Goal: Information Seeking & Learning: Learn about a topic

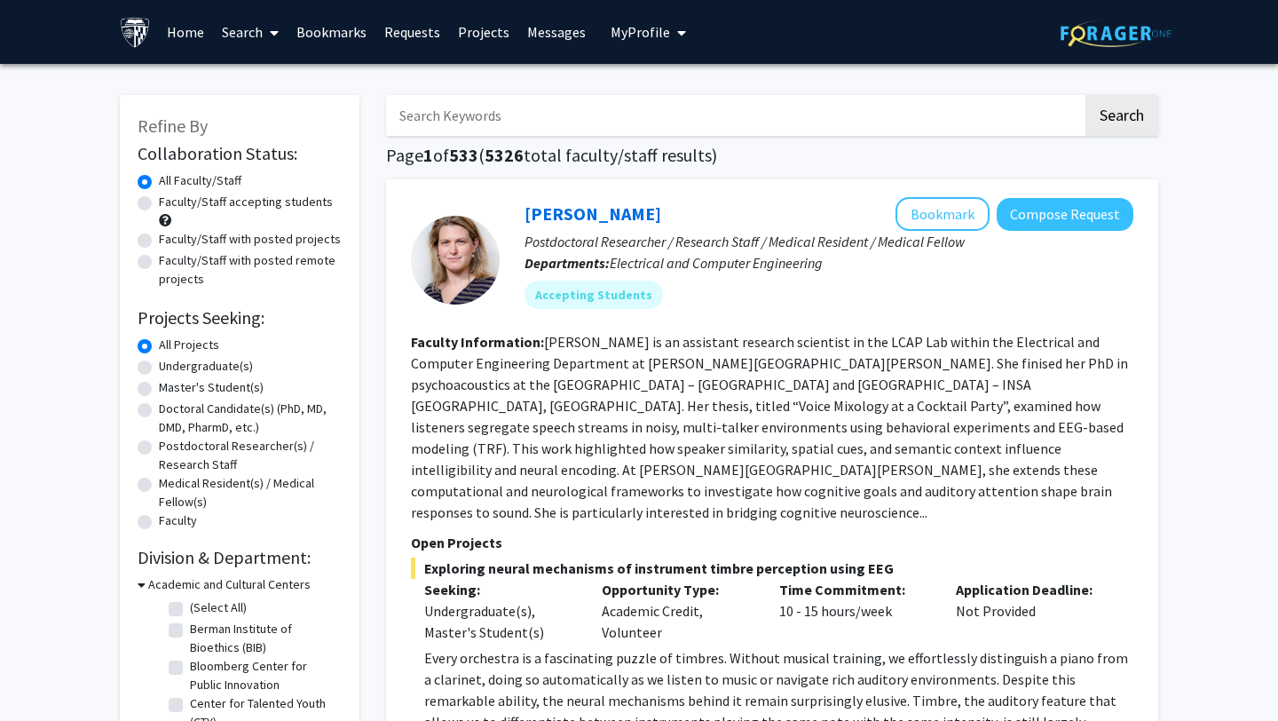
click at [203, 364] on label "Undergraduate(s)" at bounding box center [206, 366] width 94 height 19
click at [170, 364] on input "Undergraduate(s)" at bounding box center [165, 363] width 12 height 12
radio input "true"
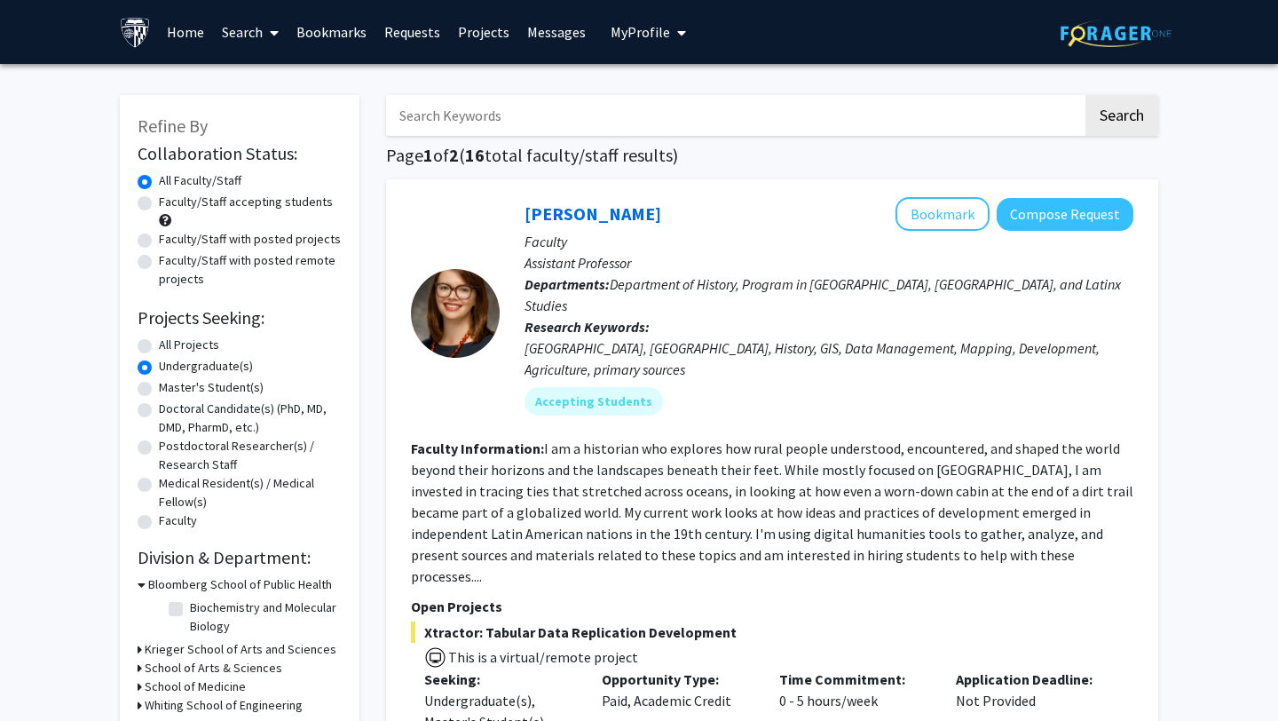
click at [190, 339] on label "All Projects" at bounding box center [189, 344] width 60 height 19
click at [170, 339] on input "All Projects" at bounding box center [165, 341] width 12 height 12
radio input "true"
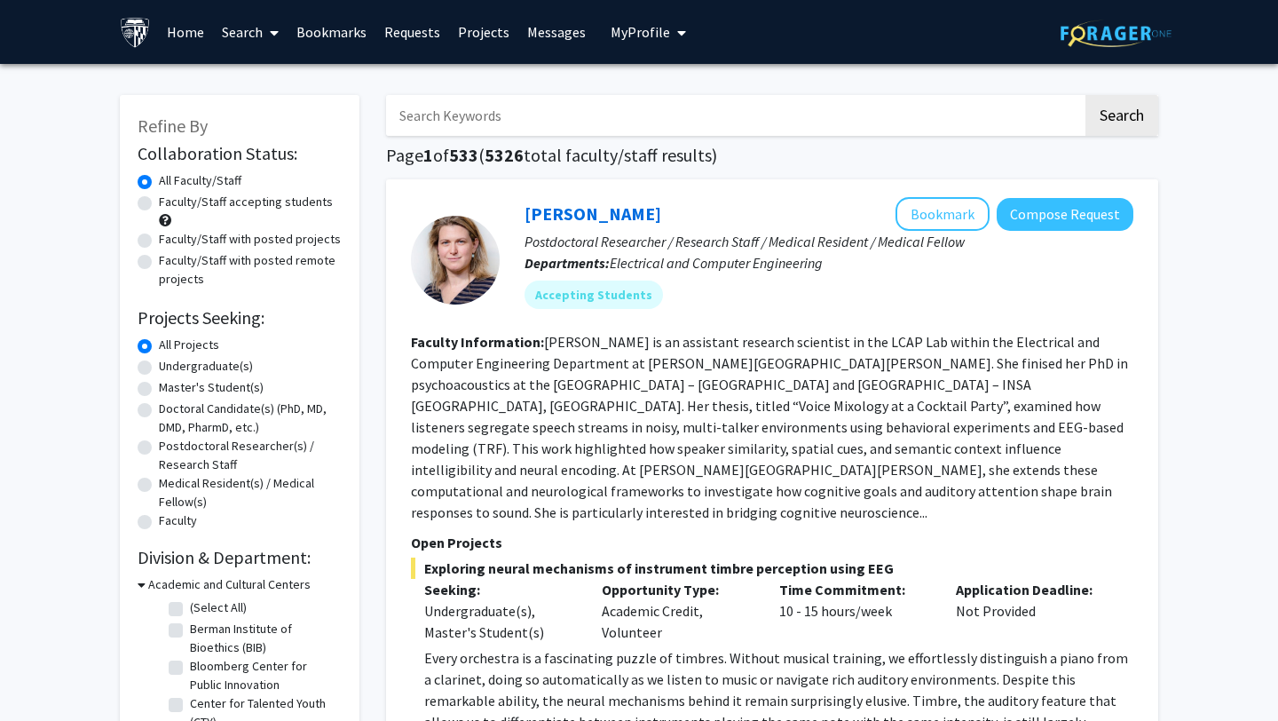
click at [232, 367] on label "Undergraduate(s)" at bounding box center [206, 366] width 94 height 19
click at [170, 367] on input "Undergraduate(s)" at bounding box center [165, 363] width 12 height 12
radio input "true"
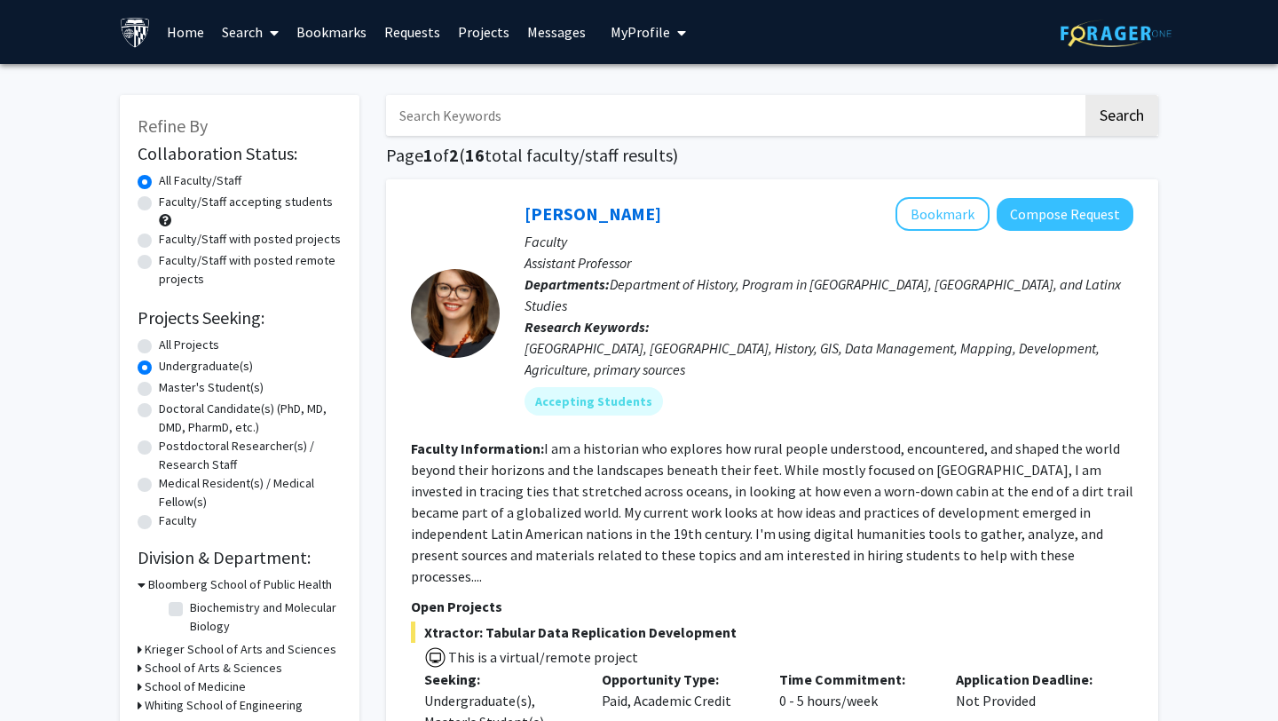
click at [206, 350] on label "All Projects" at bounding box center [189, 344] width 60 height 19
click at [170, 347] on input "All Projects" at bounding box center [165, 341] width 12 height 12
radio input "true"
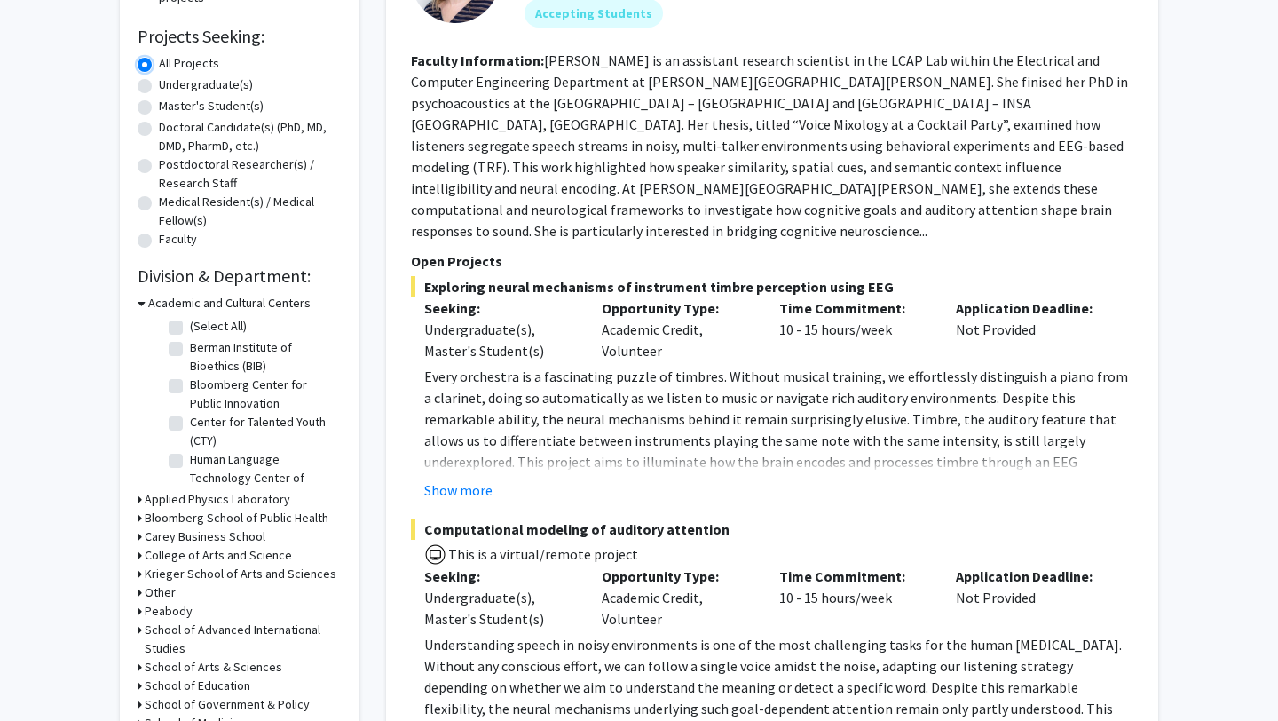
scroll to position [326, 0]
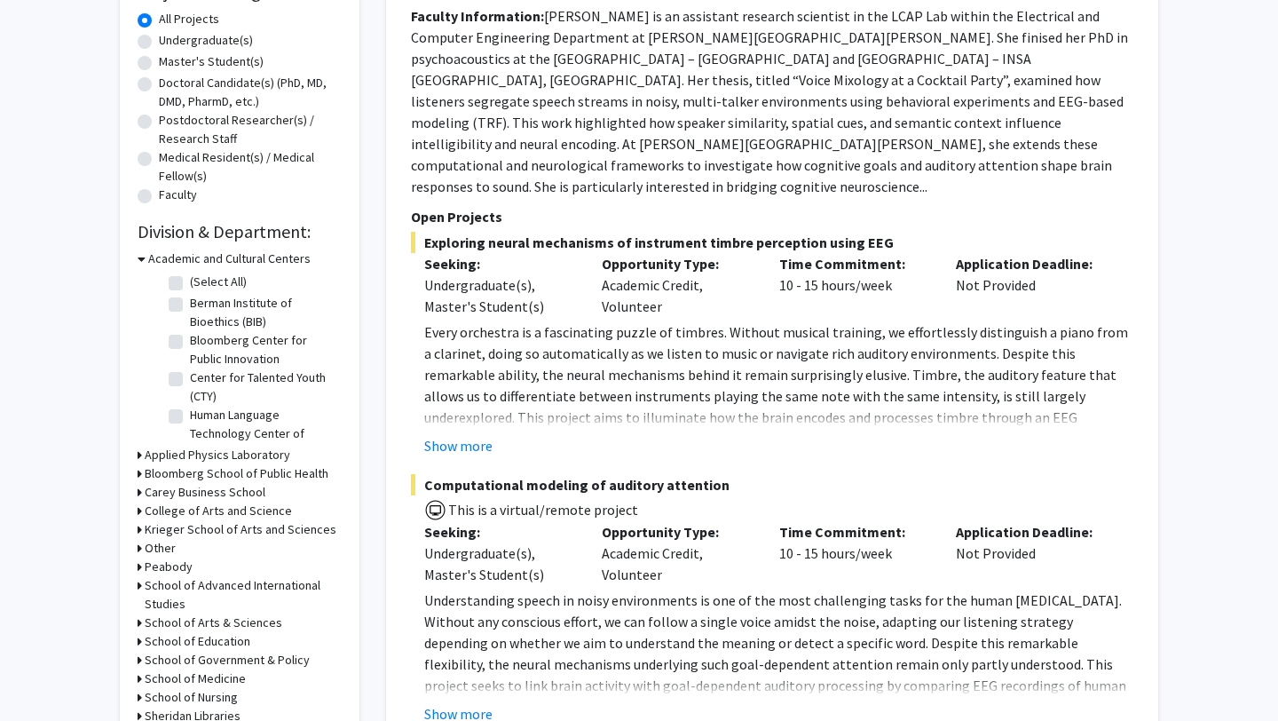
click at [146, 258] on div "Academic and Cultural Centers" at bounding box center [240, 258] width 204 height 19
click at [144, 258] on icon at bounding box center [142, 258] width 8 height 19
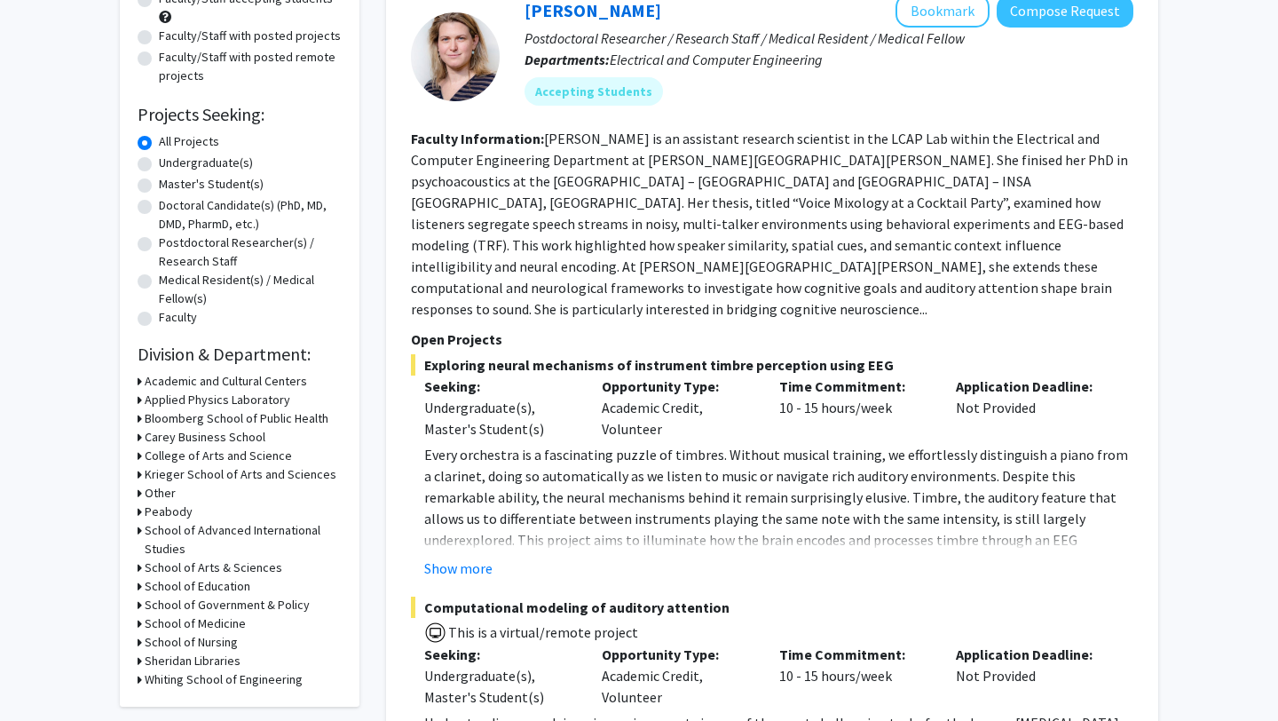
scroll to position [0, 0]
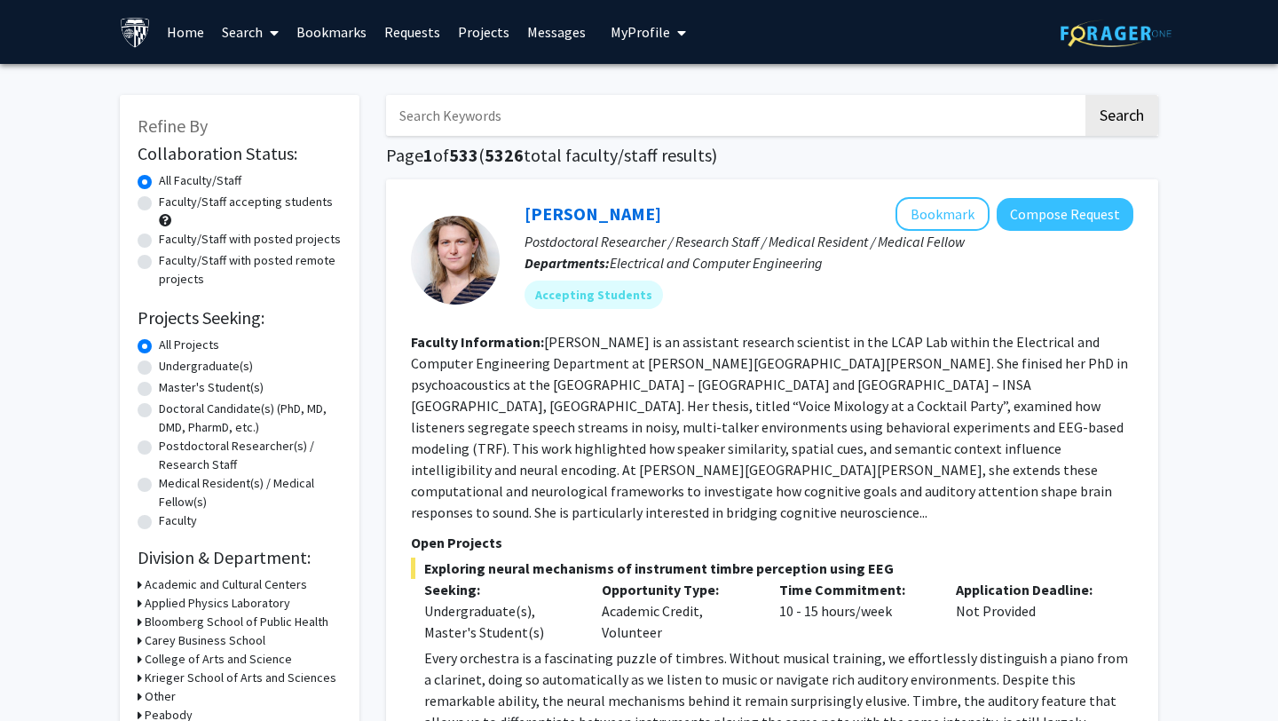
click at [564, 122] on input "Search Keywords" at bounding box center [734, 115] width 697 height 41
type input "computer"
click at [1085, 95] on button "Search" at bounding box center [1121, 115] width 73 height 41
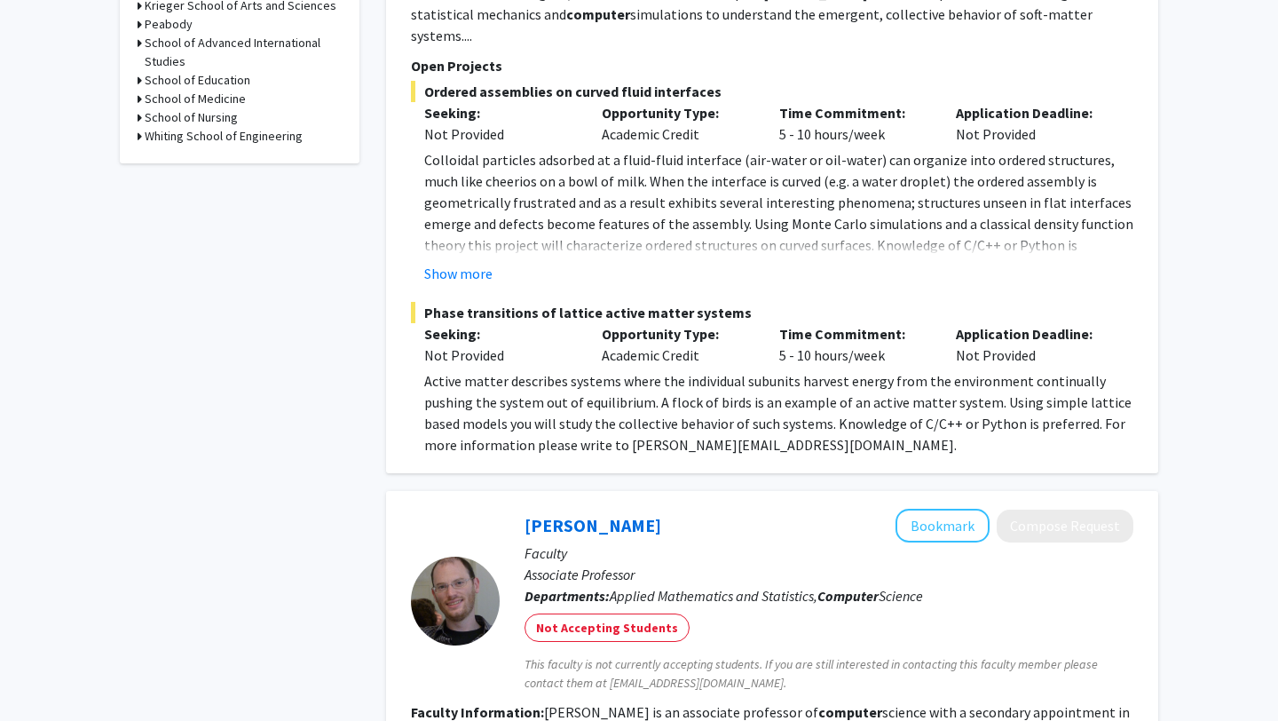
scroll to position [154, 0]
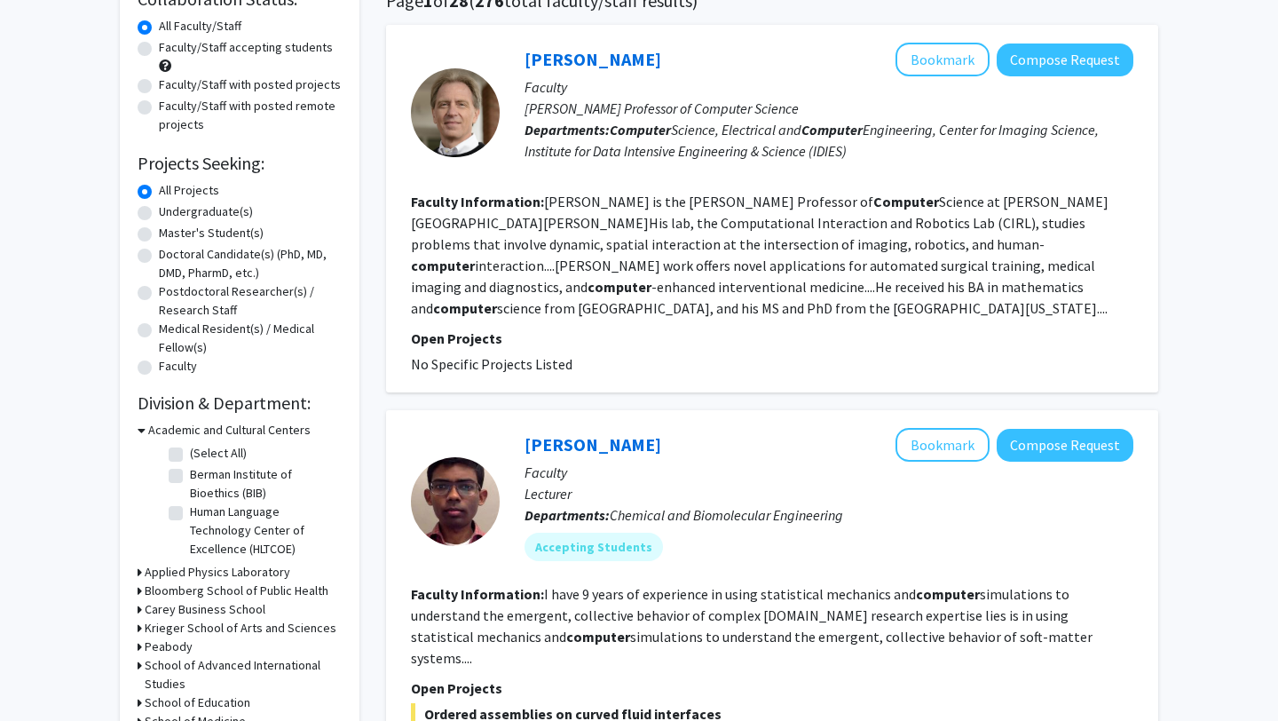
click at [285, 48] on label "Faculty/Staff accepting students" at bounding box center [246, 47] width 174 height 19
click at [170, 48] on input "Faculty/Staff accepting students" at bounding box center [165, 44] width 12 height 12
radio input "true"
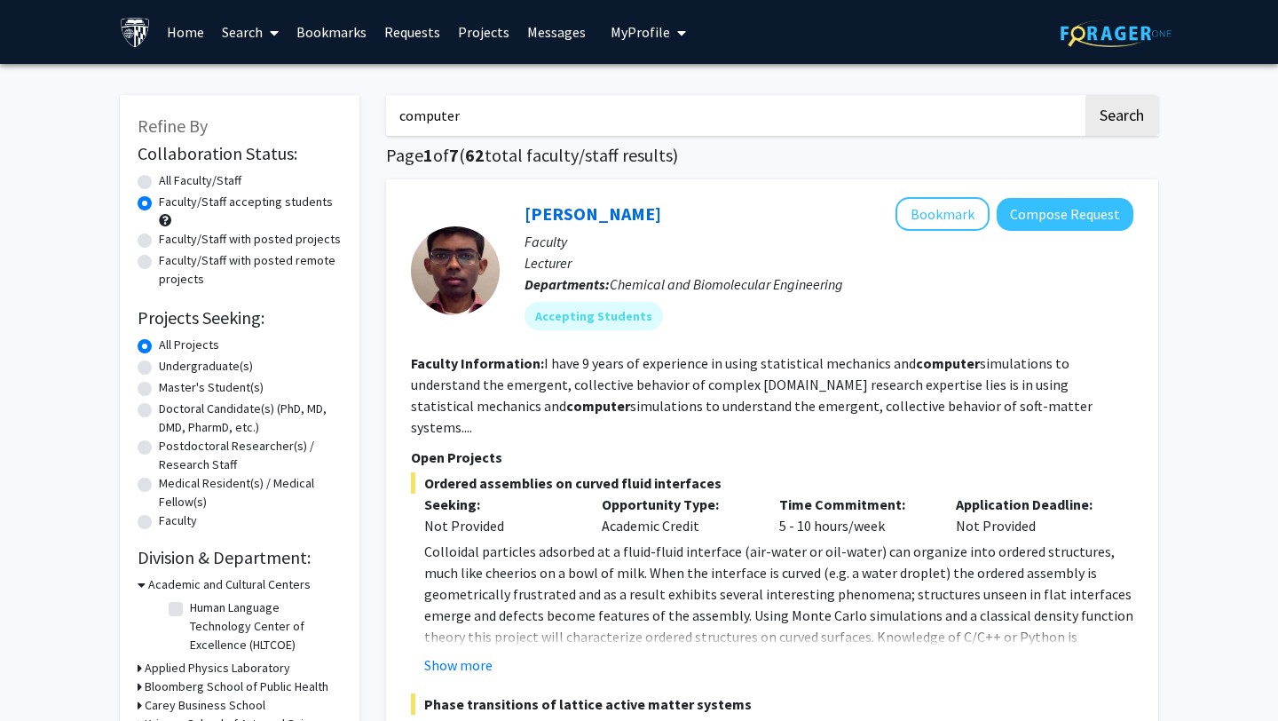
click at [222, 187] on label "All Faculty/Staff" at bounding box center [200, 180] width 83 height 19
click at [170, 183] on input "All Faculty/Staff" at bounding box center [165, 177] width 12 height 12
radio input "true"
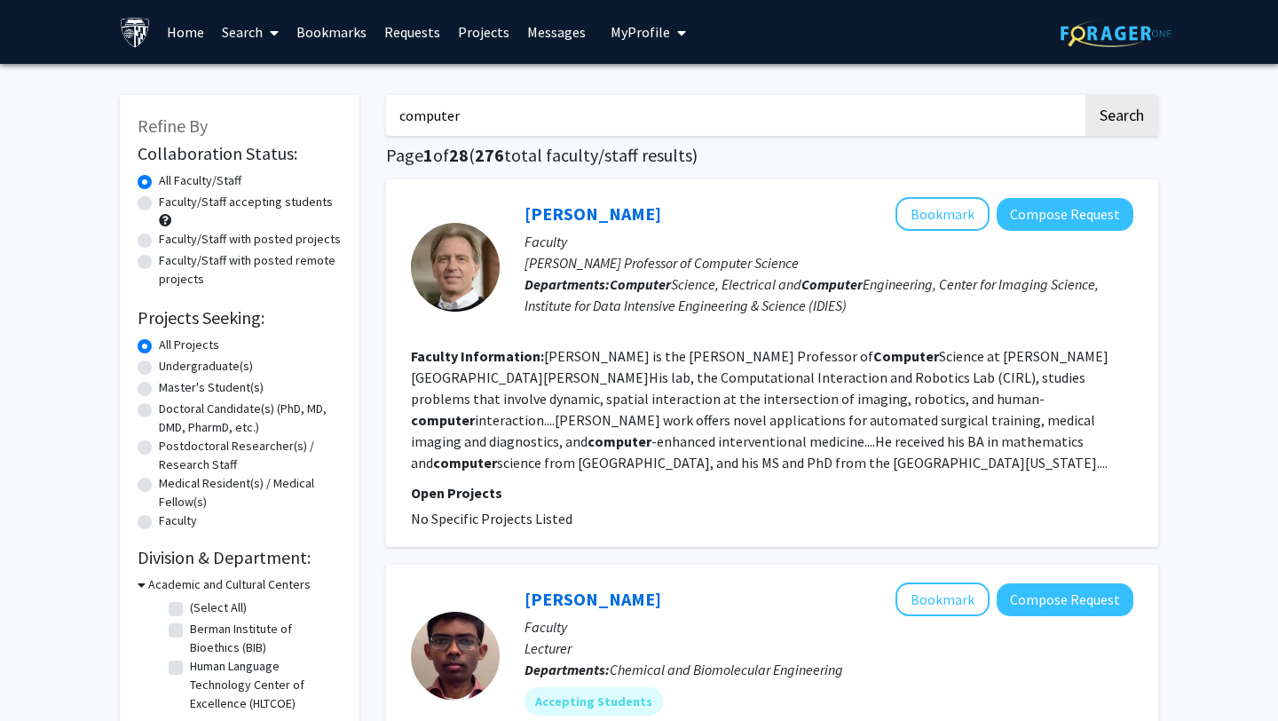
drag, startPoint x: 497, startPoint y: 129, endPoint x: 358, endPoint y: 115, distance: 140.0
type input "vision"
click at [1085, 95] on button "Search" at bounding box center [1121, 115] width 73 height 41
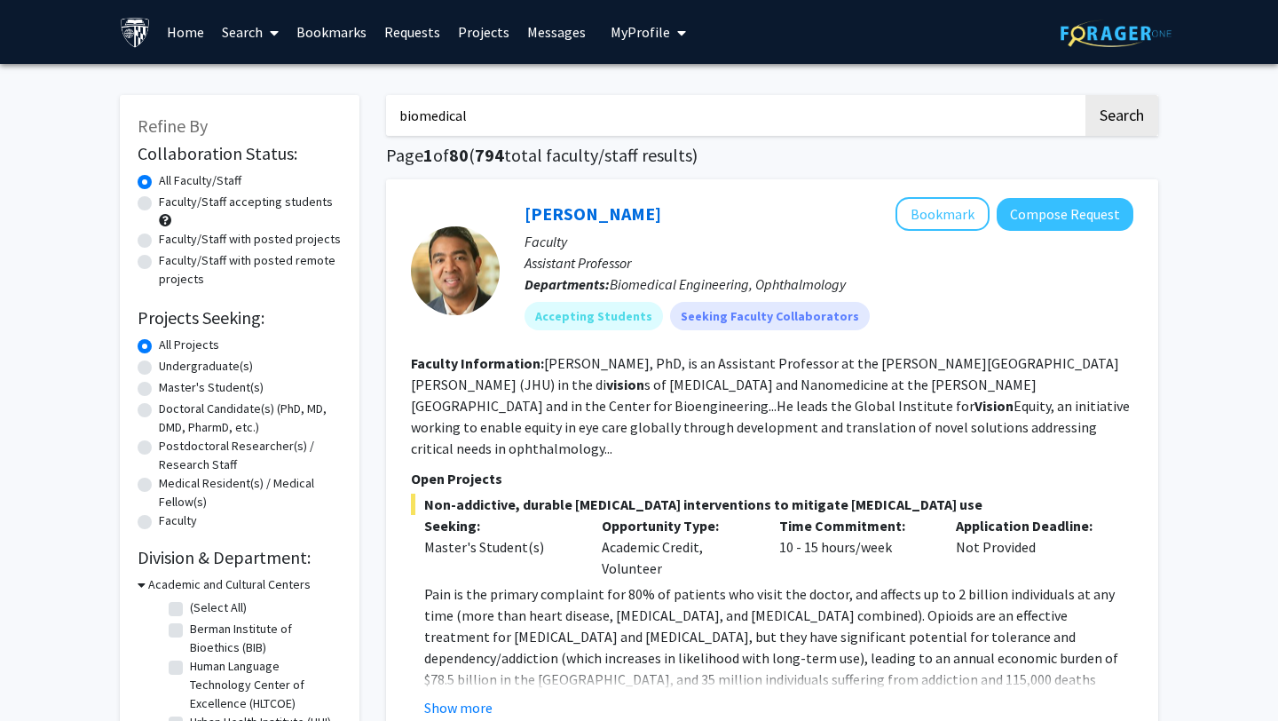
type input "biomedical"
click at [1085, 95] on button "Search" at bounding box center [1121, 115] width 73 height 41
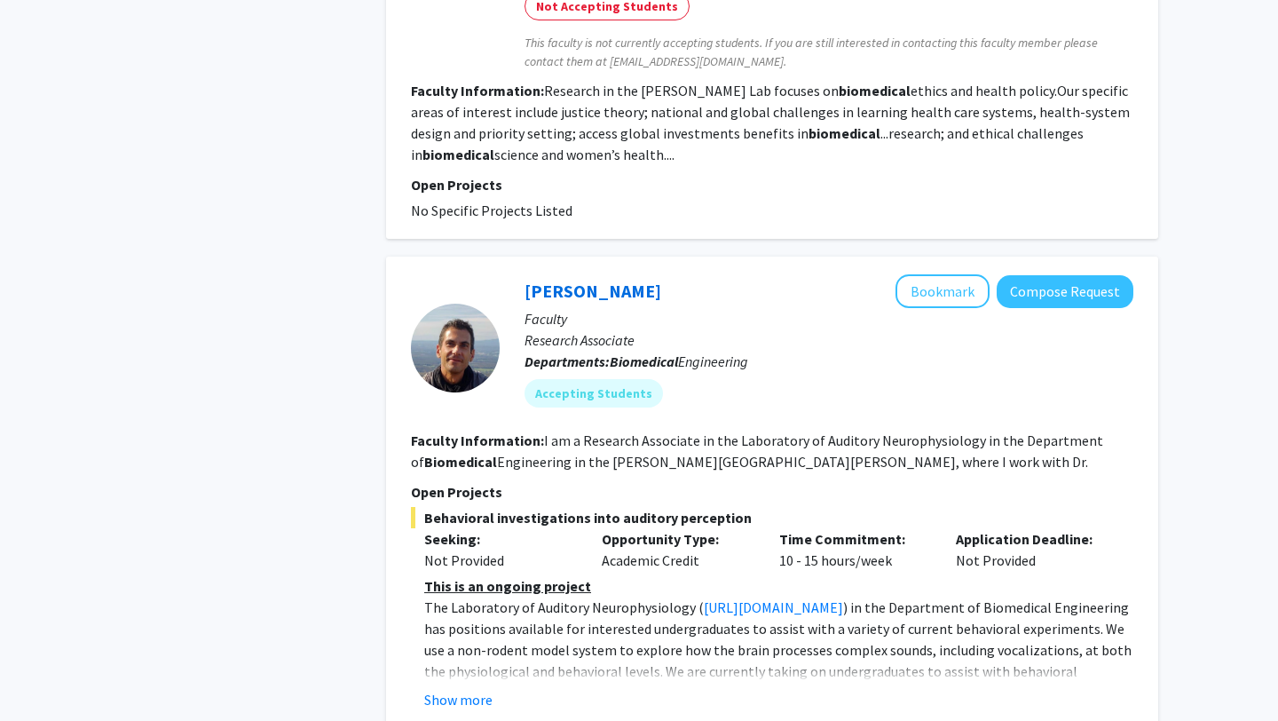
scroll to position [1598, 0]
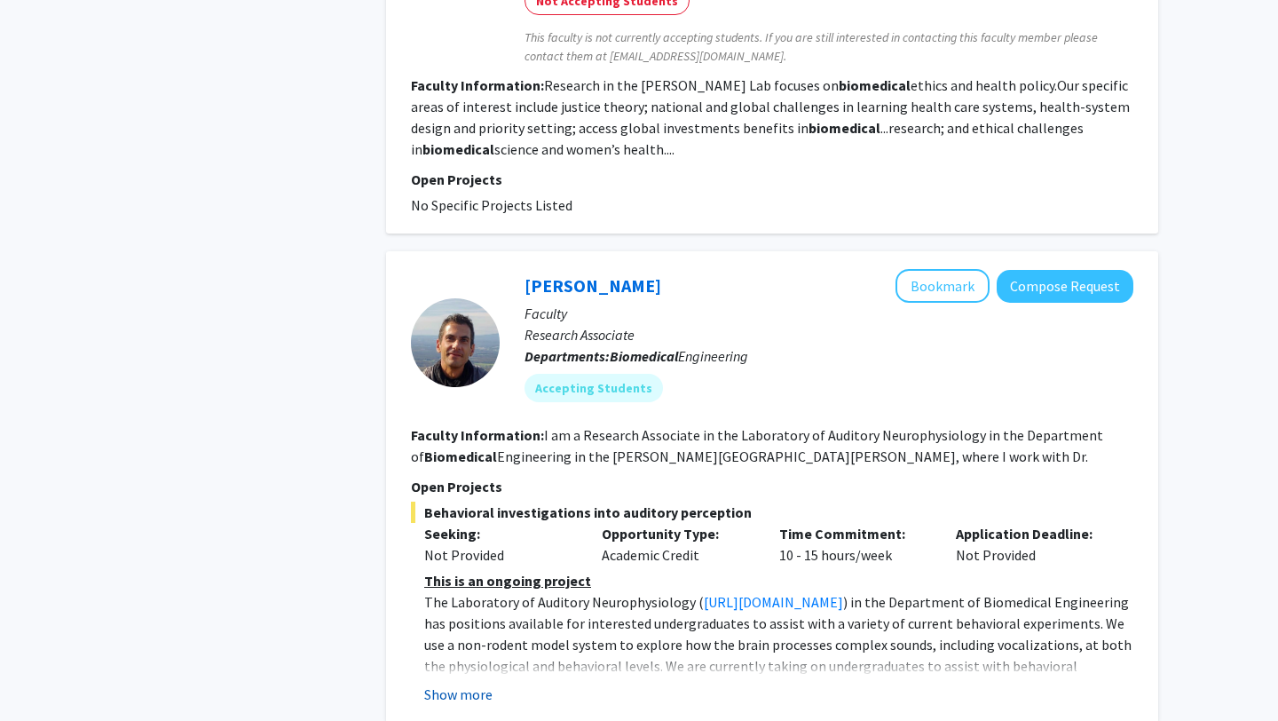
click at [473, 683] on button "Show more" at bounding box center [458, 693] width 68 height 21
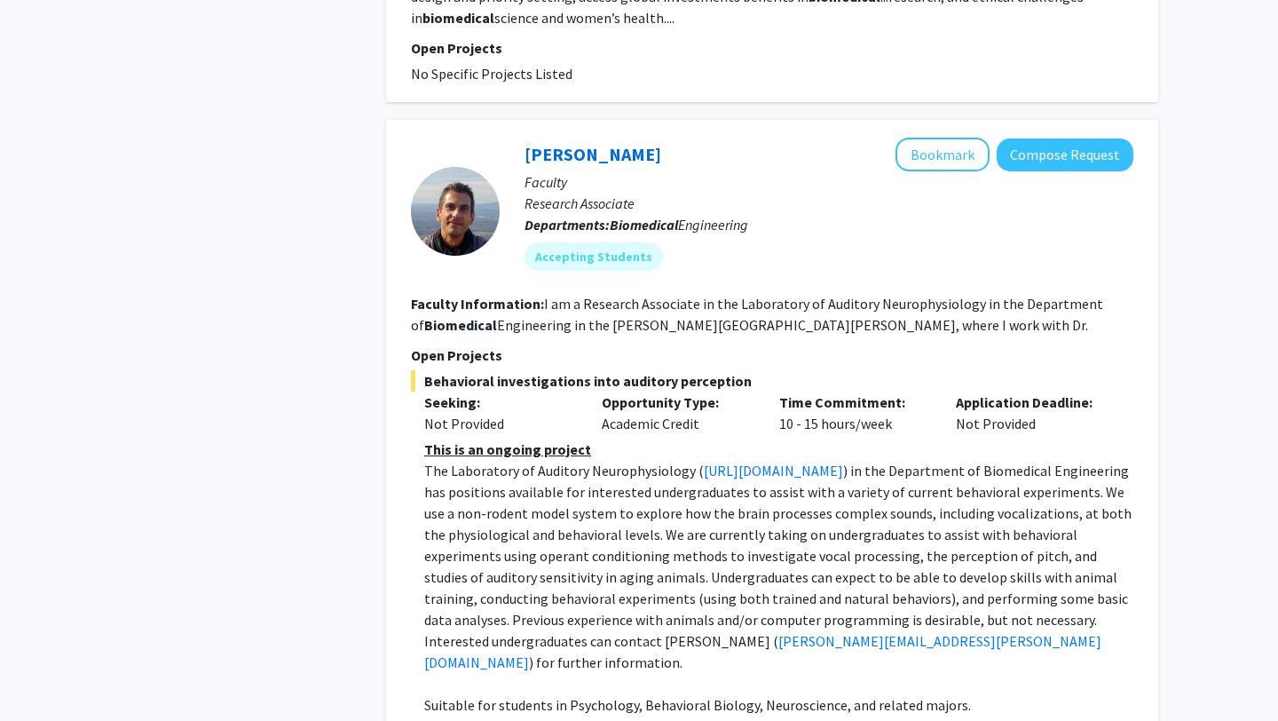
scroll to position [1731, 0]
click at [951, 137] on button "Bookmark" at bounding box center [942, 154] width 94 height 34
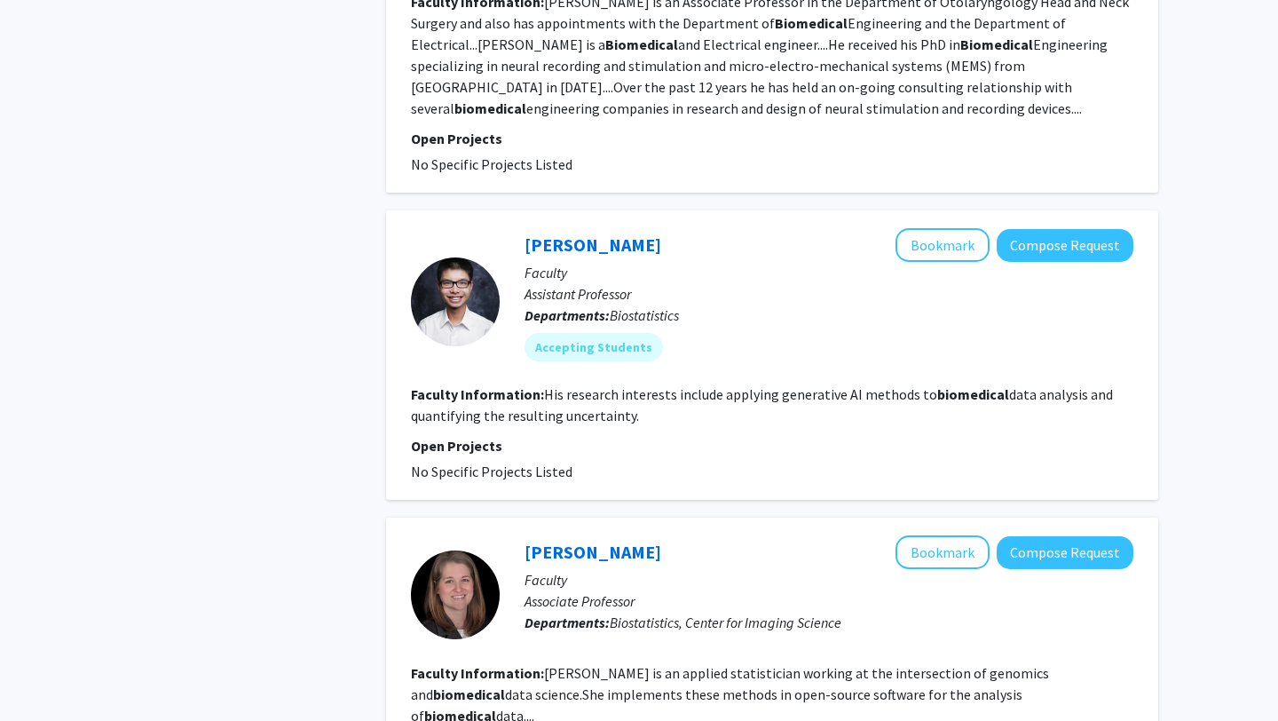
scroll to position [4383, 0]
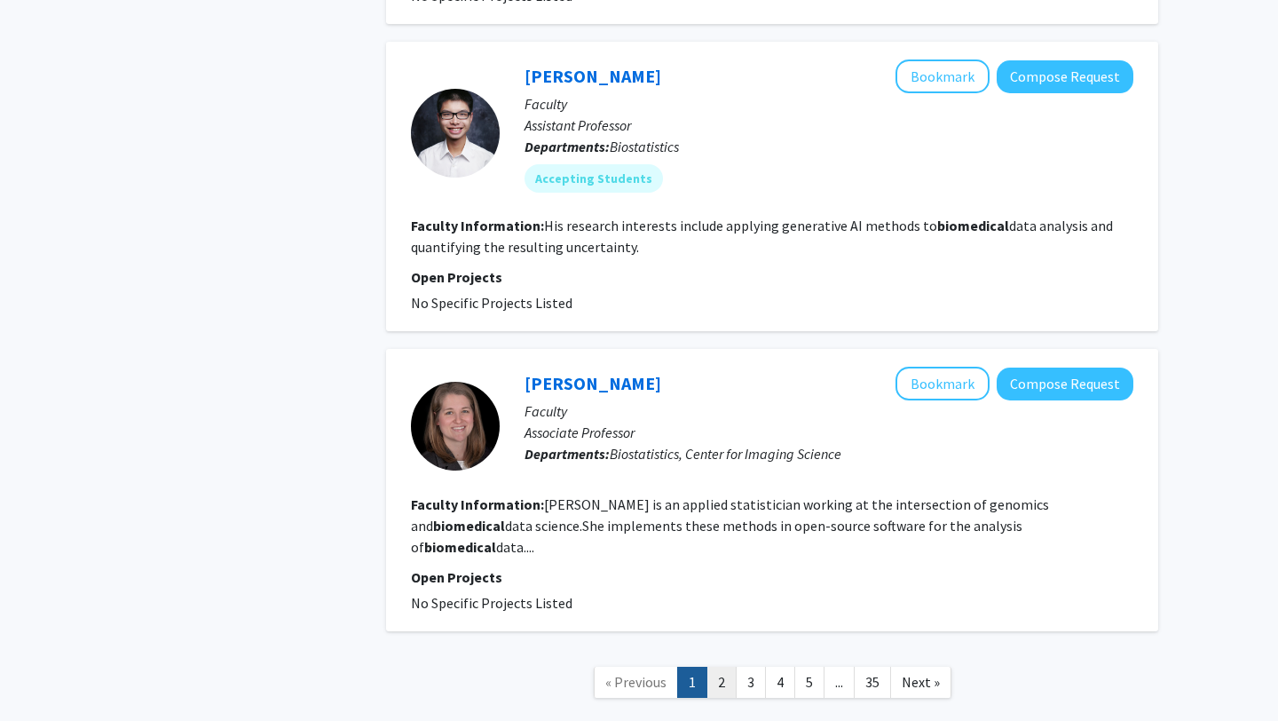
click at [727, 667] on link "2" at bounding box center [721, 682] width 30 height 31
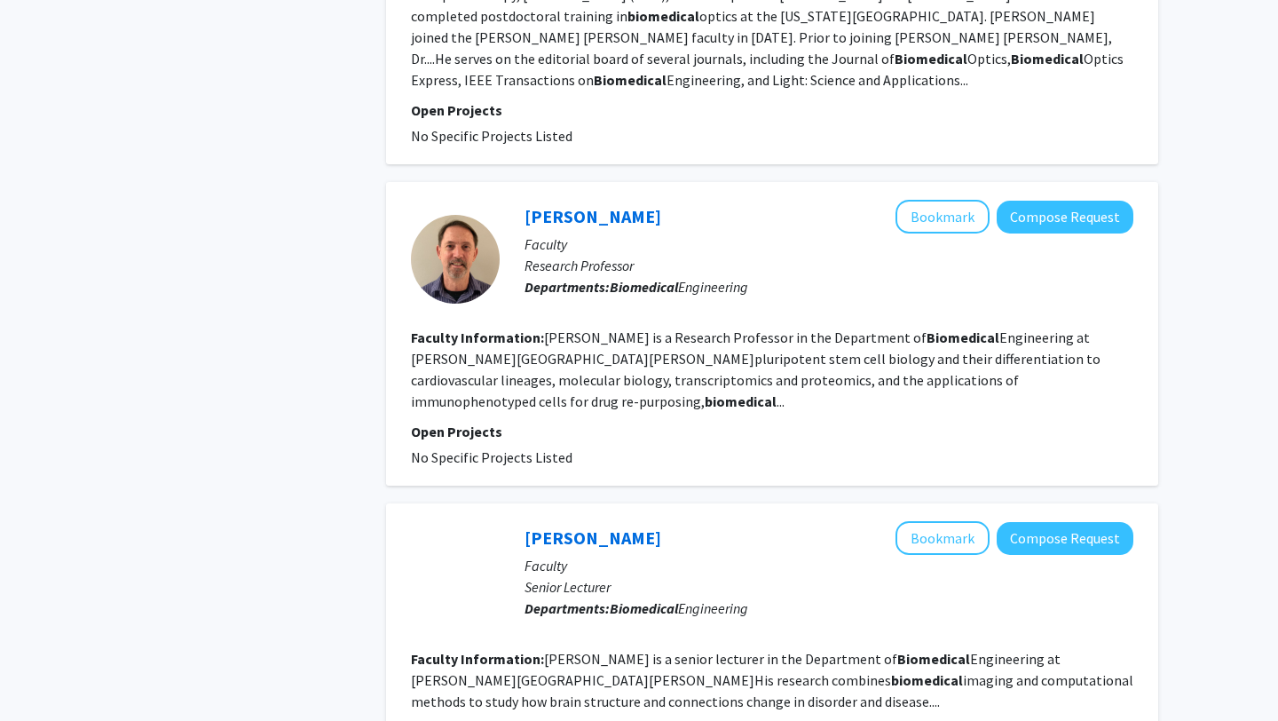
scroll to position [1866, 0]
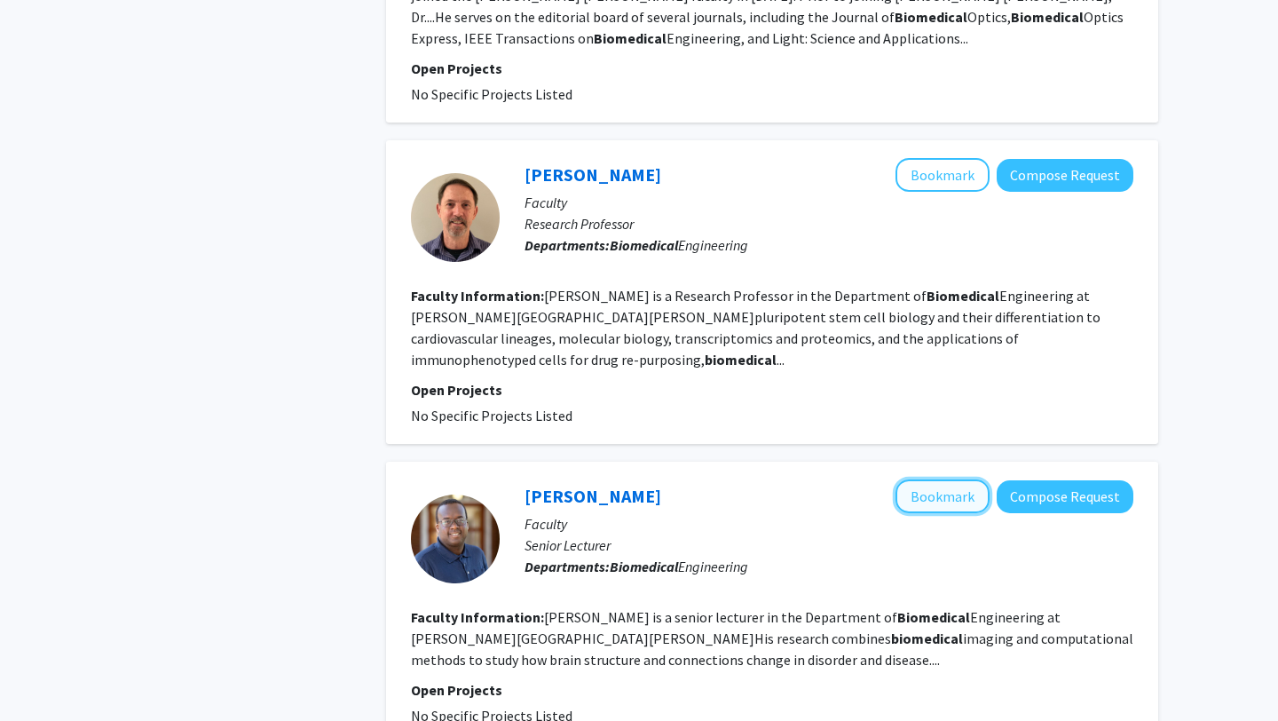
click at [936, 479] on button "Bookmark" at bounding box center [942, 496] width 94 height 34
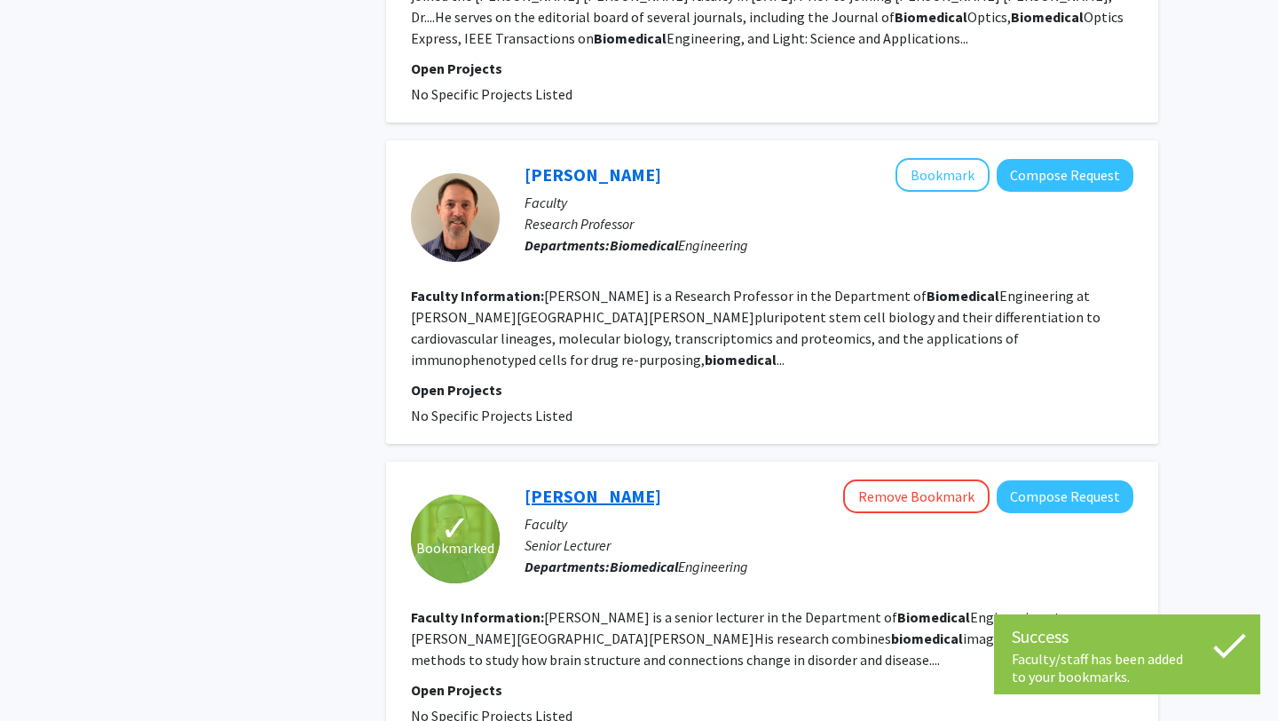
click at [585, 485] on link "[PERSON_NAME]" at bounding box center [593, 496] width 137 height 22
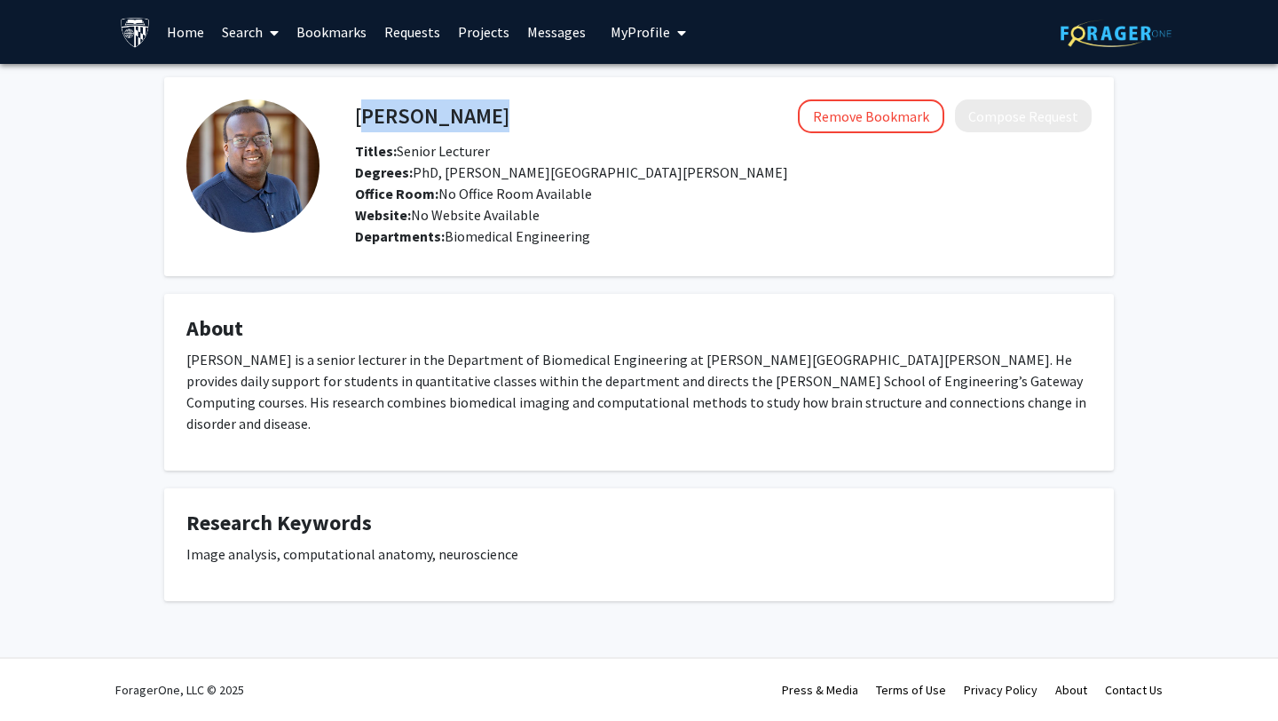
drag, startPoint x: 490, startPoint y: 117, endPoint x: 359, endPoint y: 112, distance: 131.5
click at [359, 112] on div "[PERSON_NAME] Remove Bookmark Compose Request" at bounding box center [723, 116] width 763 height 34
copy h4 "[PERSON_NAME]"
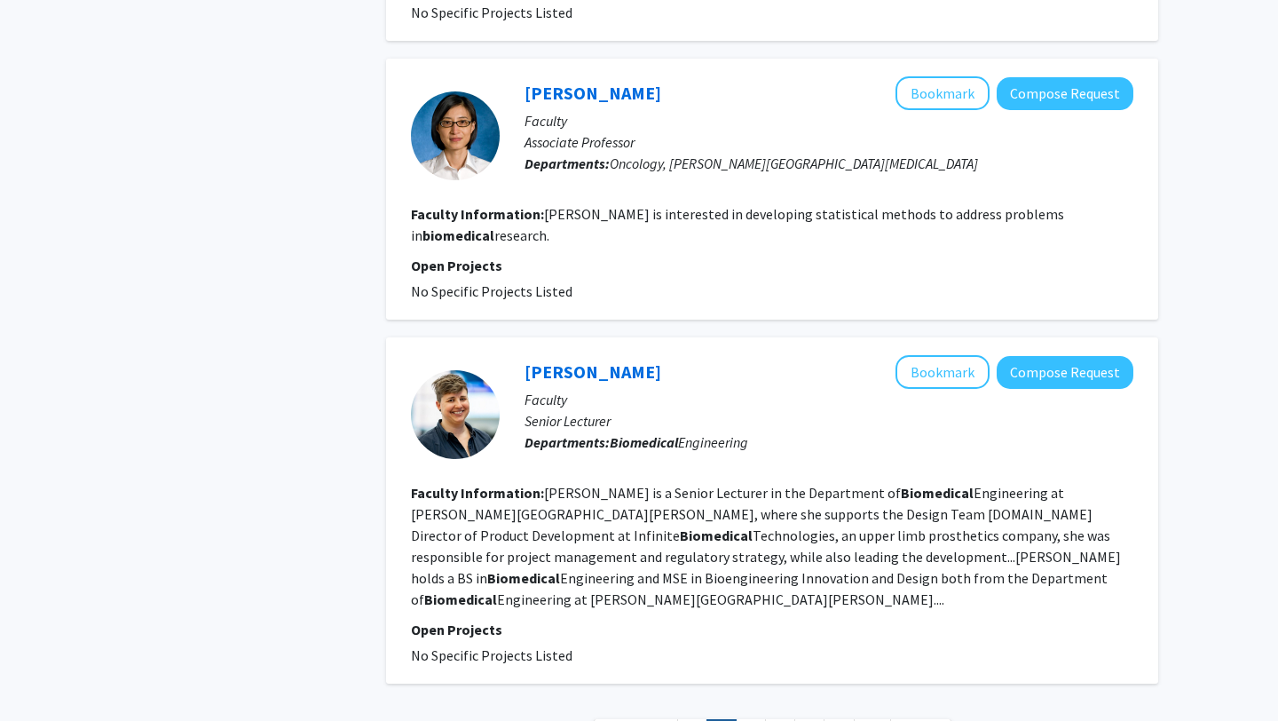
scroll to position [2907, 0]
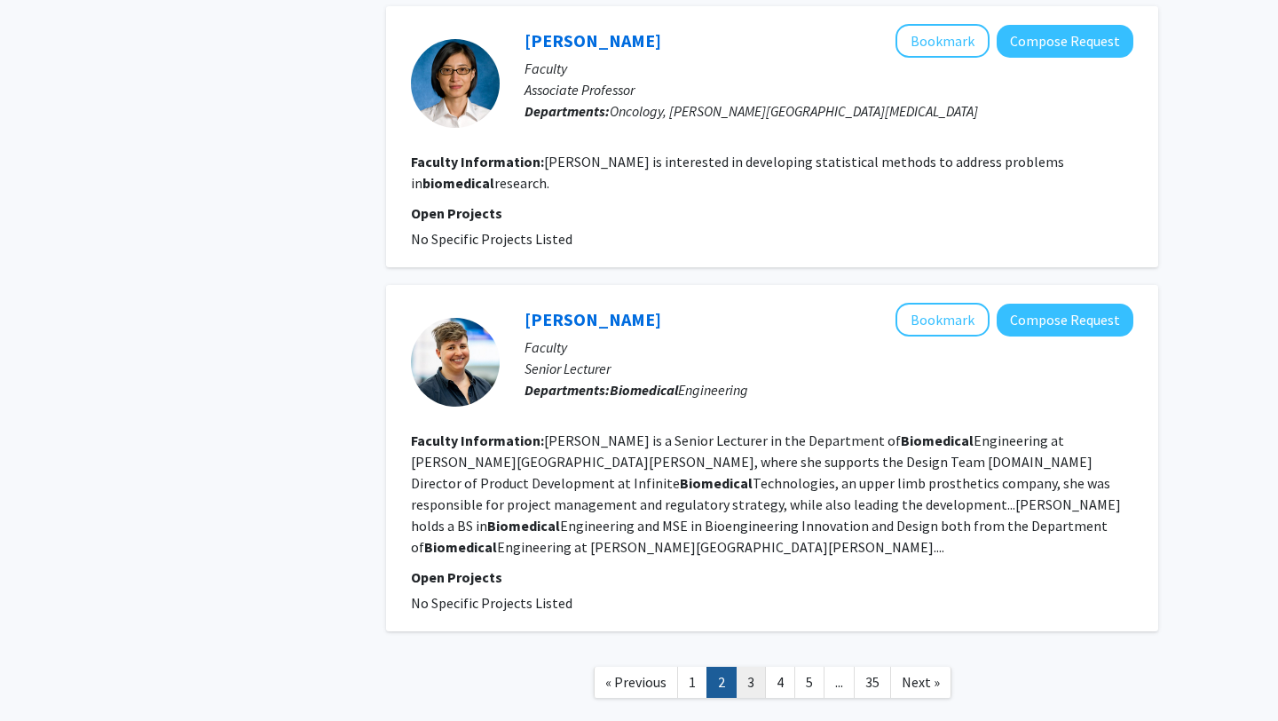
click at [755, 667] on link "3" at bounding box center [751, 682] width 30 height 31
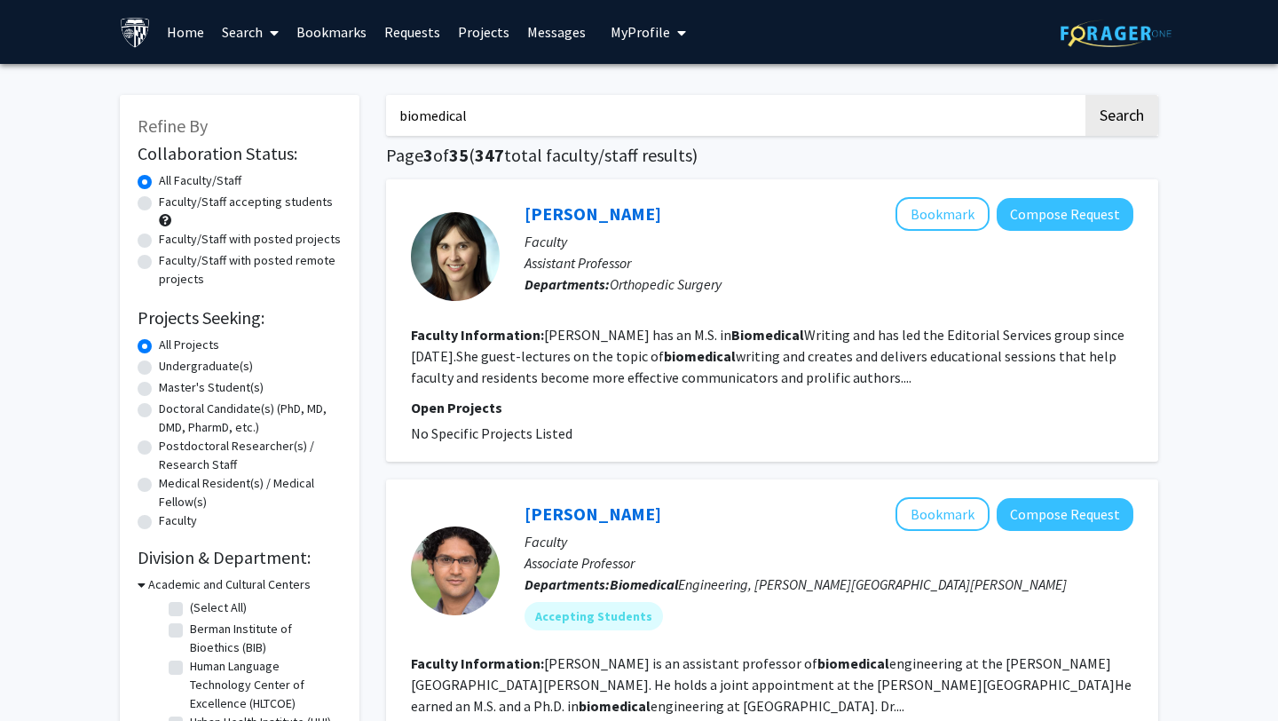
click at [253, 201] on label "Faculty/Staff accepting students" at bounding box center [246, 202] width 174 height 19
click at [170, 201] on input "Faculty/Staff accepting students" at bounding box center [165, 199] width 12 height 12
radio input "true"
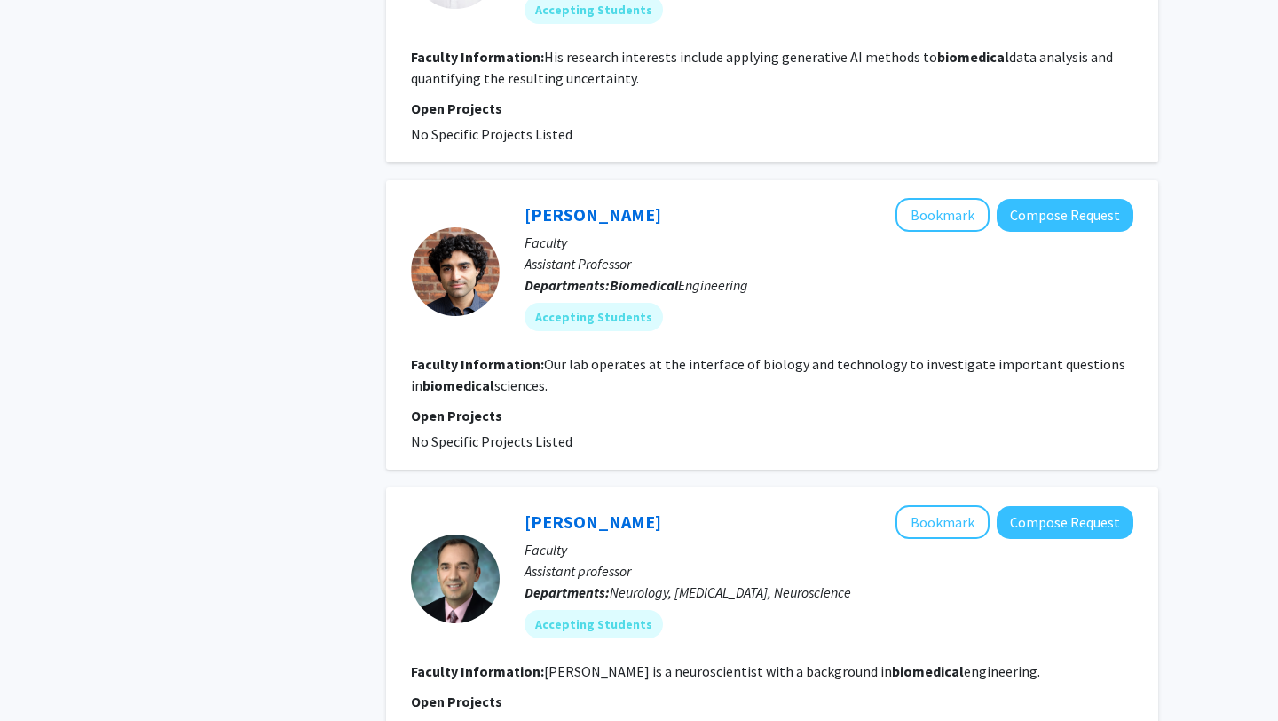
scroll to position [3180, 0]
click at [569, 511] on link "[PERSON_NAME]" at bounding box center [593, 522] width 137 height 22
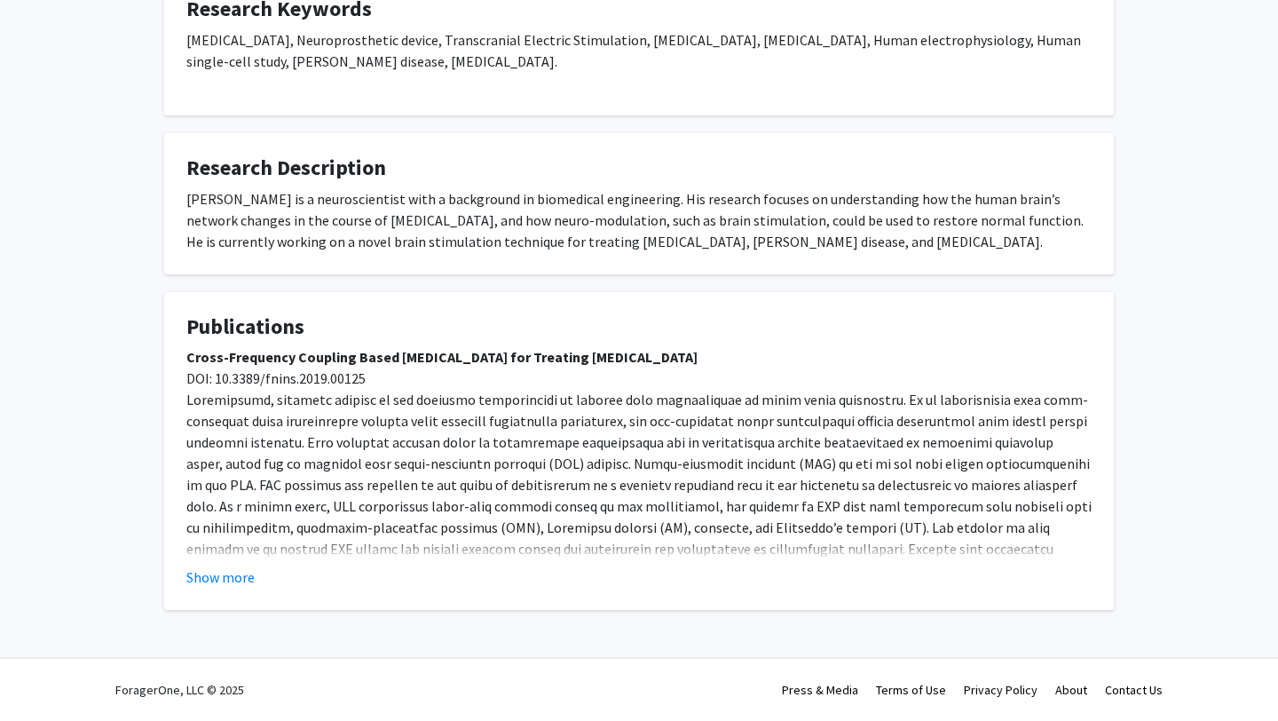
scroll to position [369, 0]
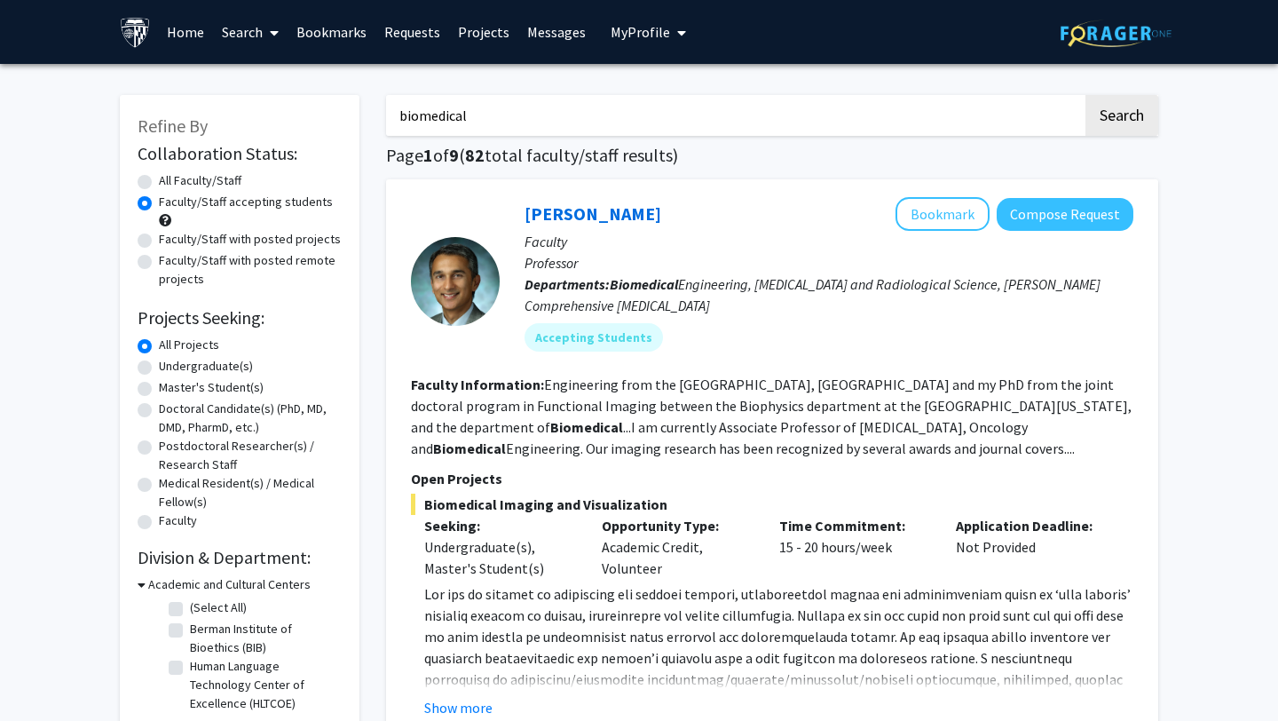
drag, startPoint x: 487, startPoint y: 118, endPoint x: 328, endPoint y: 118, distance: 158.9
type input "alzheimer;s"
click at [1085, 95] on button "Search" at bounding box center [1121, 115] width 73 height 41
radio input "true"
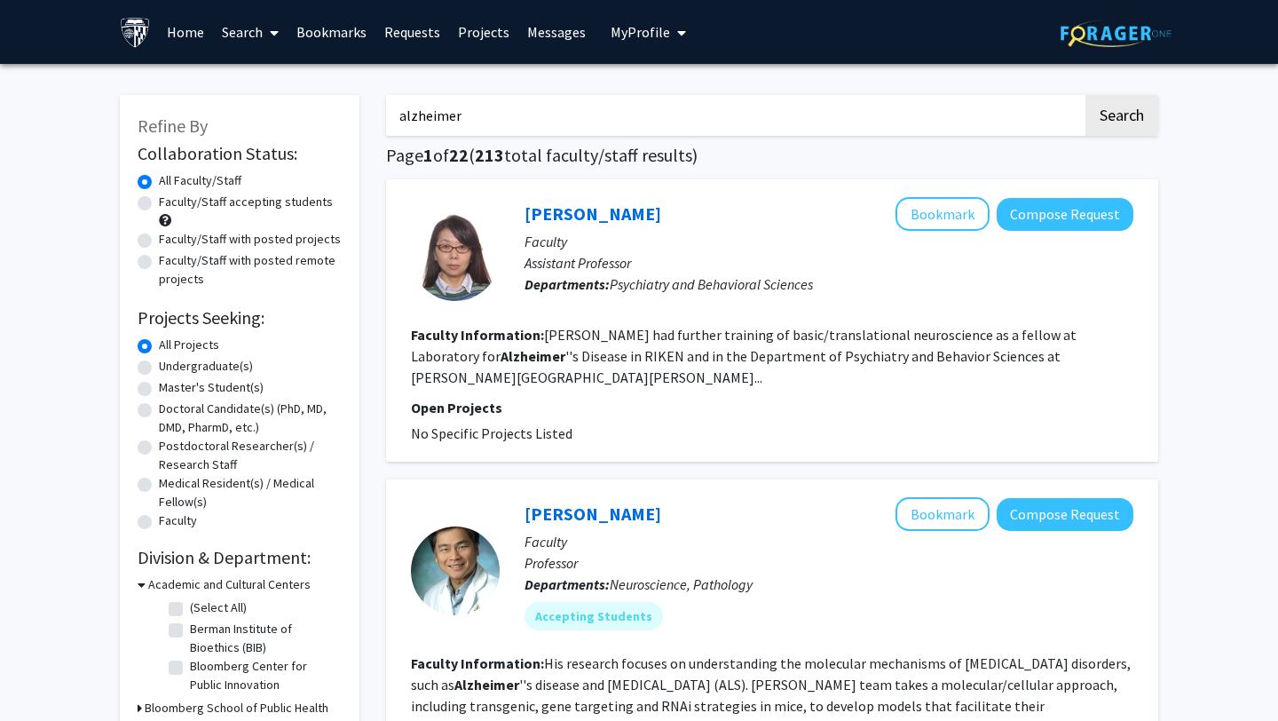
type input "alzheimer"
click at [1085, 95] on button "Search" at bounding box center [1121, 115] width 73 height 41
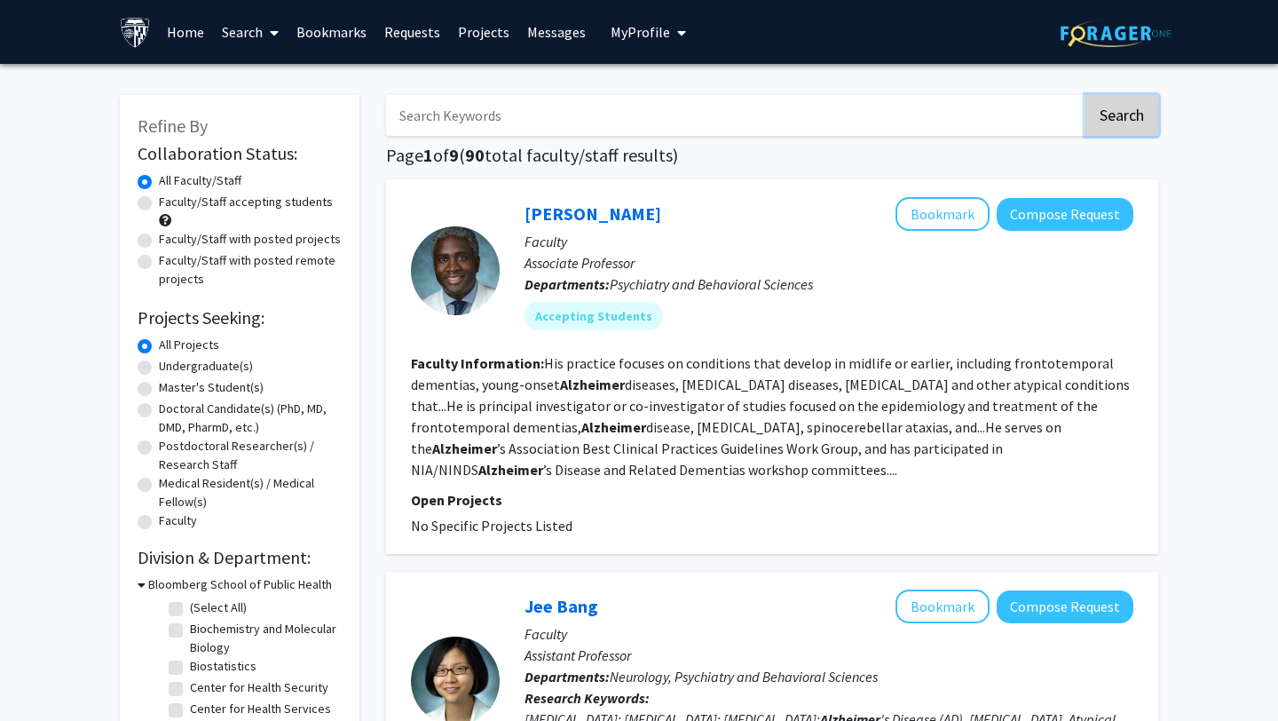
click at [1121, 106] on button "Search" at bounding box center [1121, 115] width 73 height 41
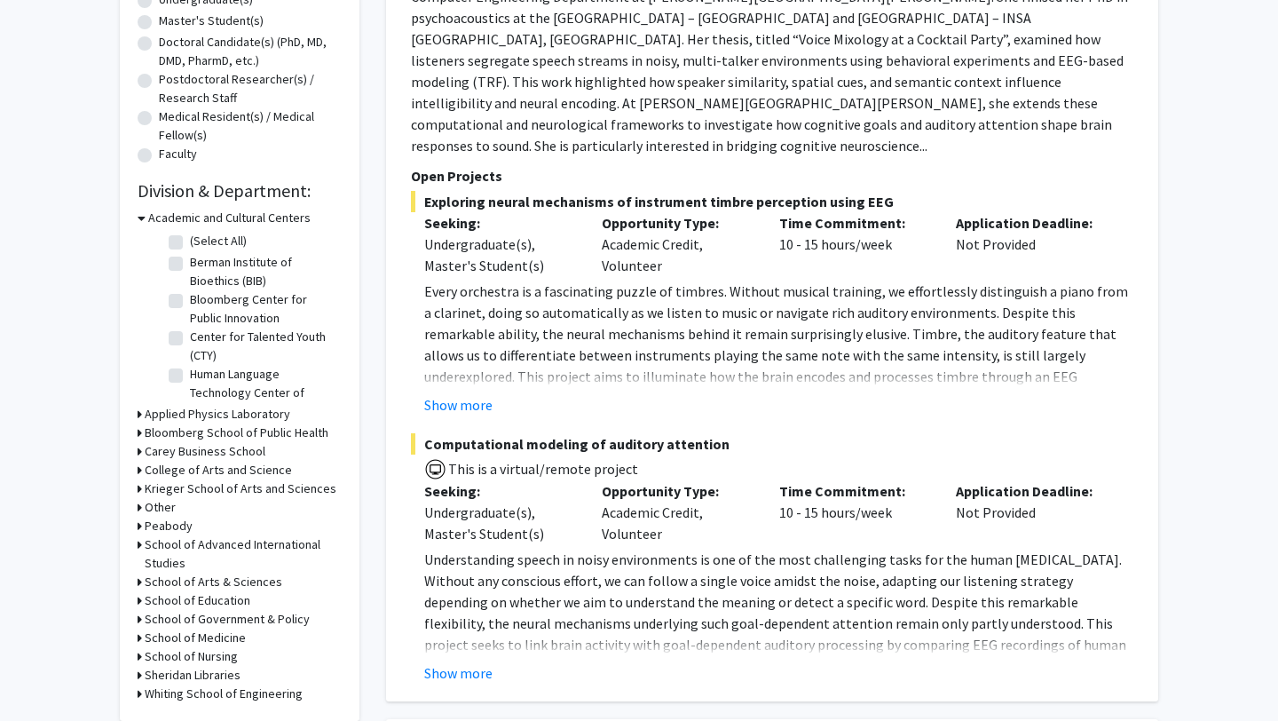
scroll to position [367, 0]
click at [176, 694] on h3 "Whiting School of Engineering" at bounding box center [224, 692] width 158 height 19
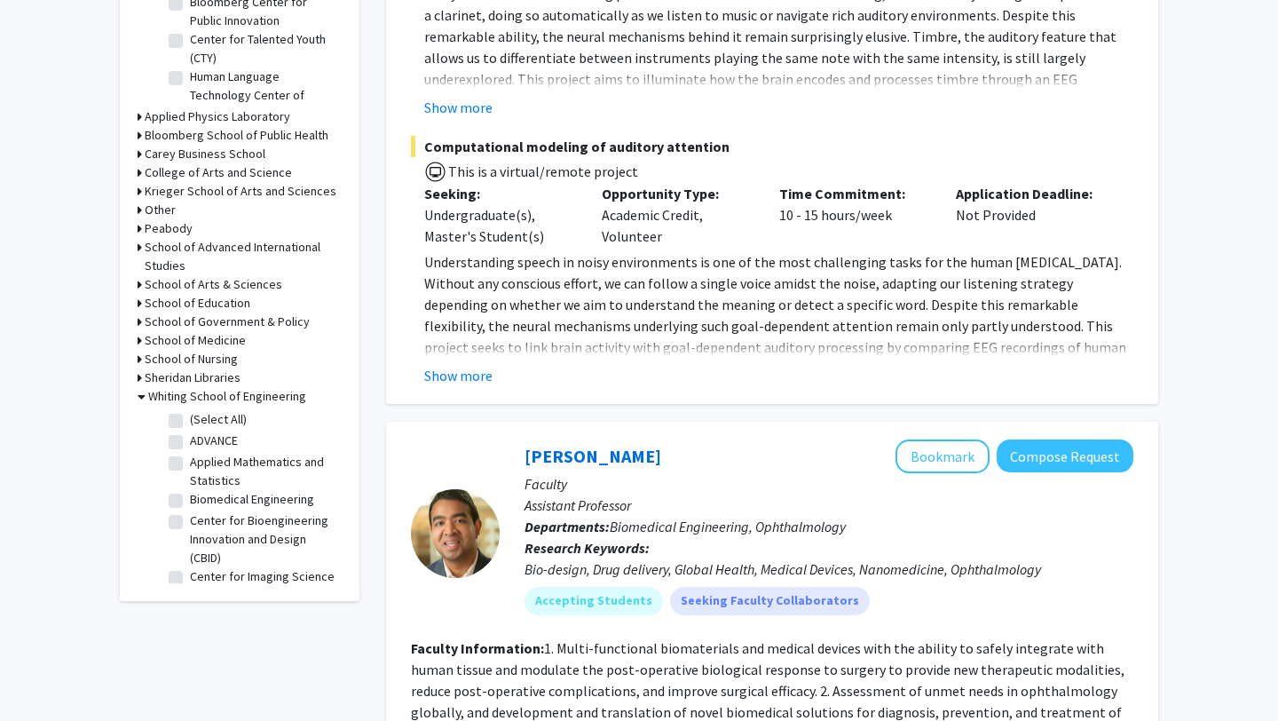
scroll to position [666, 0]
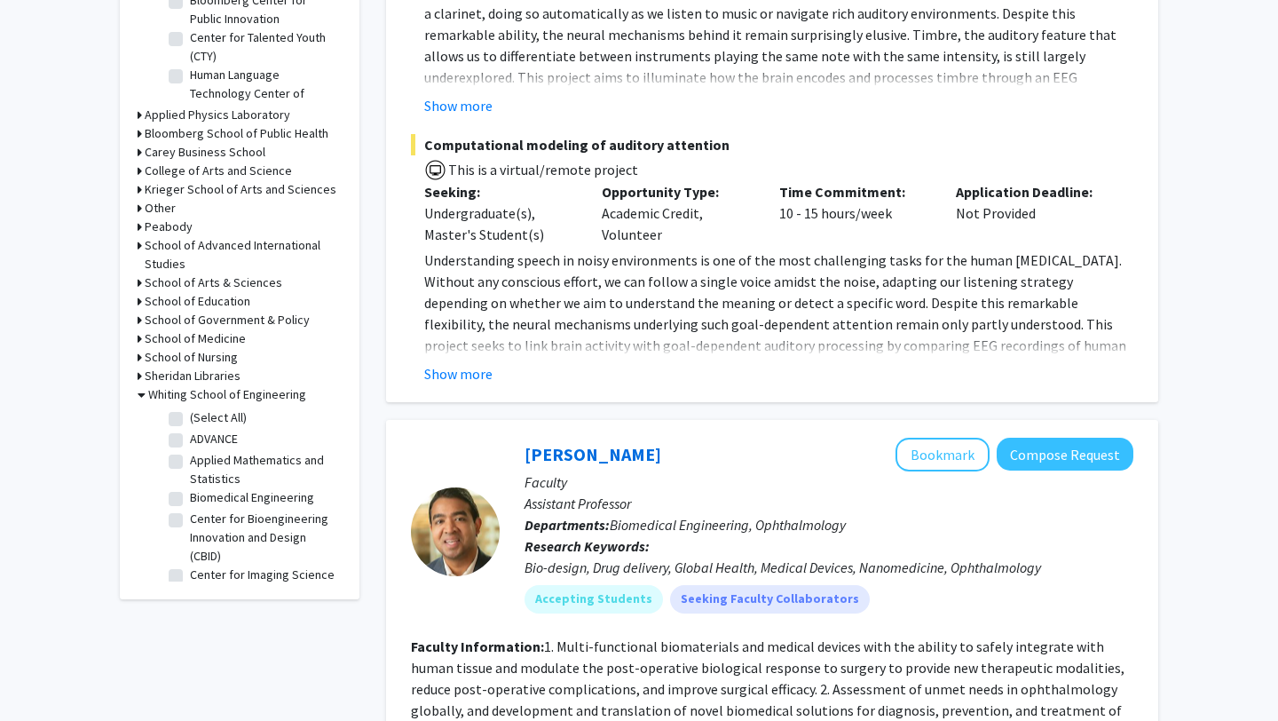
click at [190, 495] on label "Biomedical Engineering" at bounding box center [252, 497] width 124 height 19
click at [190, 495] on input "Biomedical Engineering" at bounding box center [196, 494] width 12 height 12
checkbox input "true"
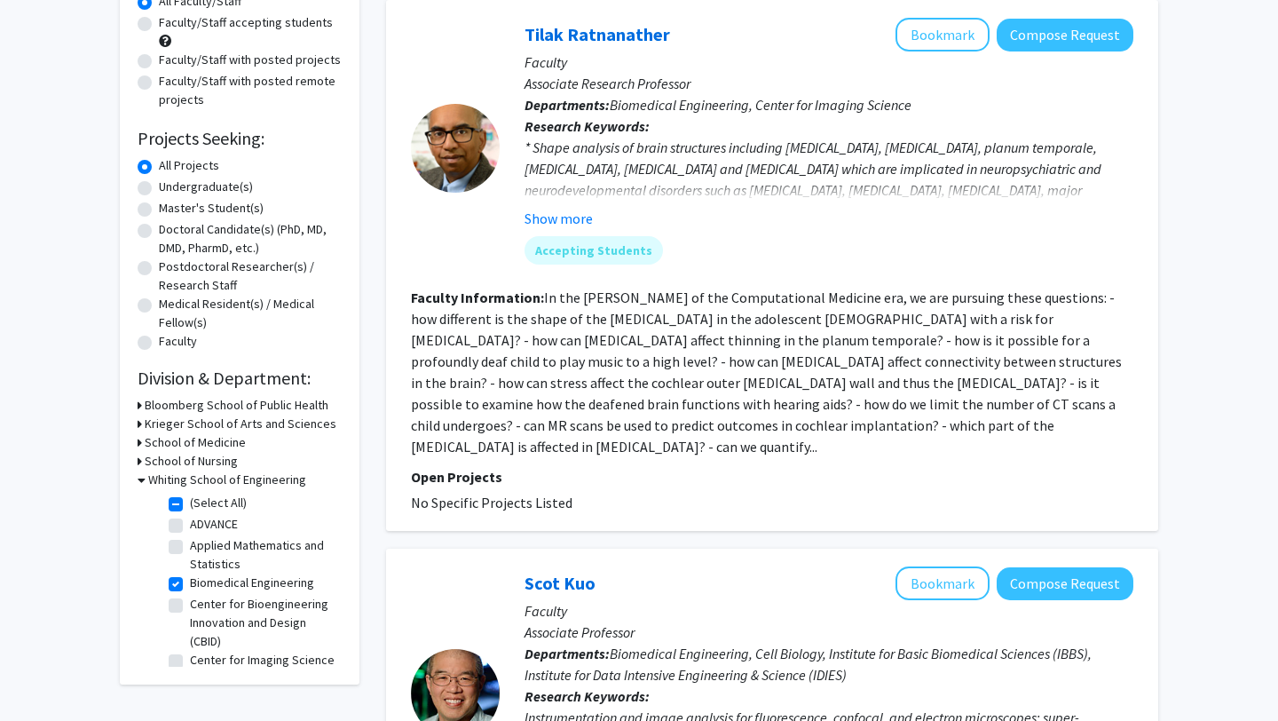
scroll to position [526, 0]
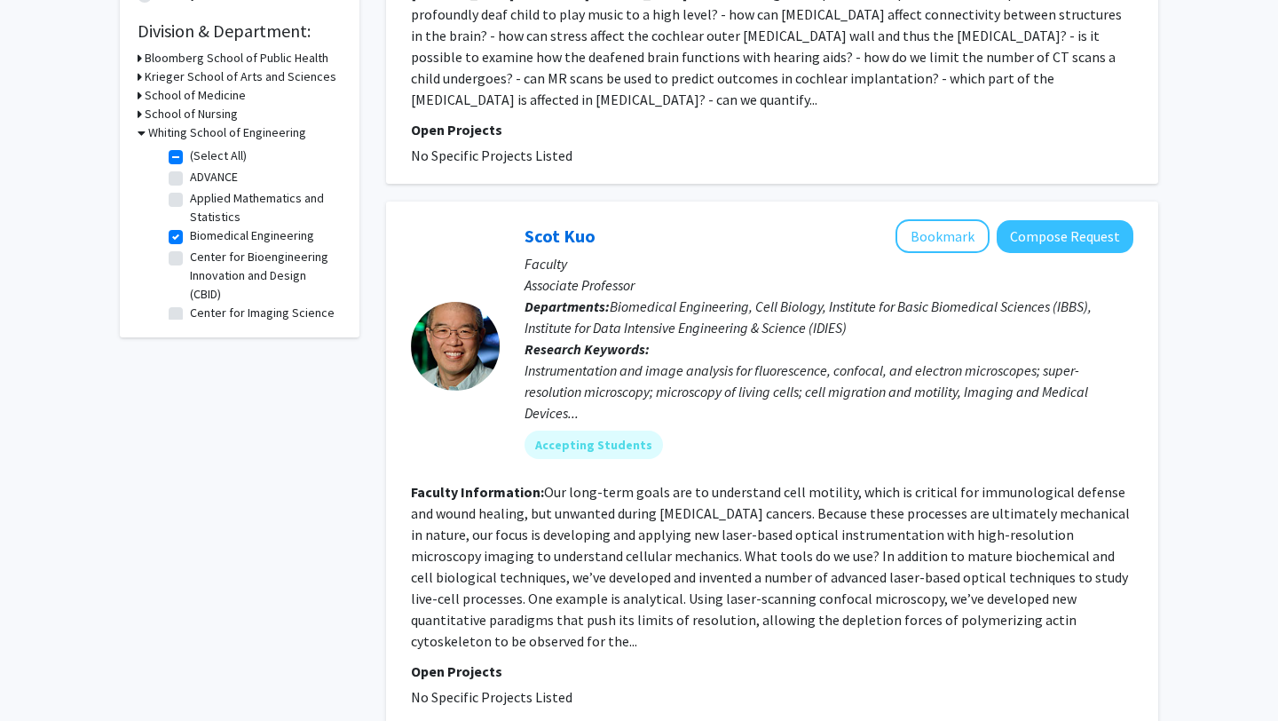
click at [190, 258] on label "Center for Bioengineering Innovation and Design (CBID)" at bounding box center [263, 276] width 147 height 56
click at [190, 258] on input "Center for Bioengineering Innovation and Design (CBID)" at bounding box center [196, 254] width 12 height 12
checkbox input "true"
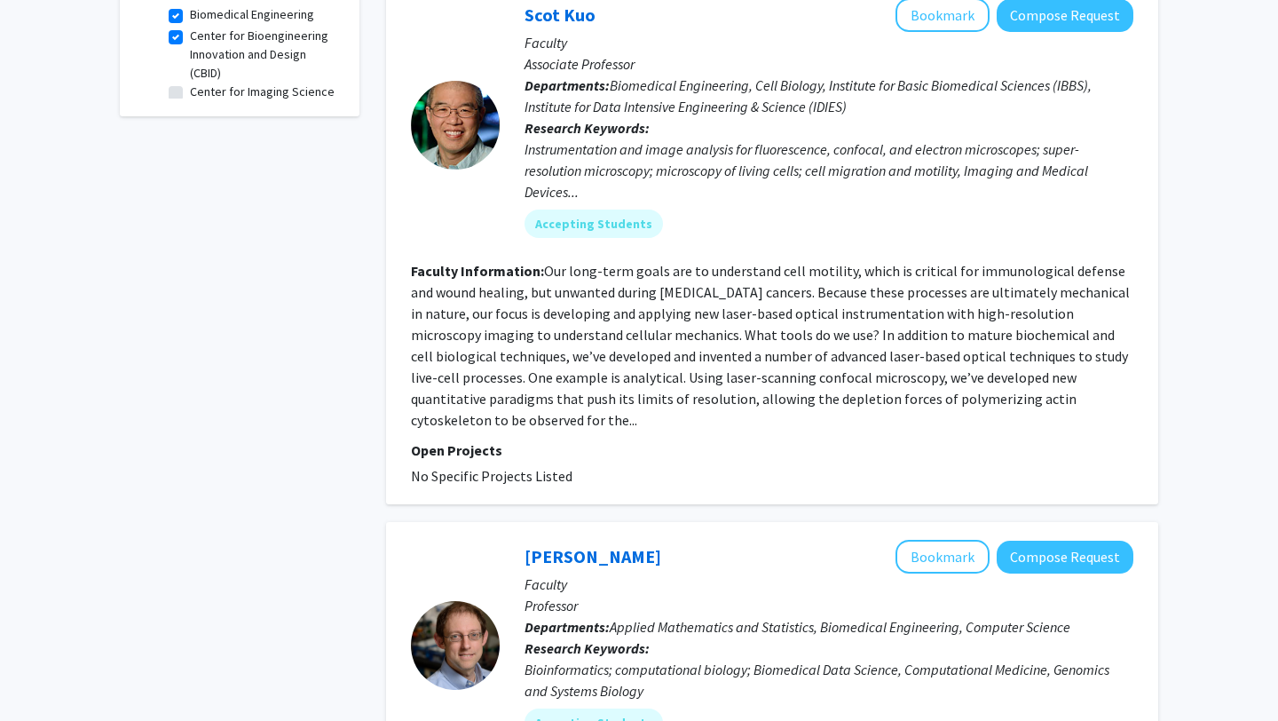
scroll to position [727, 0]
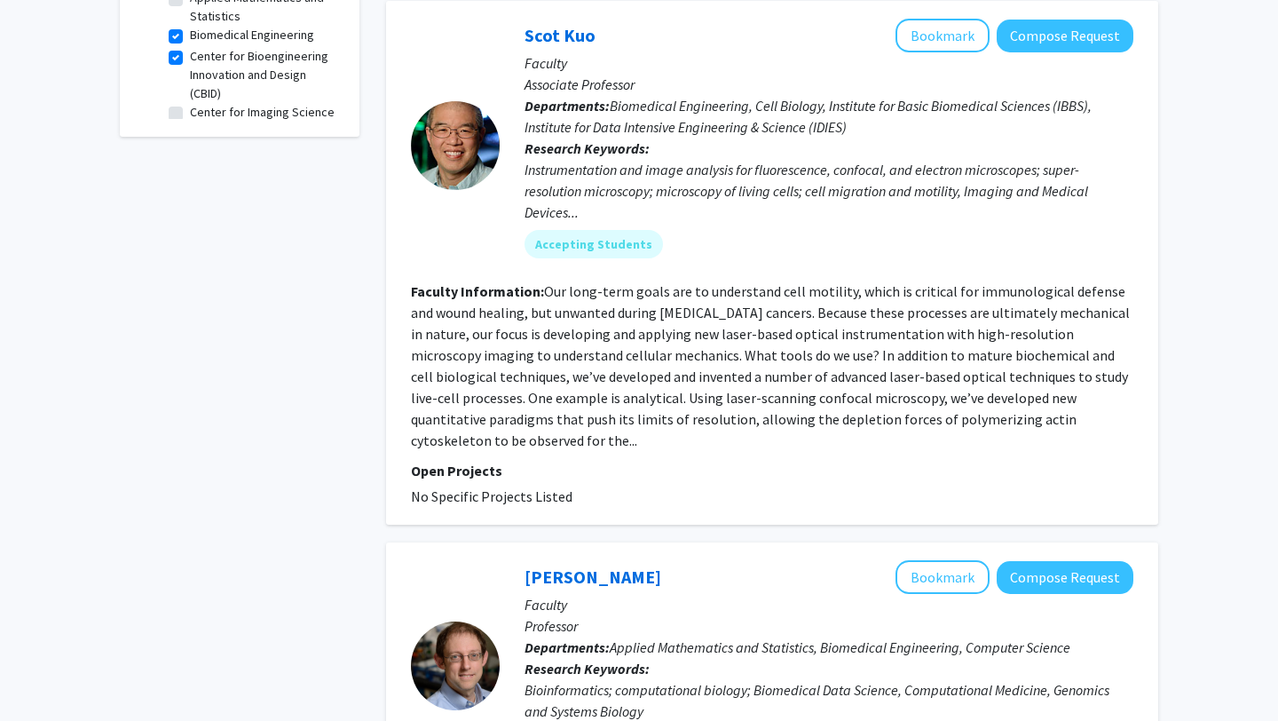
click at [190, 110] on label "Center for Imaging Science" at bounding box center [262, 112] width 145 height 19
click at [190, 110] on input "Center for Imaging Science" at bounding box center [196, 109] width 12 height 12
checkbox input "true"
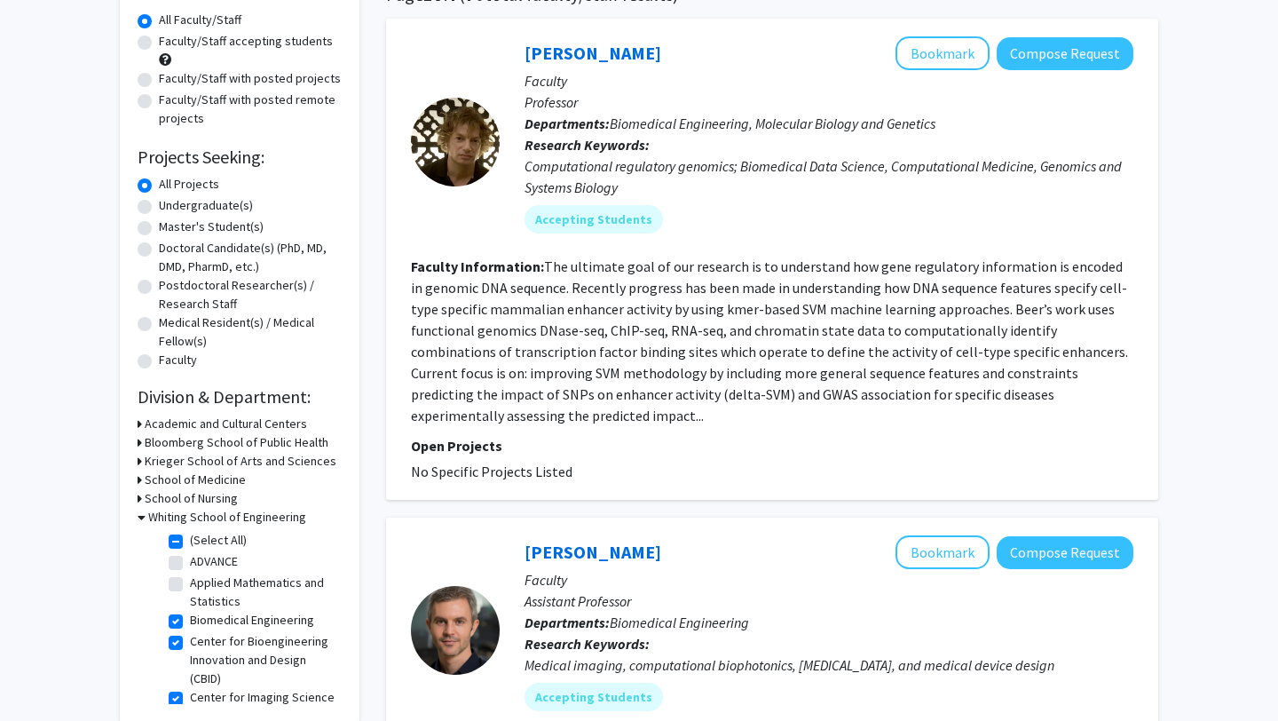
scroll to position [509, 0]
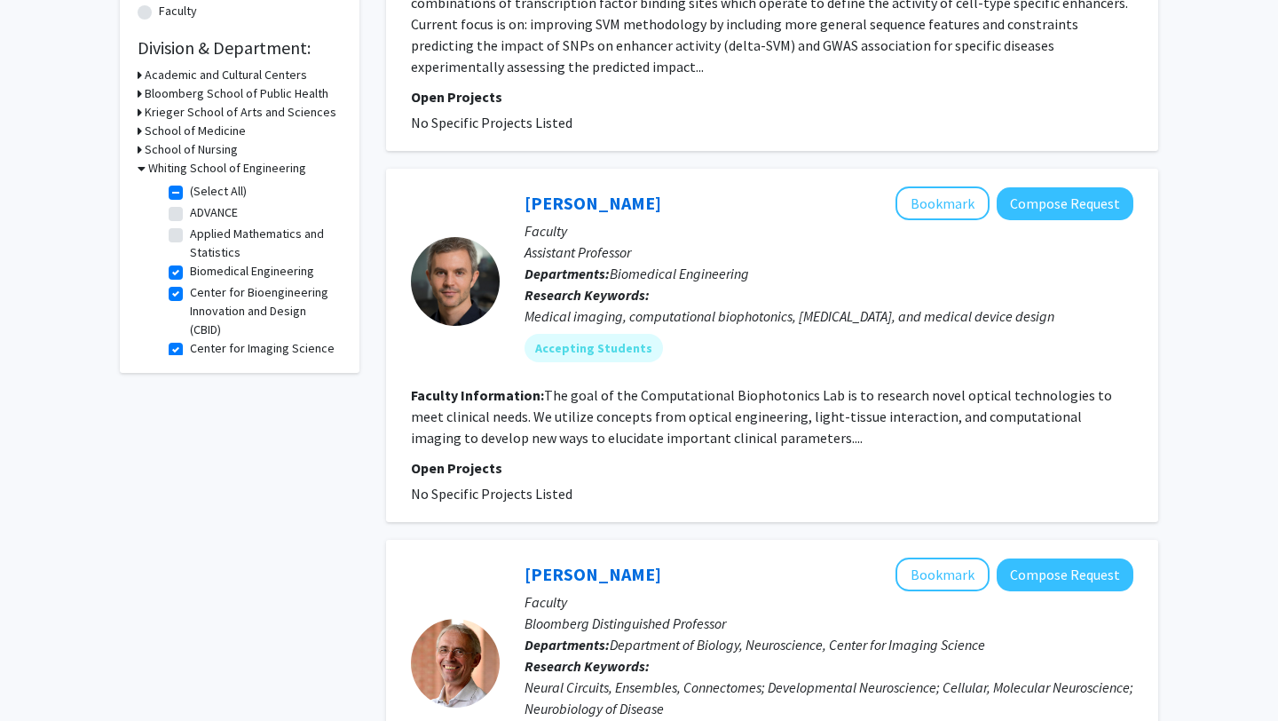
click at [190, 193] on label "(Select All)" at bounding box center [218, 191] width 57 height 19
click at [190, 193] on input "(Select All)" at bounding box center [196, 188] width 12 height 12
checkbox input "false"
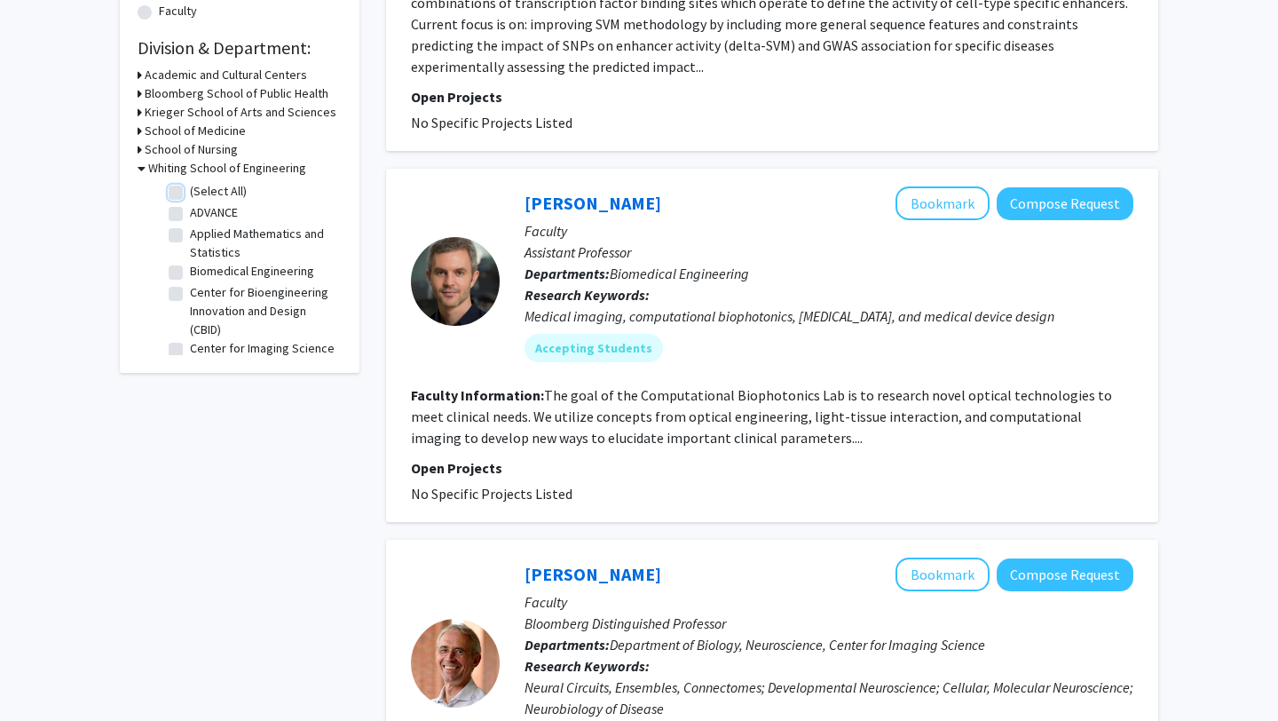
checkbox input "false"
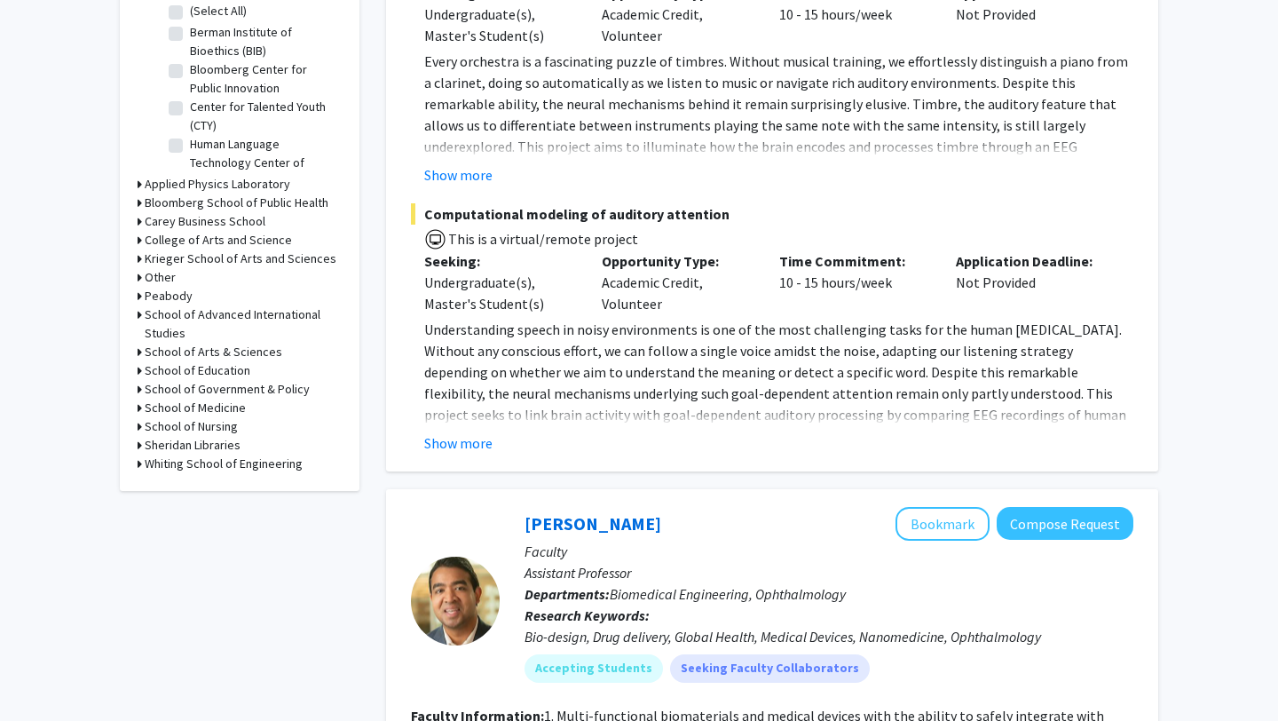
scroll to position [597, 0]
click at [256, 462] on h3 "Whiting School of Engineering" at bounding box center [224, 463] width 158 height 19
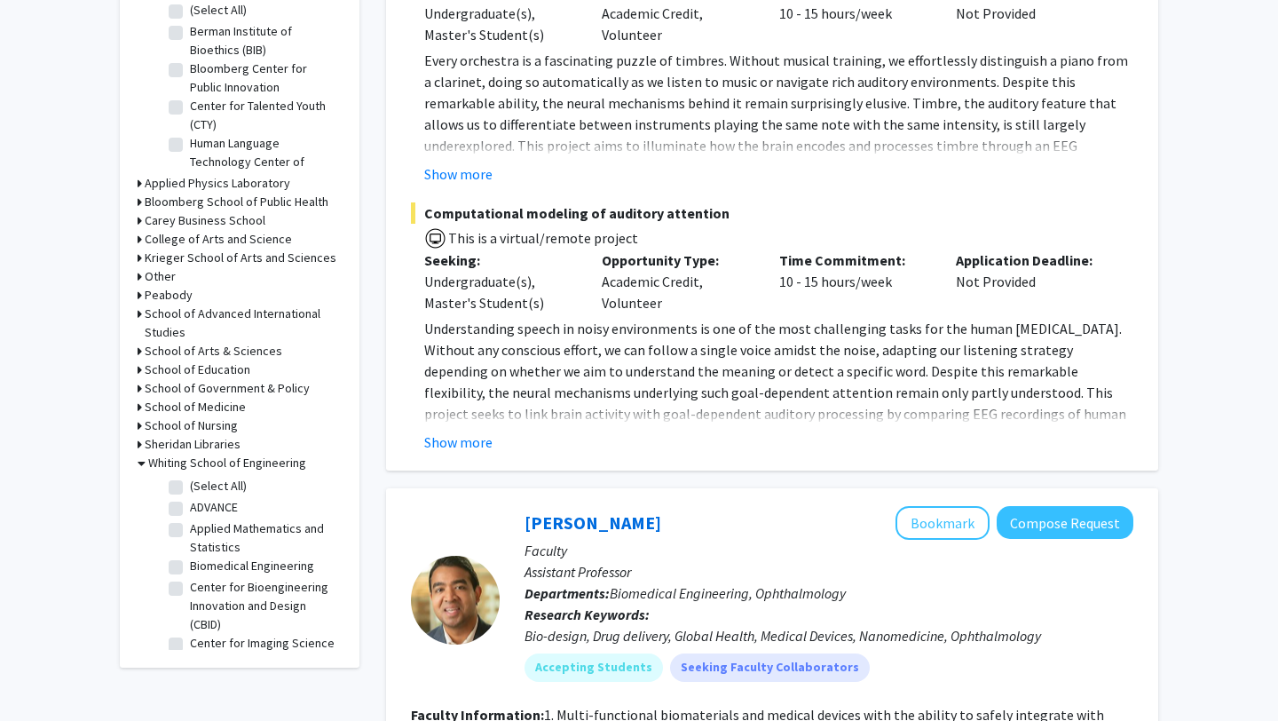
click at [223, 590] on label "Center for Bioengineering Innovation and Design (CBID)" at bounding box center [263, 606] width 147 height 56
click at [201, 589] on input "Center for Bioengineering Innovation and Design (CBID)" at bounding box center [196, 584] width 12 height 12
checkbox input "true"
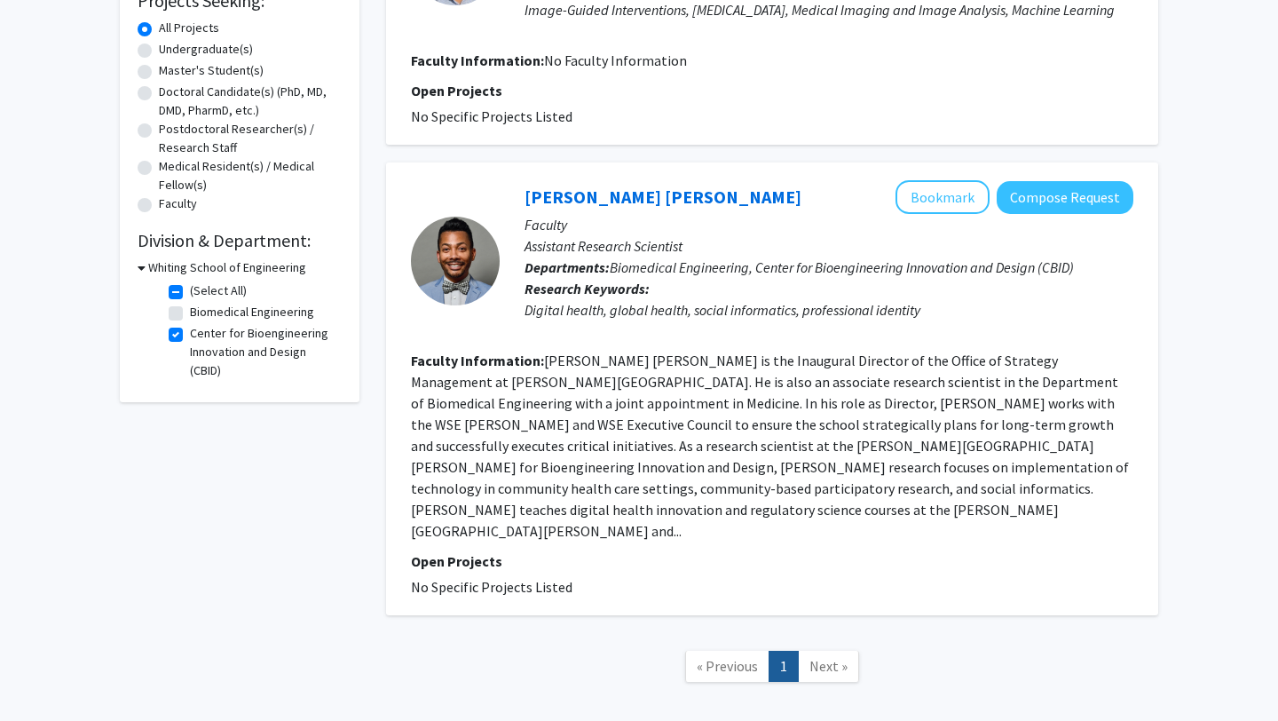
scroll to position [352, 0]
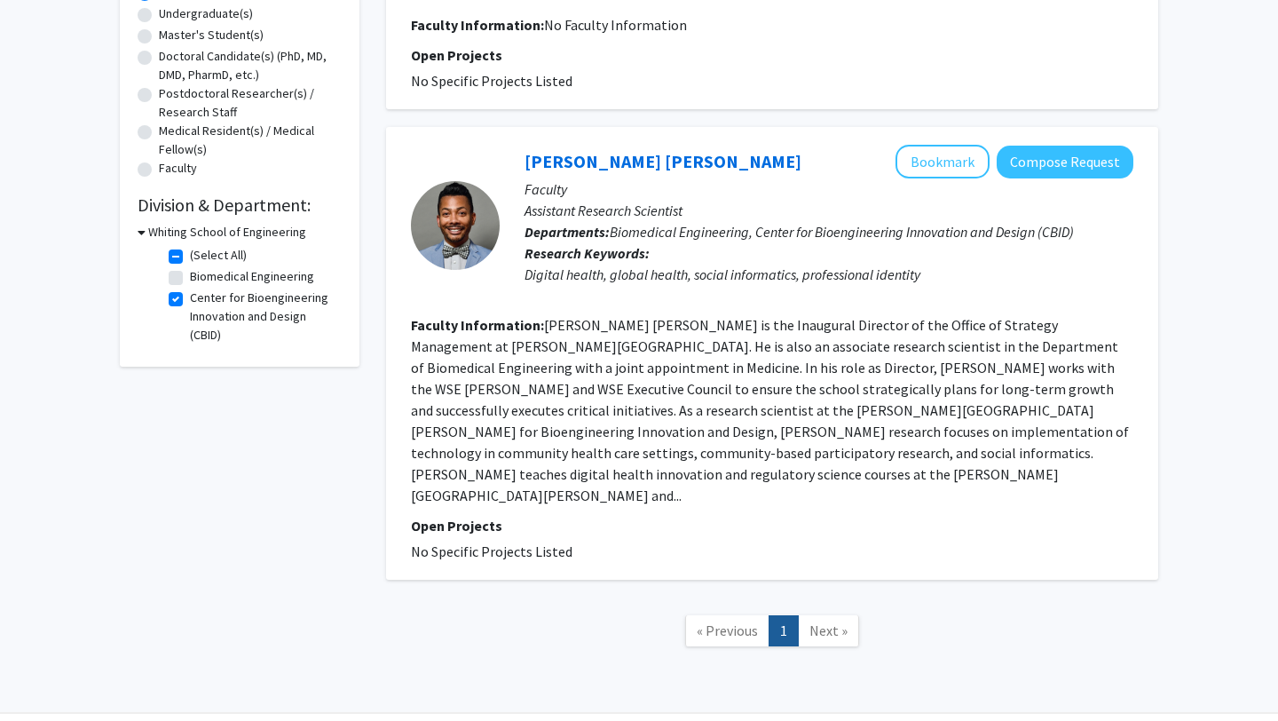
click at [190, 305] on label "Center for Bioengineering Innovation and Design (CBID)" at bounding box center [263, 316] width 147 height 56
click at [190, 300] on input "Center for Bioengineering Innovation and Design (CBID)" at bounding box center [196, 294] width 12 height 12
checkbox input "false"
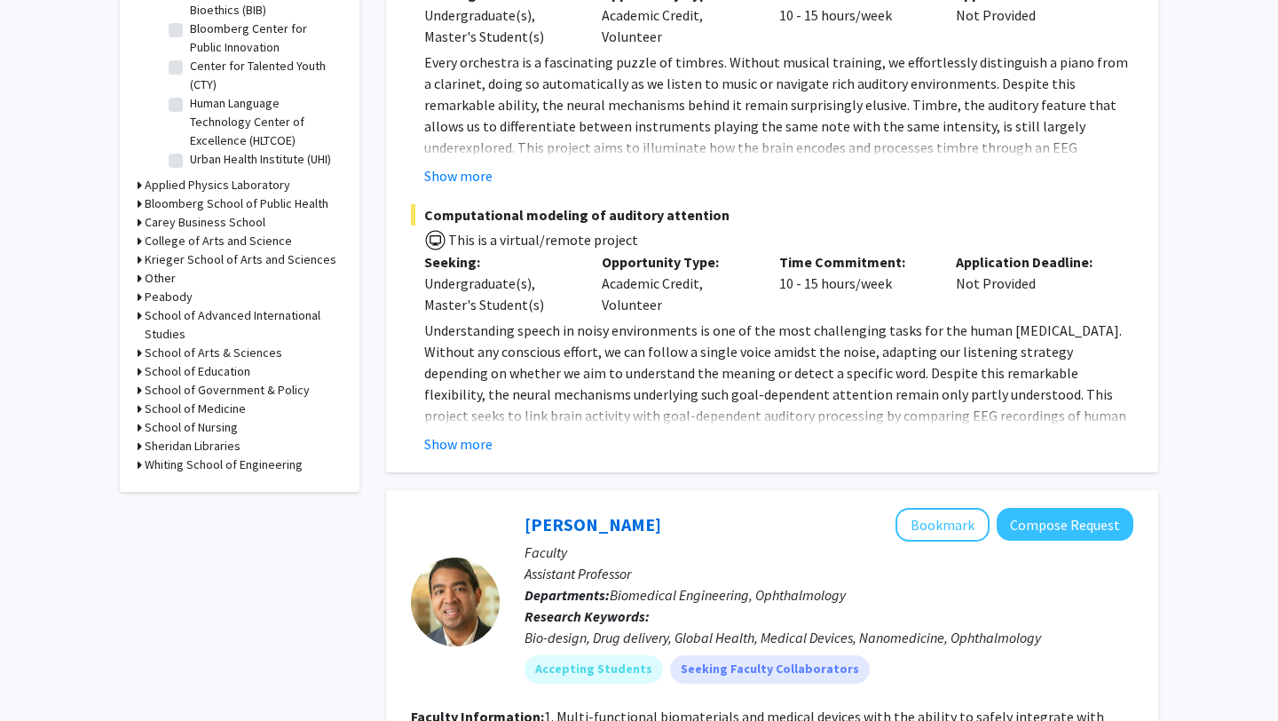
scroll to position [809, 0]
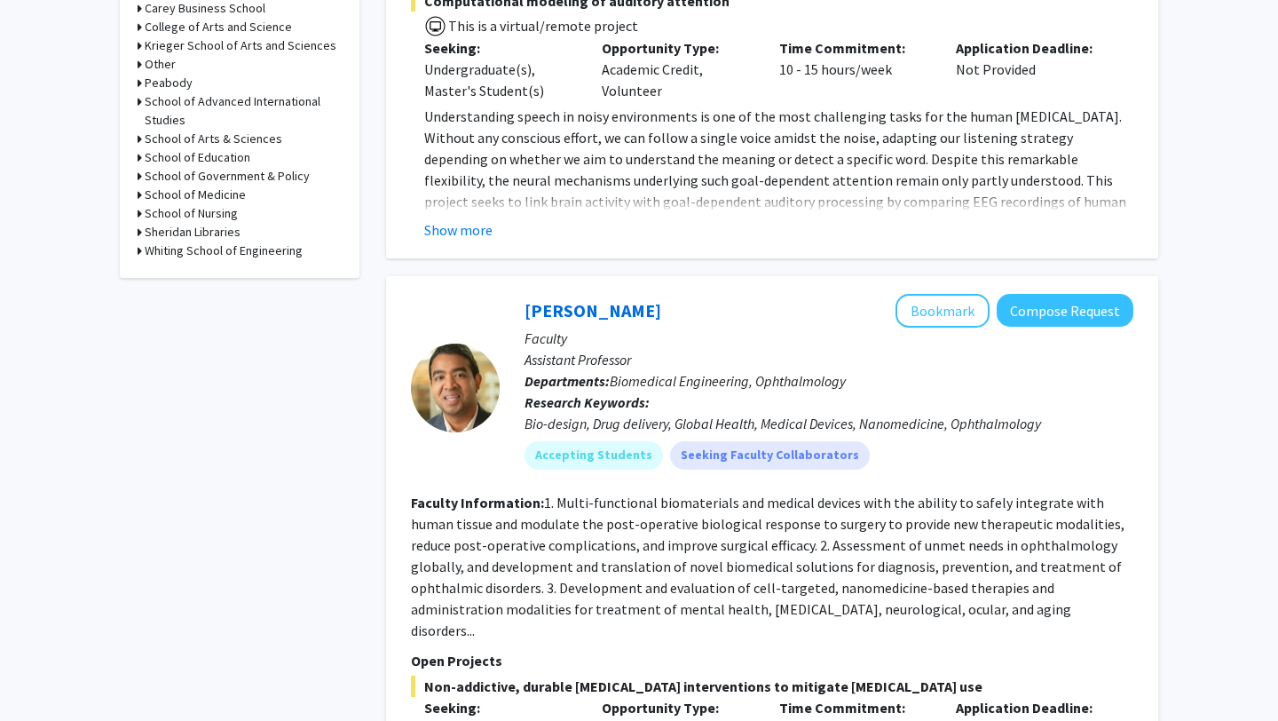
click at [195, 246] on h3 "Whiting School of Engineering" at bounding box center [224, 250] width 158 height 19
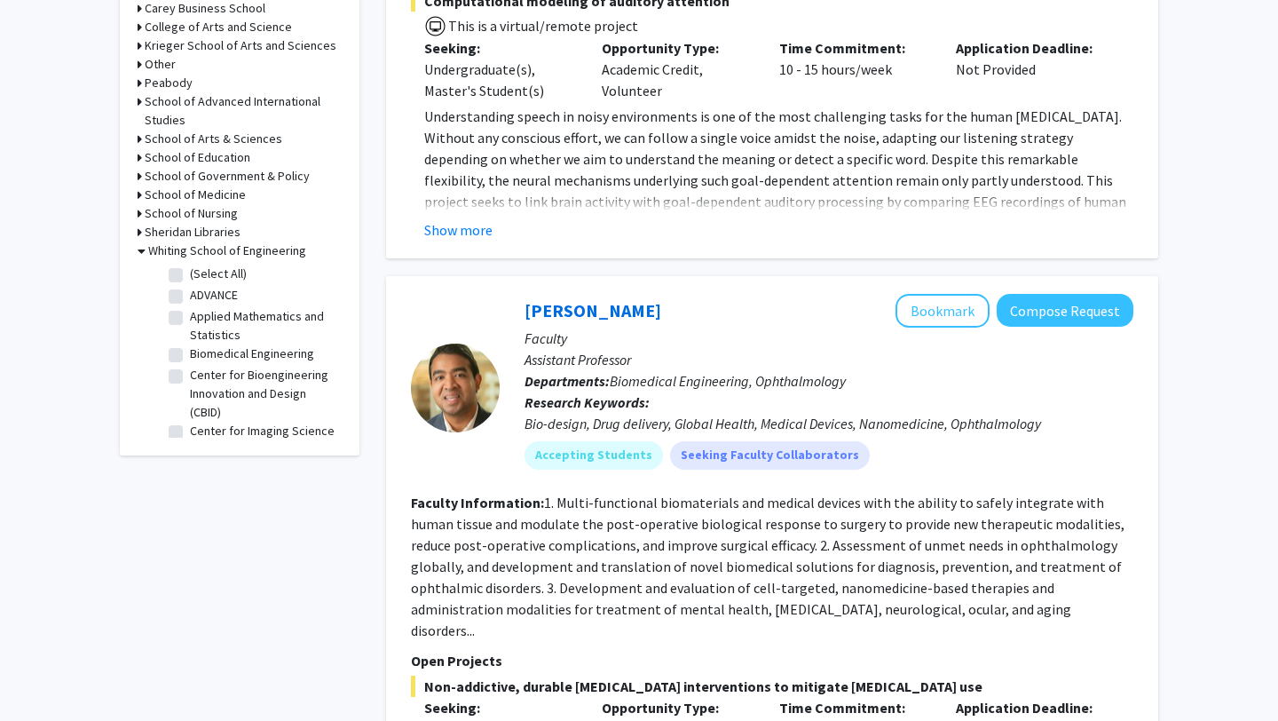
click at [217, 353] on label "Biomedical Engineering" at bounding box center [252, 353] width 124 height 19
click at [201, 353] on input "Biomedical Engineering" at bounding box center [196, 350] width 12 height 12
checkbox input "true"
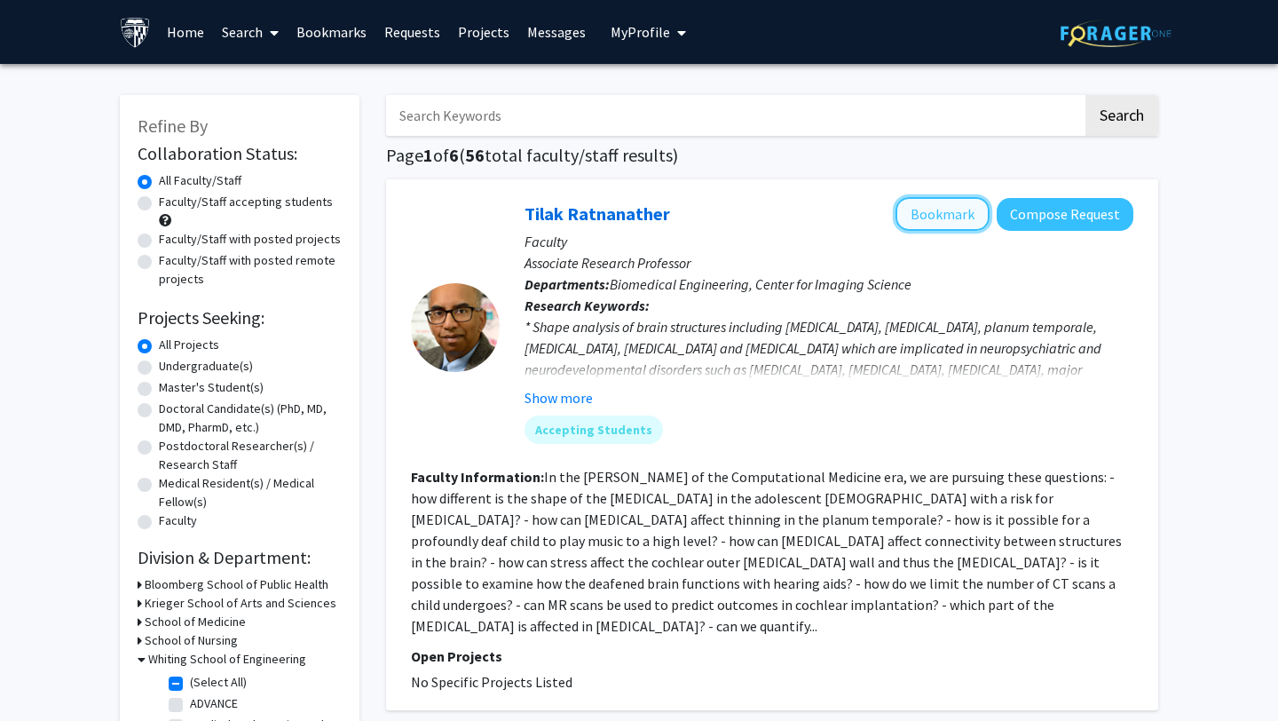
click at [953, 215] on button "Bookmark" at bounding box center [942, 214] width 94 height 34
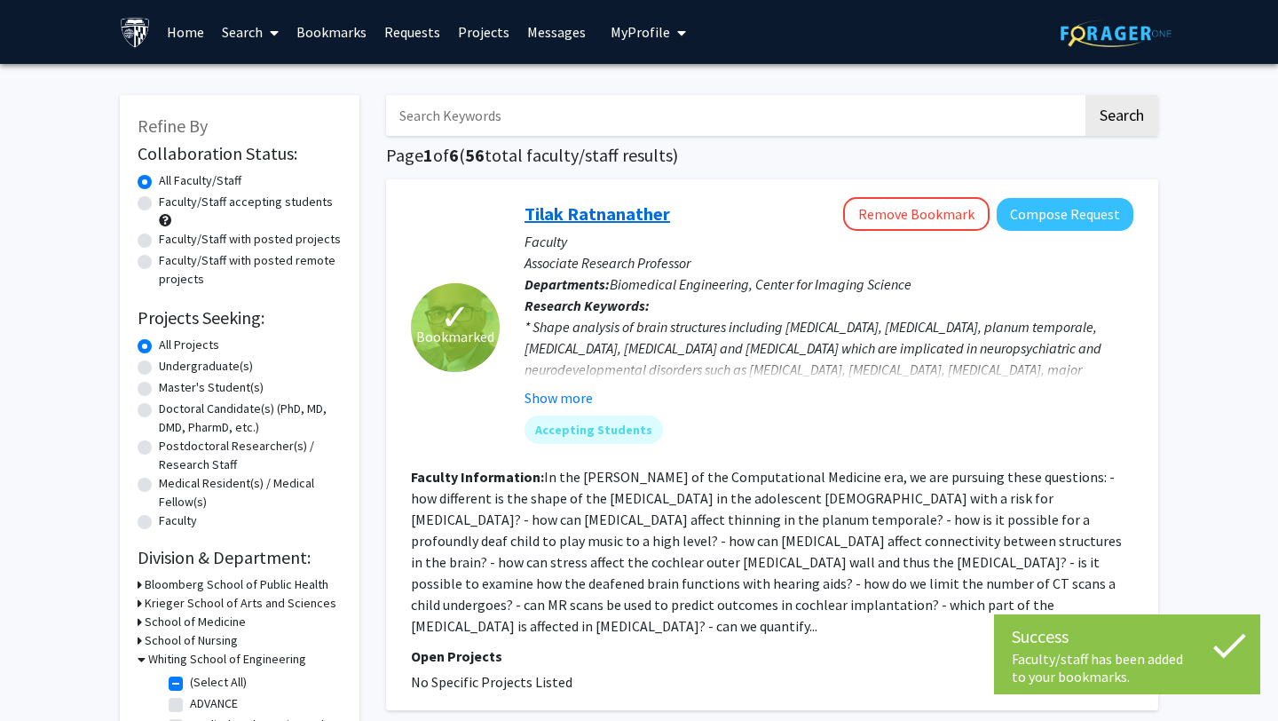
click at [622, 216] on link "Tilak Ratnanather" at bounding box center [598, 213] width 146 height 22
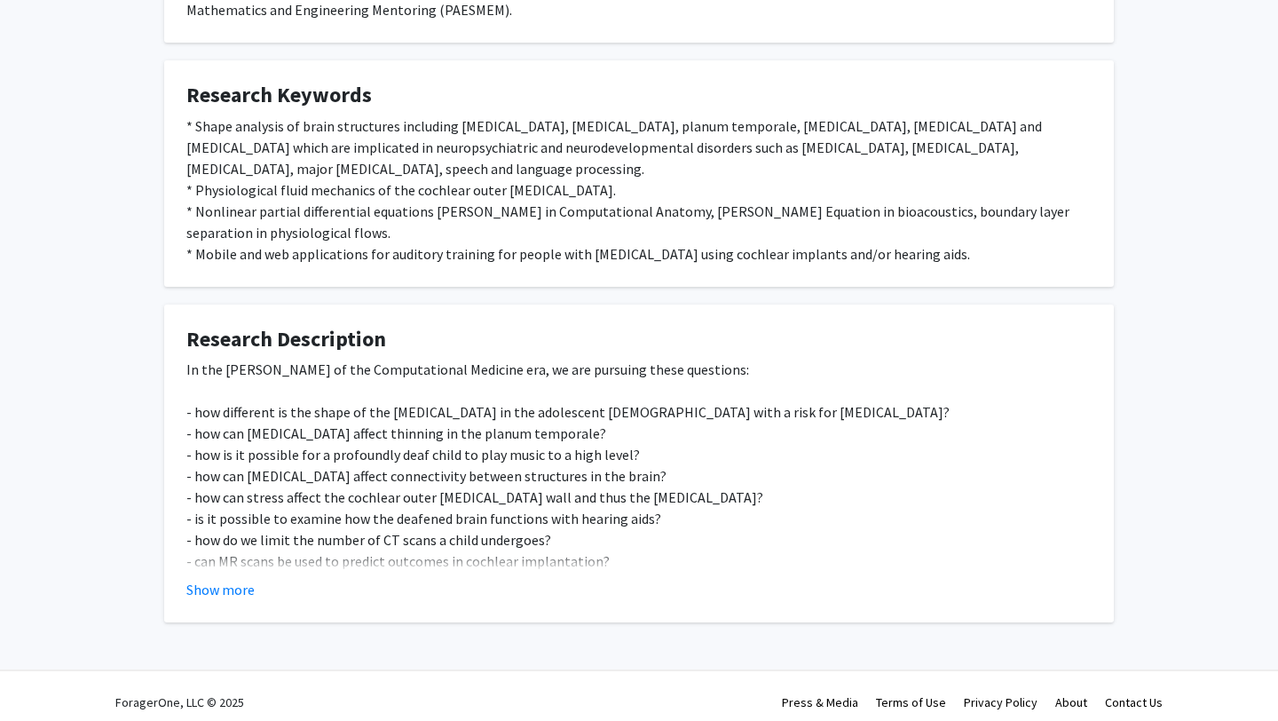
scroll to position [422, 0]
click at [217, 593] on button "Show more" at bounding box center [220, 588] width 68 height 21
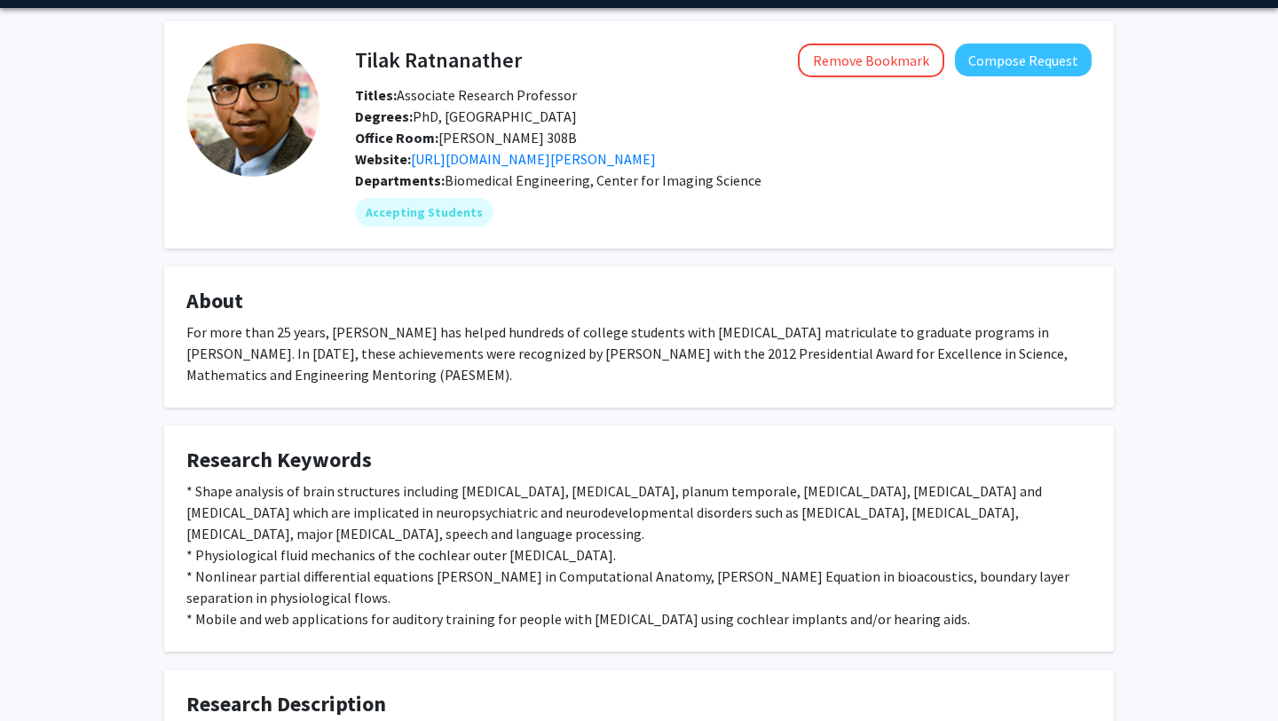
scroll to position [26, 0]
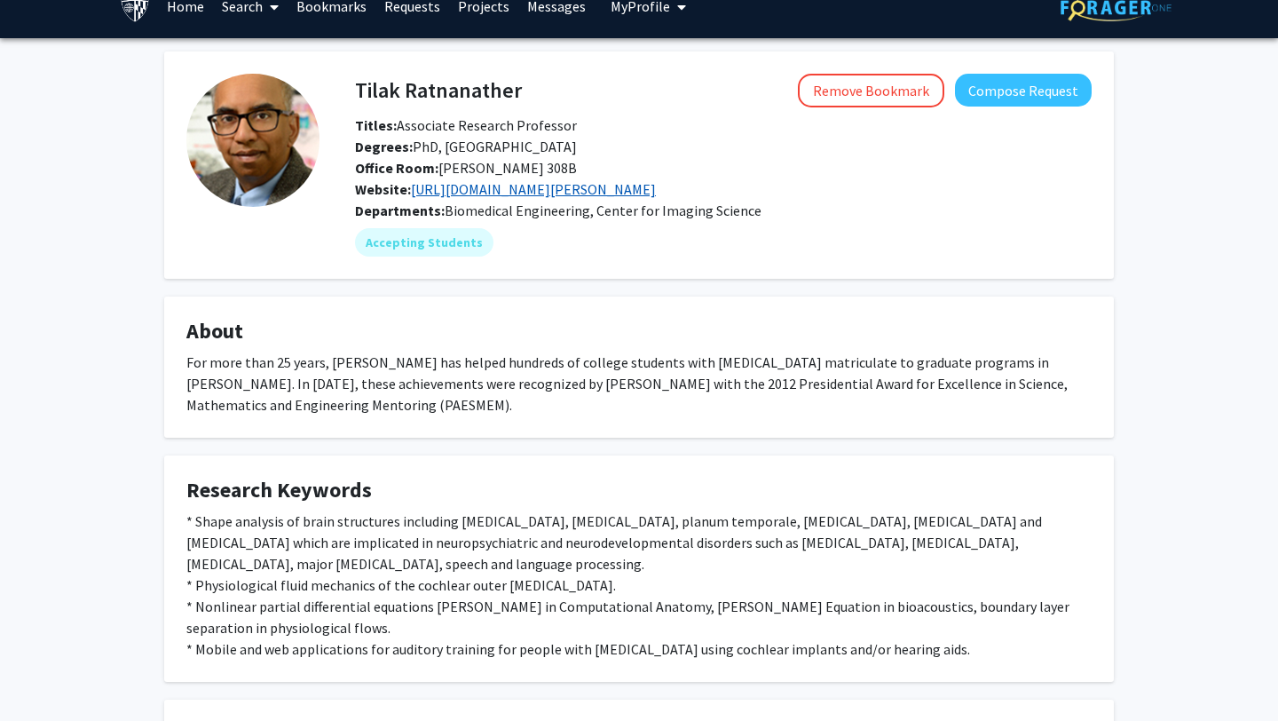
click at [460, 189] on link "[URL][DOMAIN_NAME][PERSON_NAME]" at bounding box center [533, 189] width 245 height 18
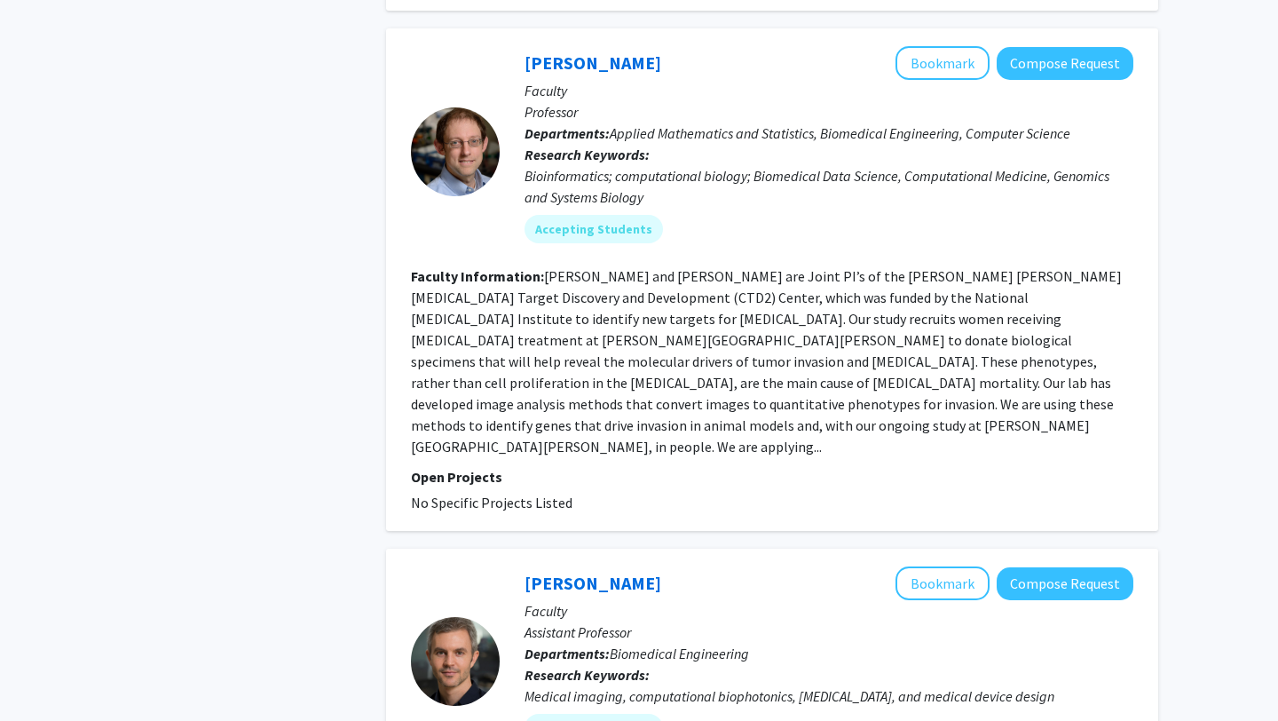
scroll to position [1236, 0]
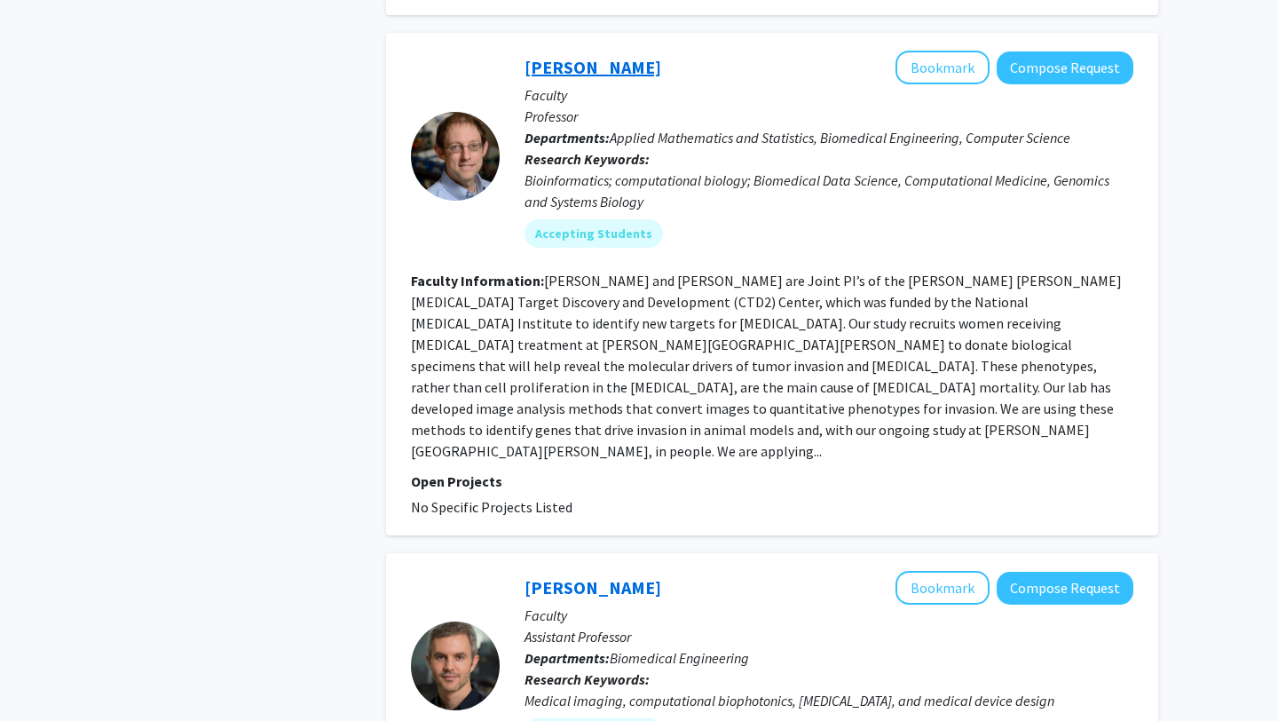
click at [558, 56] on link "[PERSON_NAME]" at bounding box center [593, 67] width 137 height 22
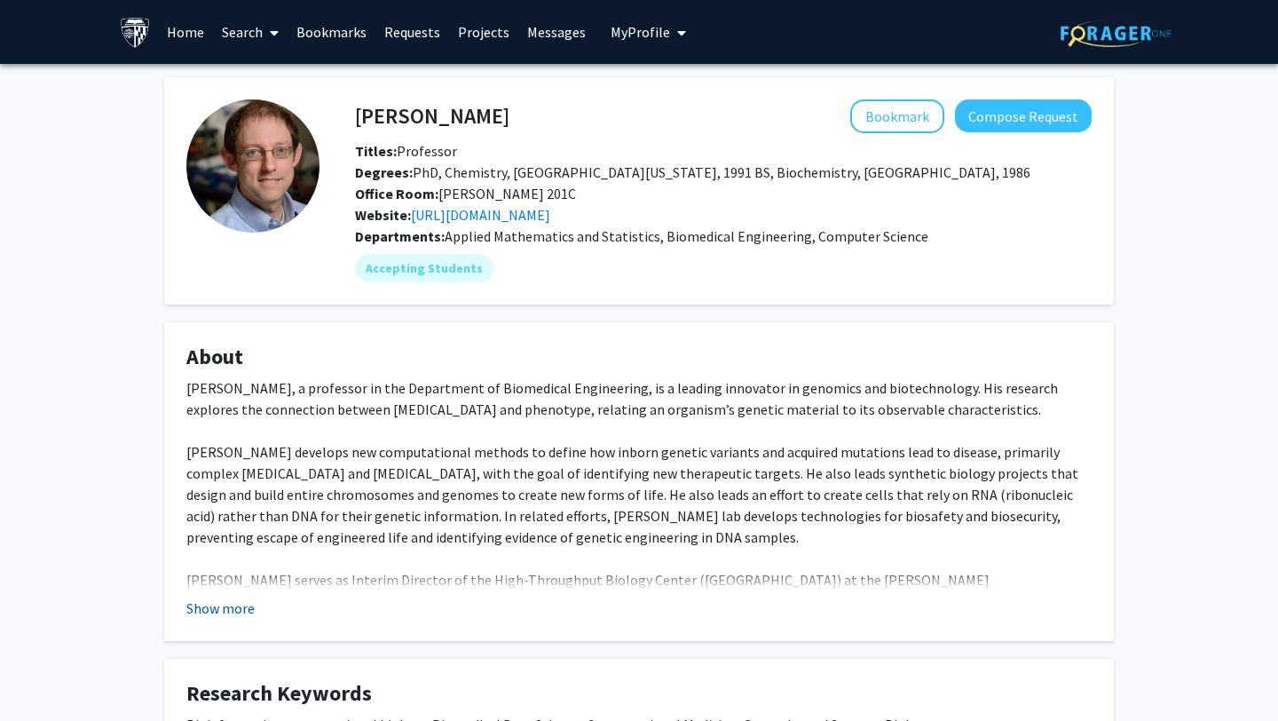
click at [219, 614] on button "Show more" at bounding box center [220, 607] width 68 height 21
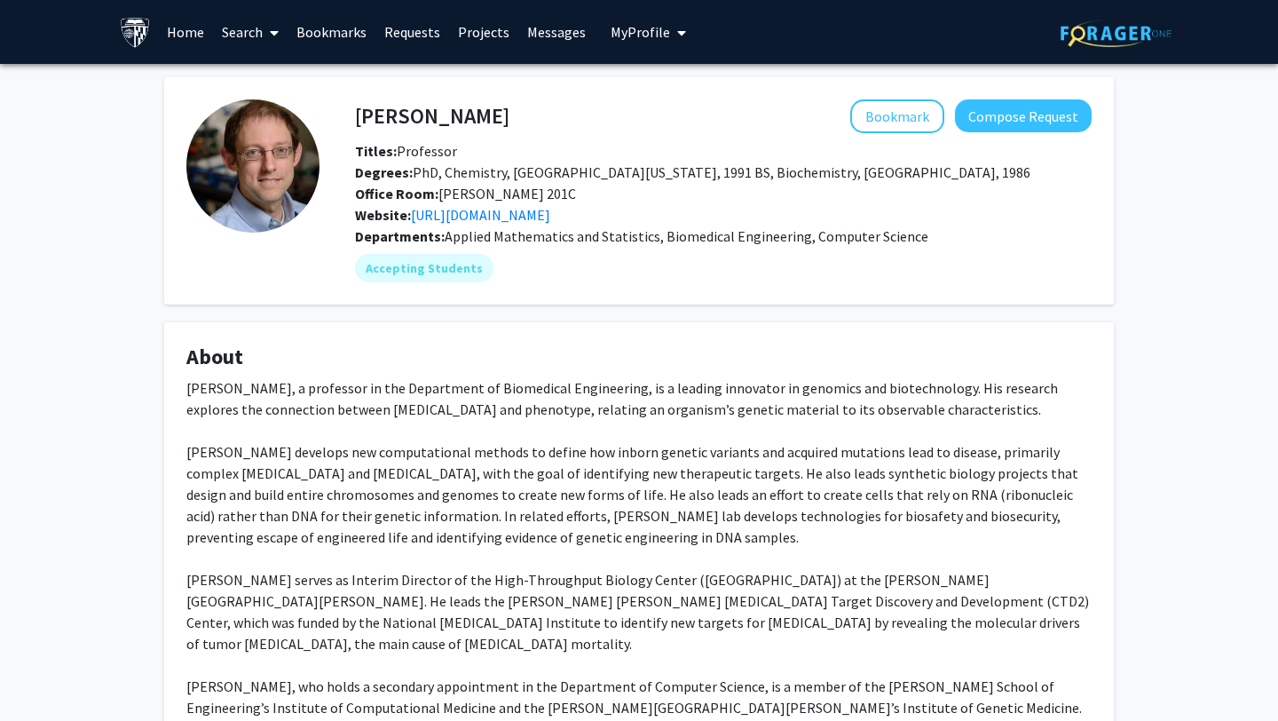
click at [219, 614] on div "[PERSON_NAME], a professor in the Department of Biomedical Engineering, is a le…" at bounding box center [638, 654] width 905 height 554
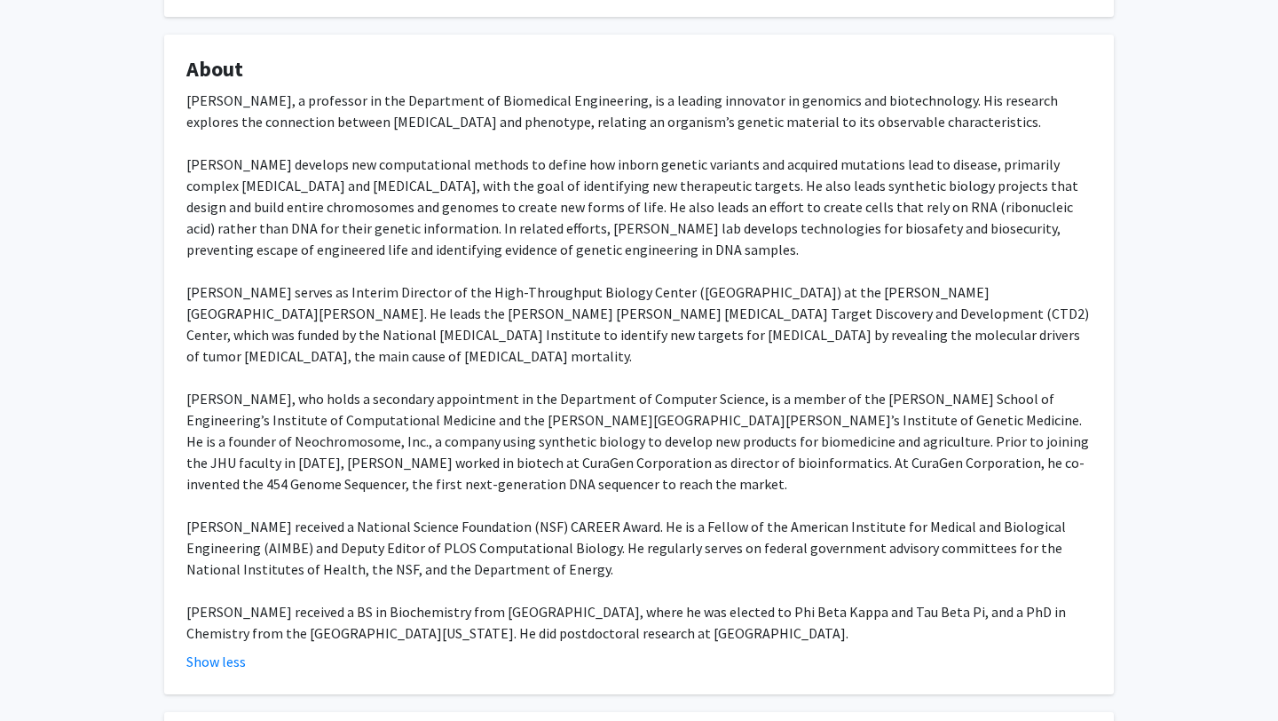
scroll to position [306, 0]
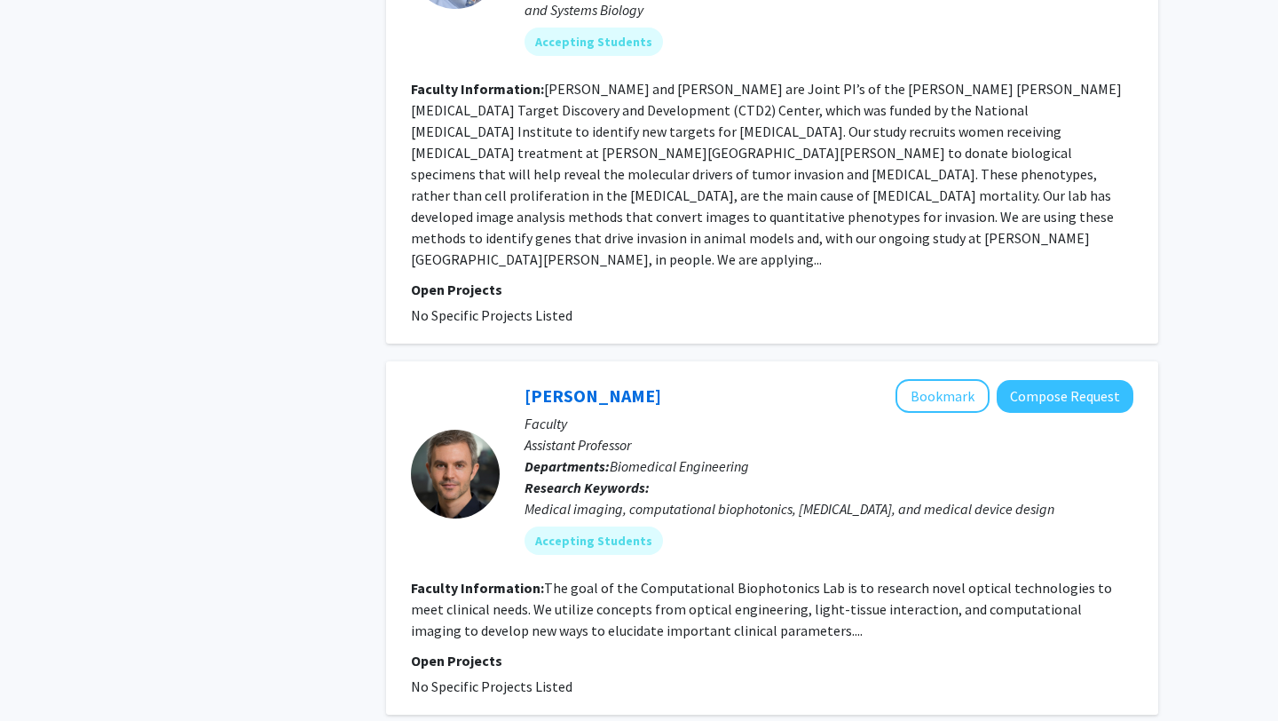
scroll to position [1041, 0]
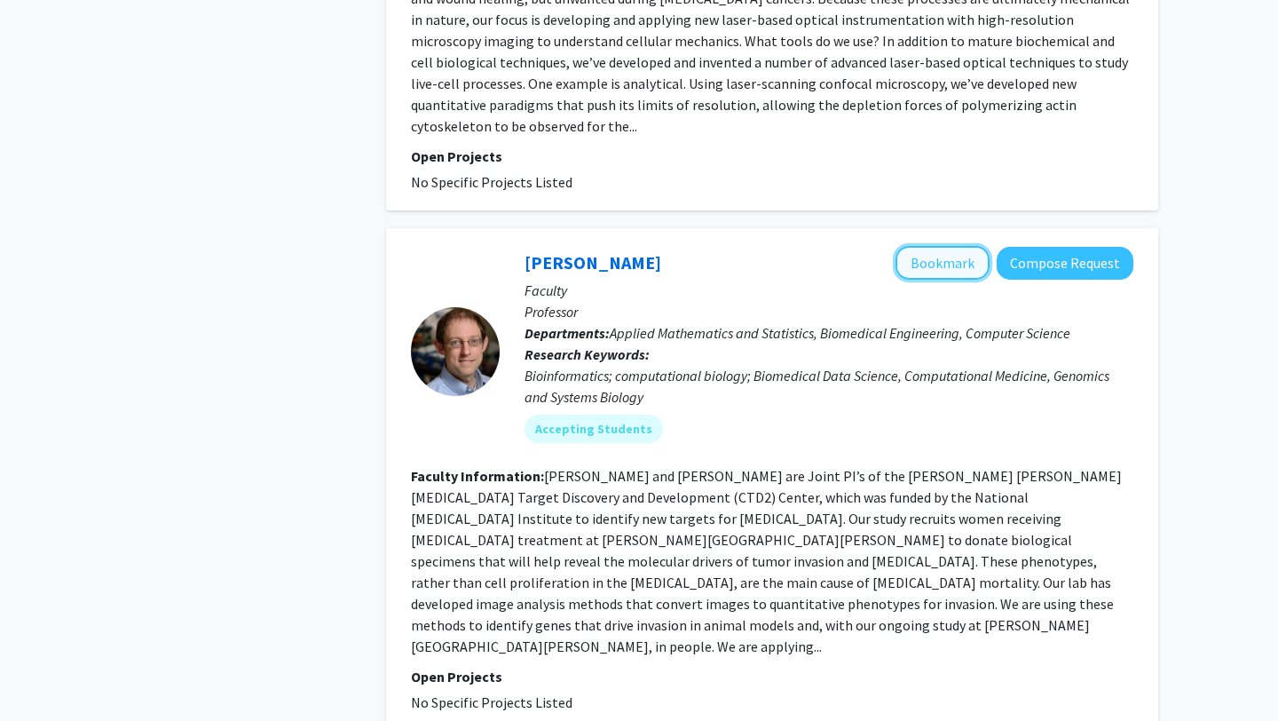
click at [950, 246] on button "Bookmark" at bounding box center [942, 263] width 94 height 34
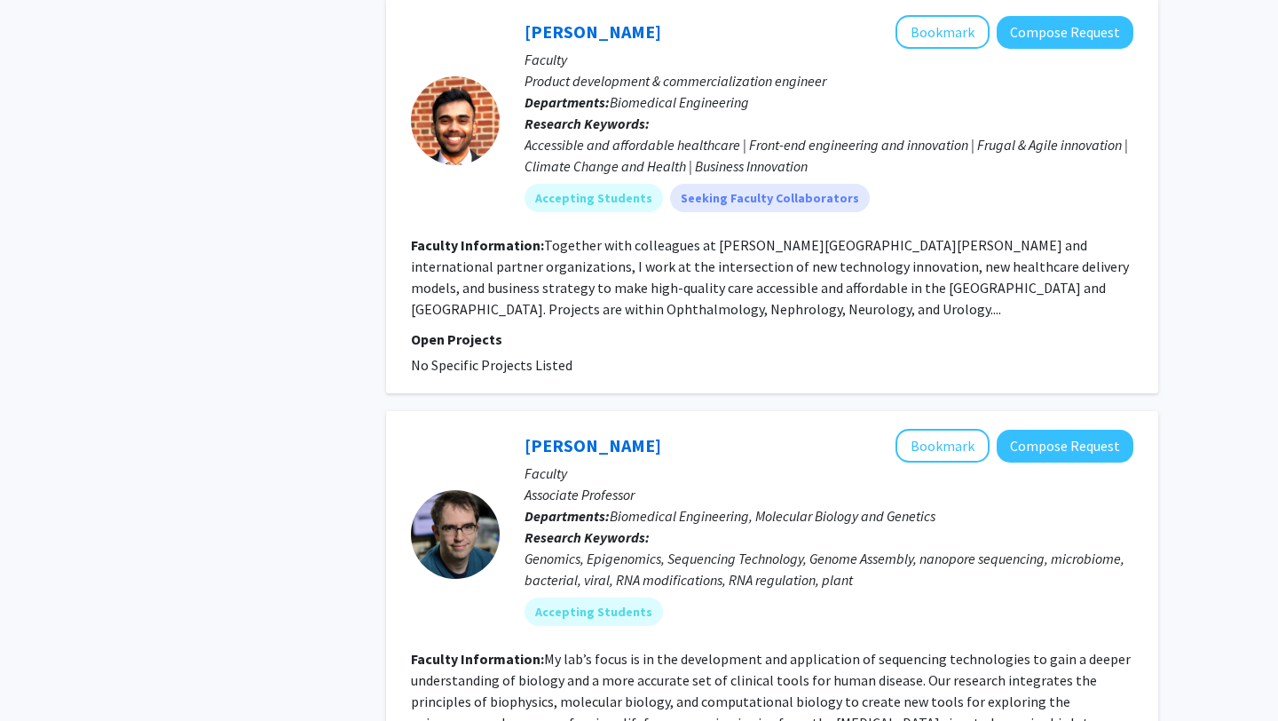
scroll to position [4291, 0]
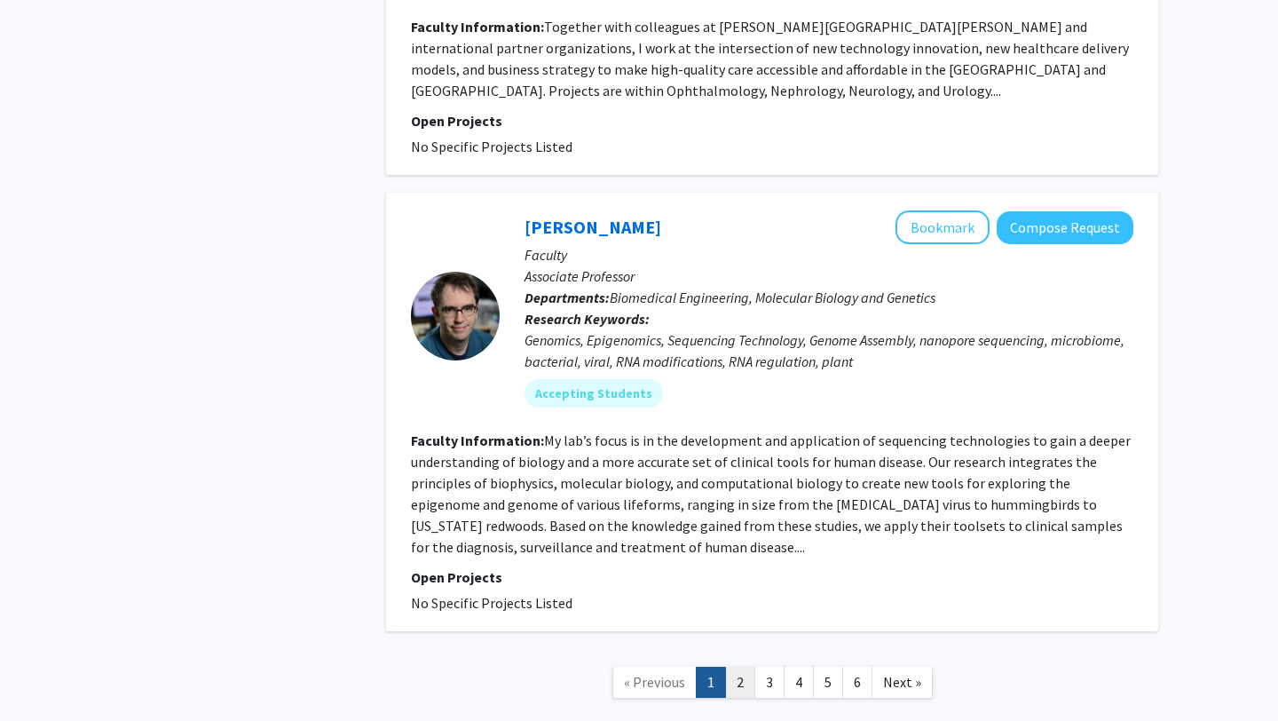
click at [743, 667] on link "2" at bounding box center [740, 682] width 30 height 31
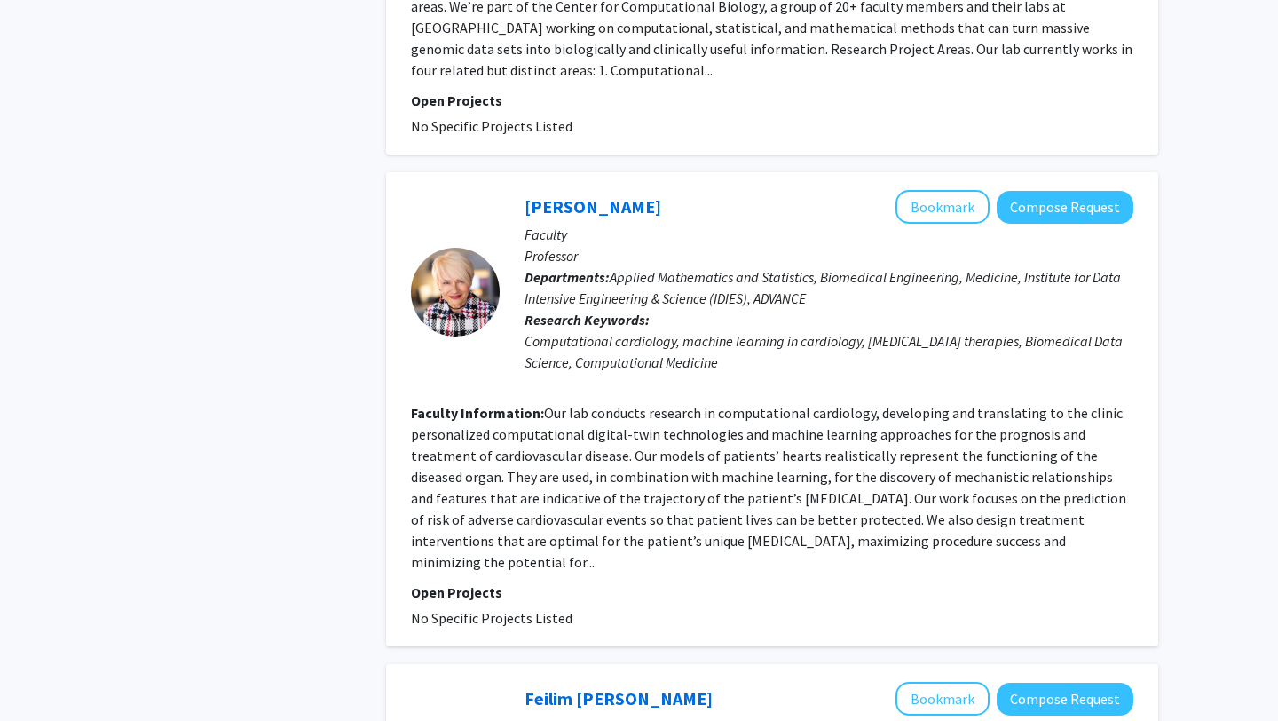
scroll to position [1570, 0]
click at [924, 189] on button "Bookmark" at bounding box center [942, 206] width 94 height 34
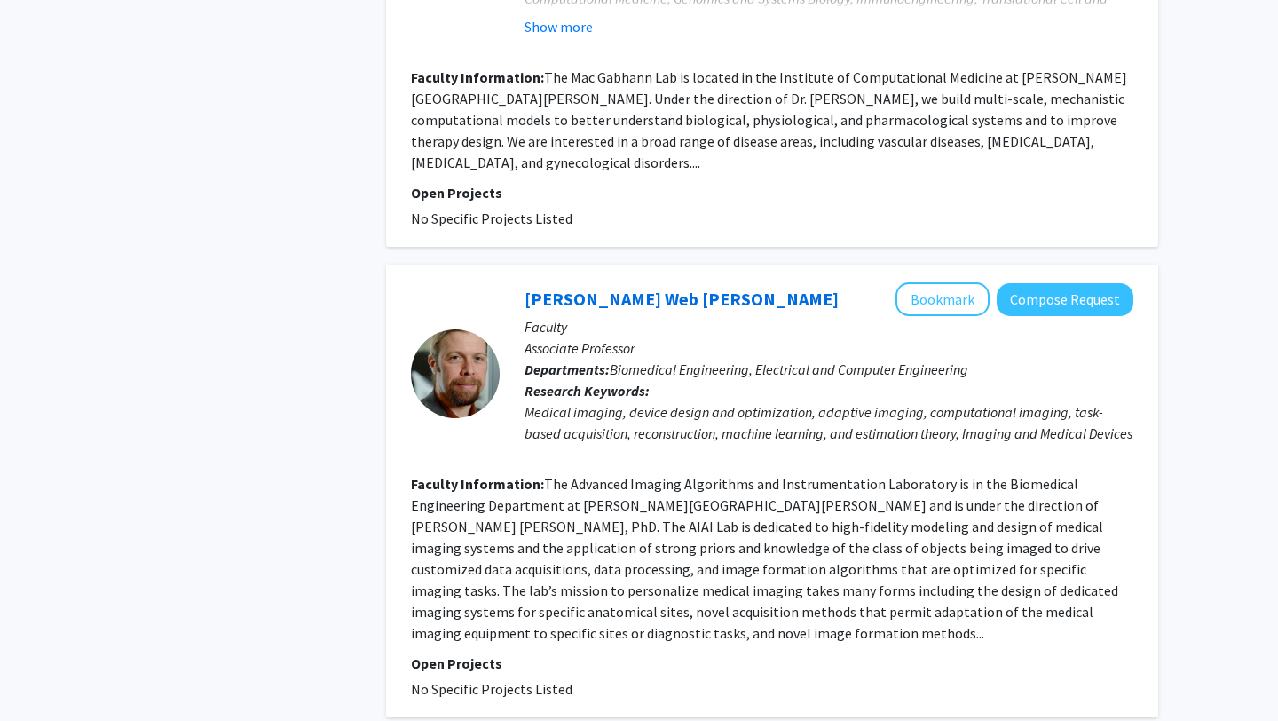
scroll to position [2450, 0]
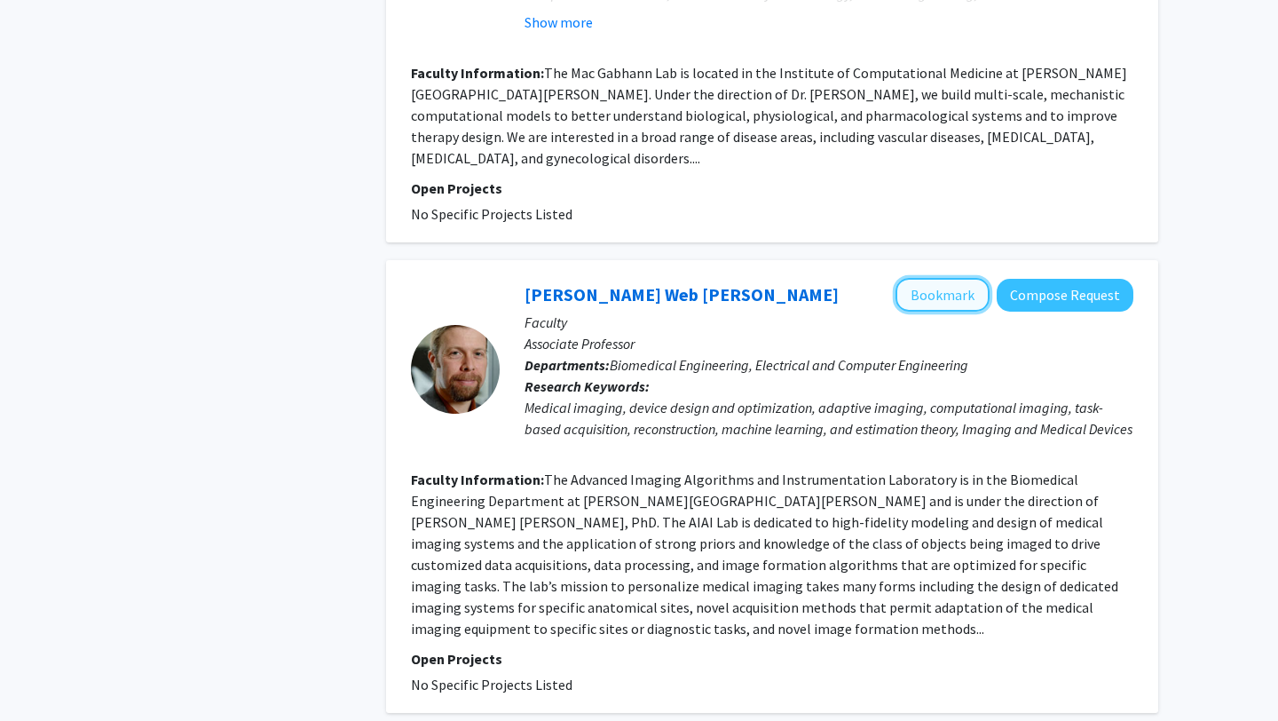
drag, startPoint x: 940, startPoint y: 201, endPoint x: 933, endPoint y: 210, distance: 11.4
click at [940, 278] on button "Bookmark" at bounding box center [942, 295] width 94 height 34
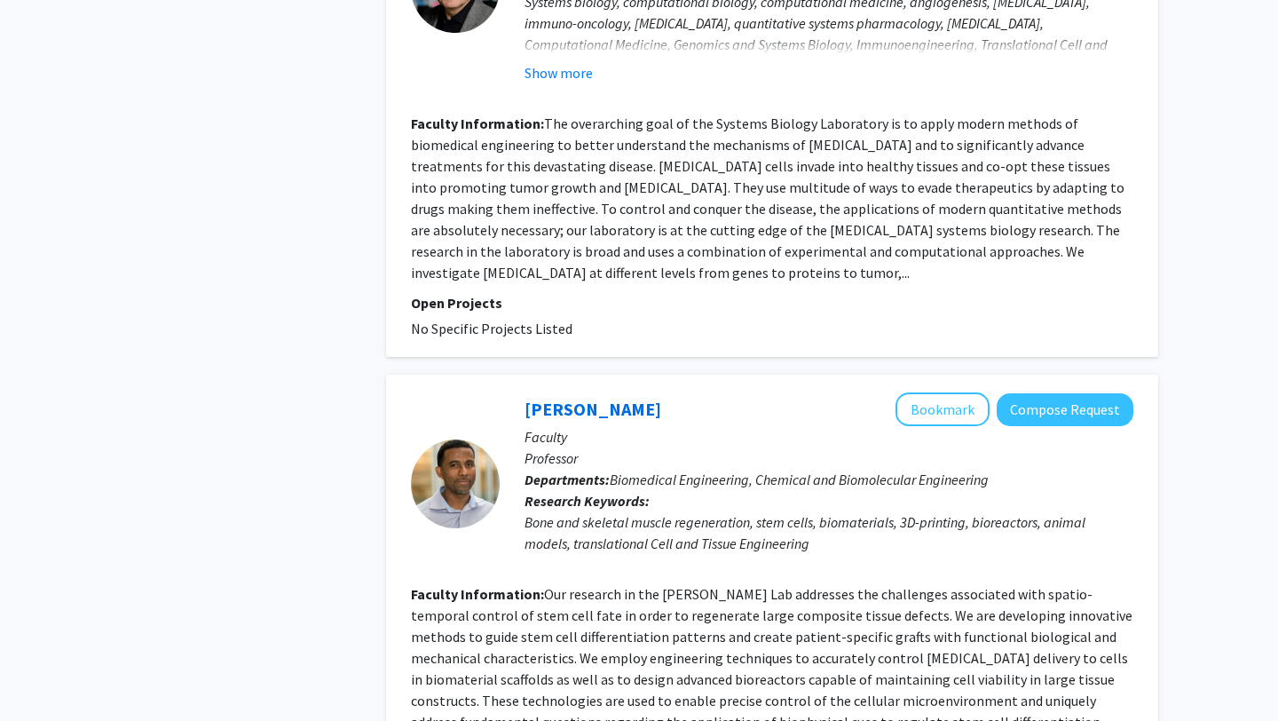
scroll to position [3972, 0]
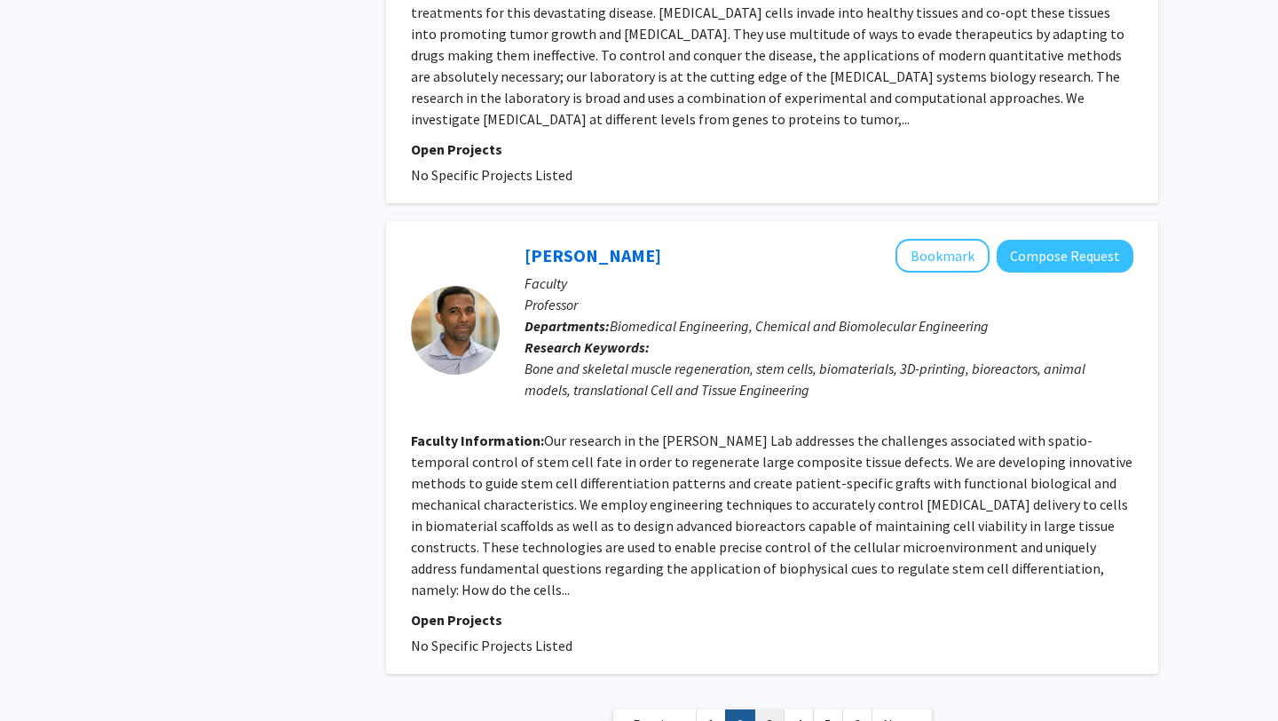
click at [765, 709] on link "3" at bounding box center [769, 724] width 30 height 31
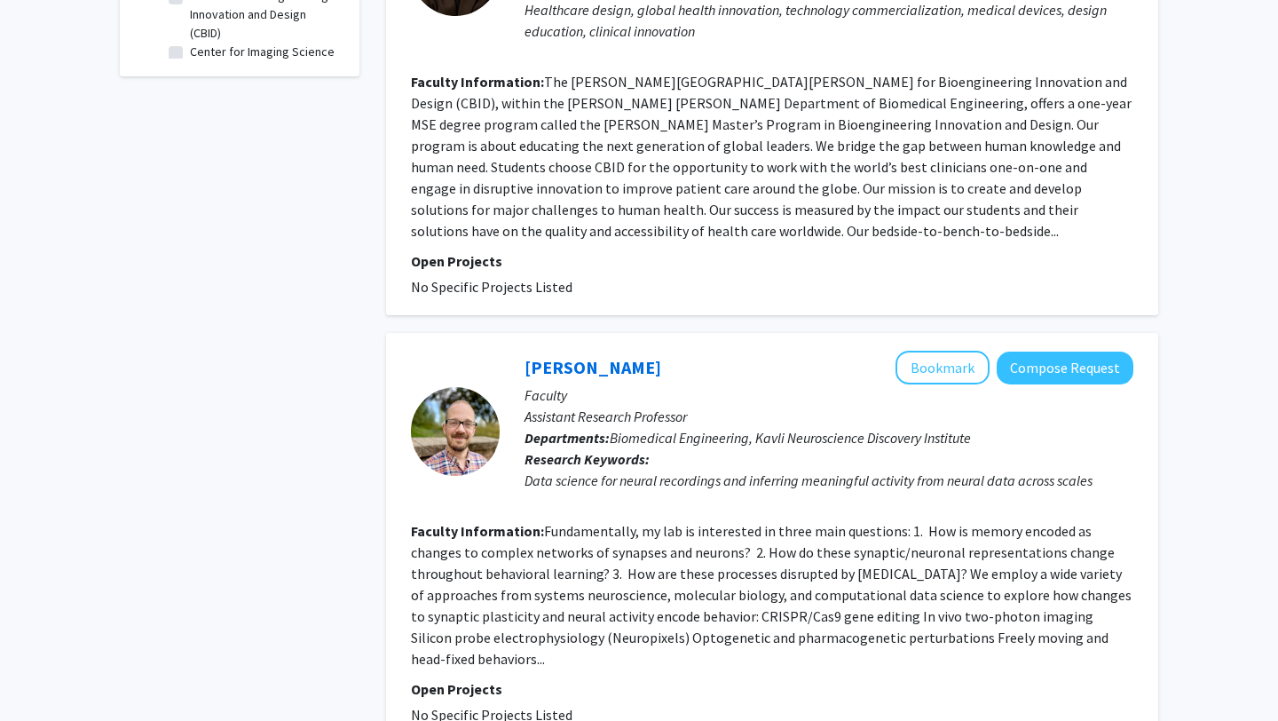
scroll to position [863, 0]
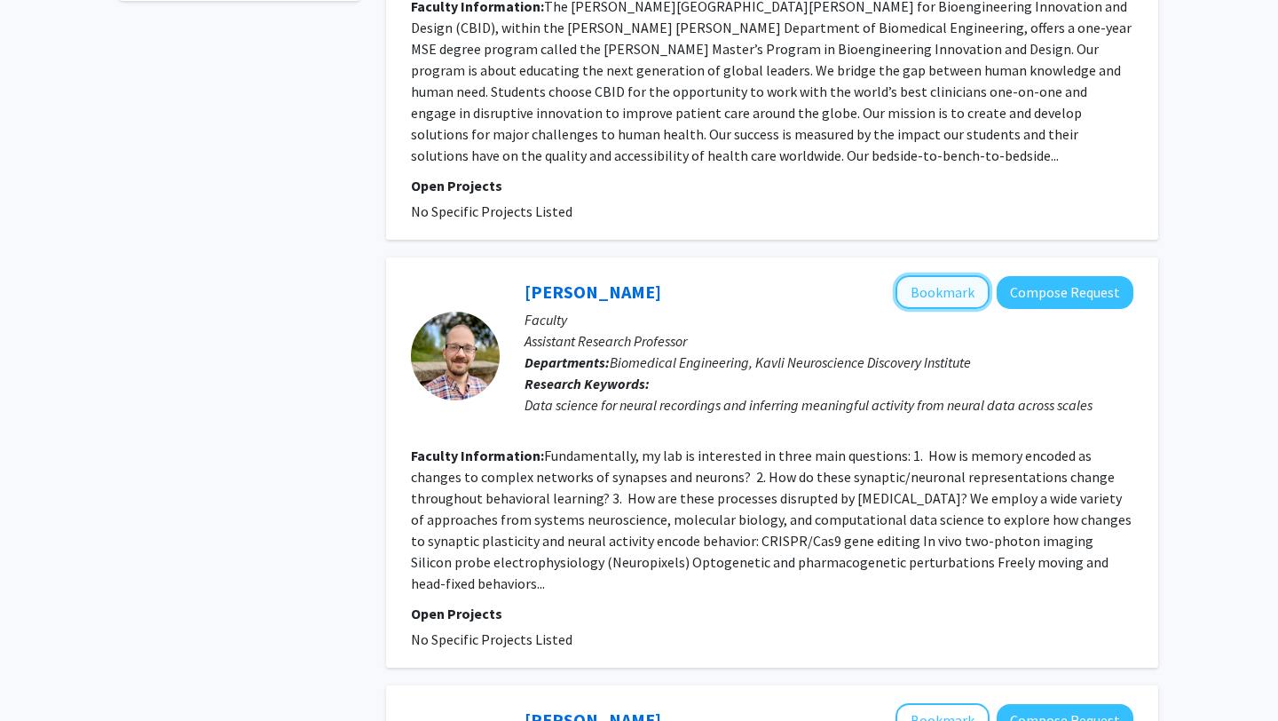
click at [922, 275] on button "Bookmark" at bounding box center [942, 292] width 94 height 34
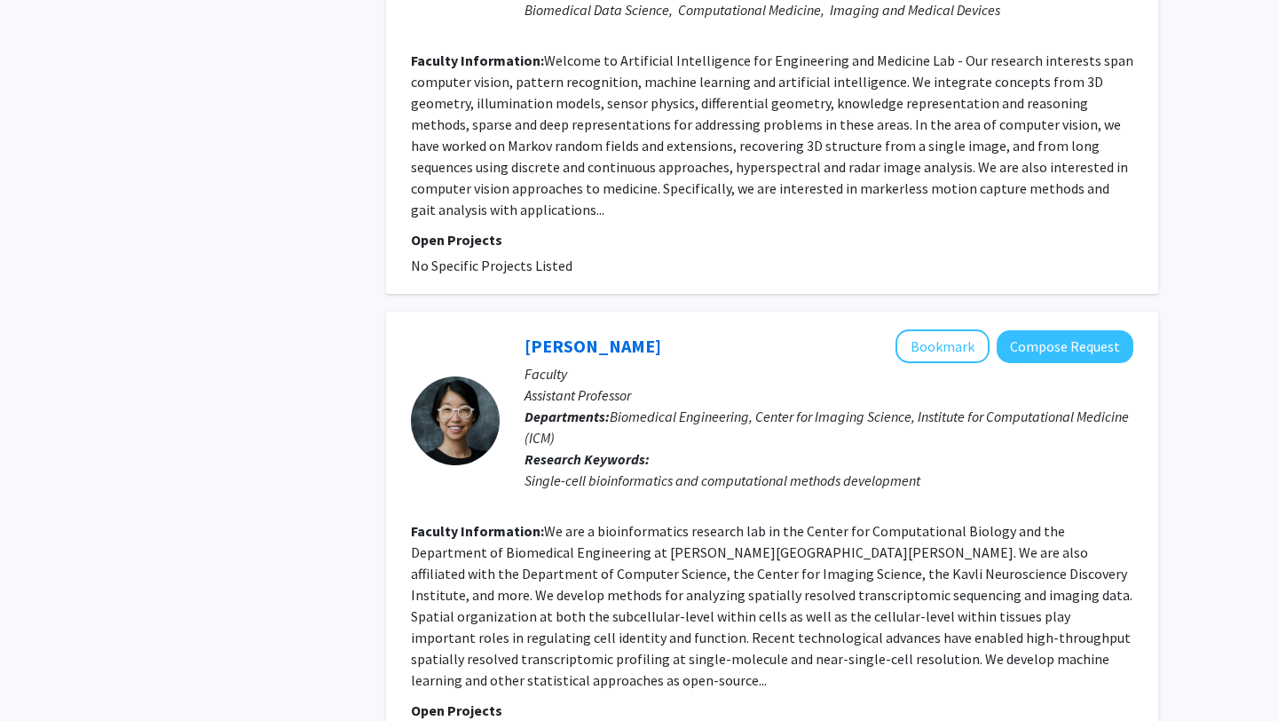
scroll to position [2197, 0]
click at [952, 330] on button "Bookmark" at bounding box center [942, 347] width 94 height 34
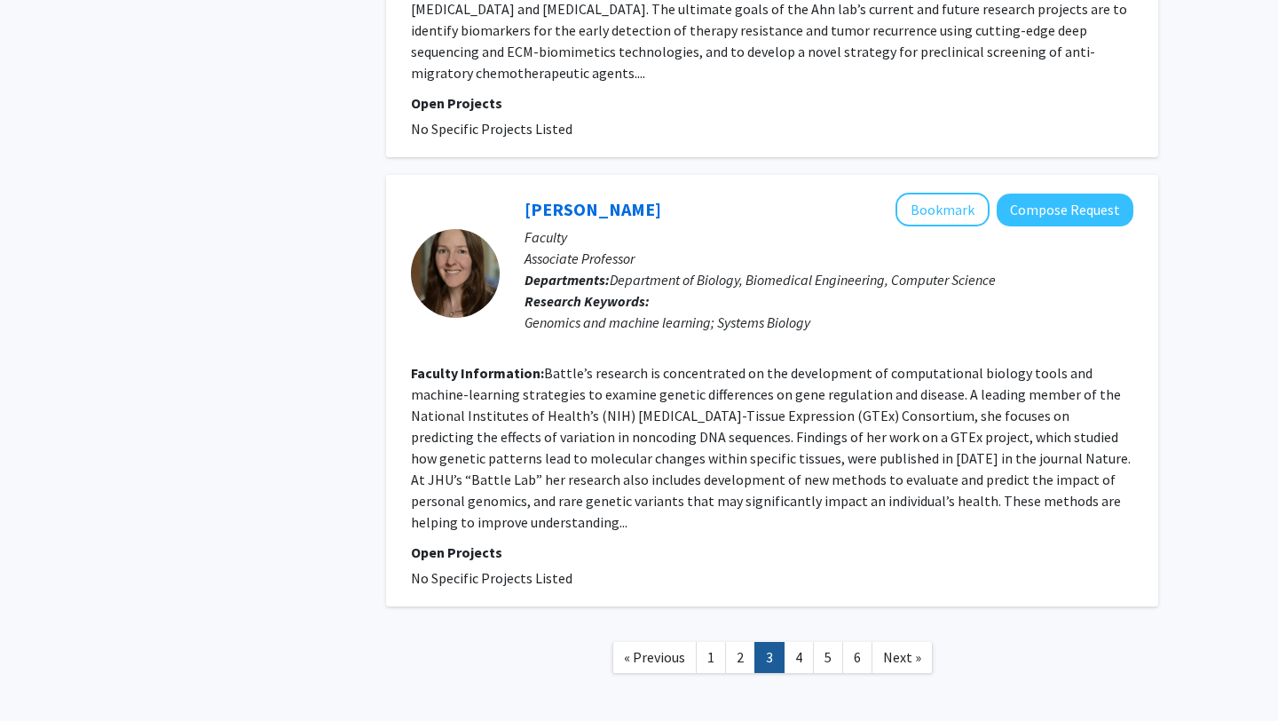
scroll to position [4094, 0]
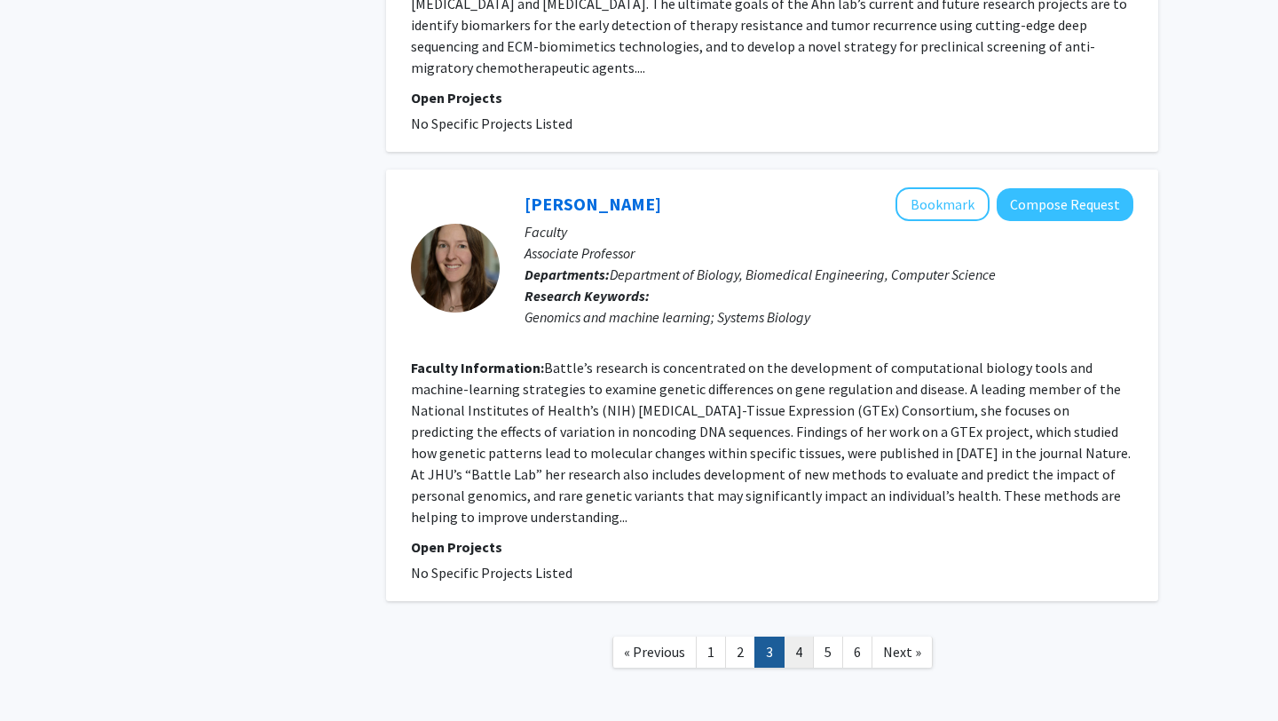
click at [800, 636] on link "4" at bounding box center [799, 651] width 30 height 31
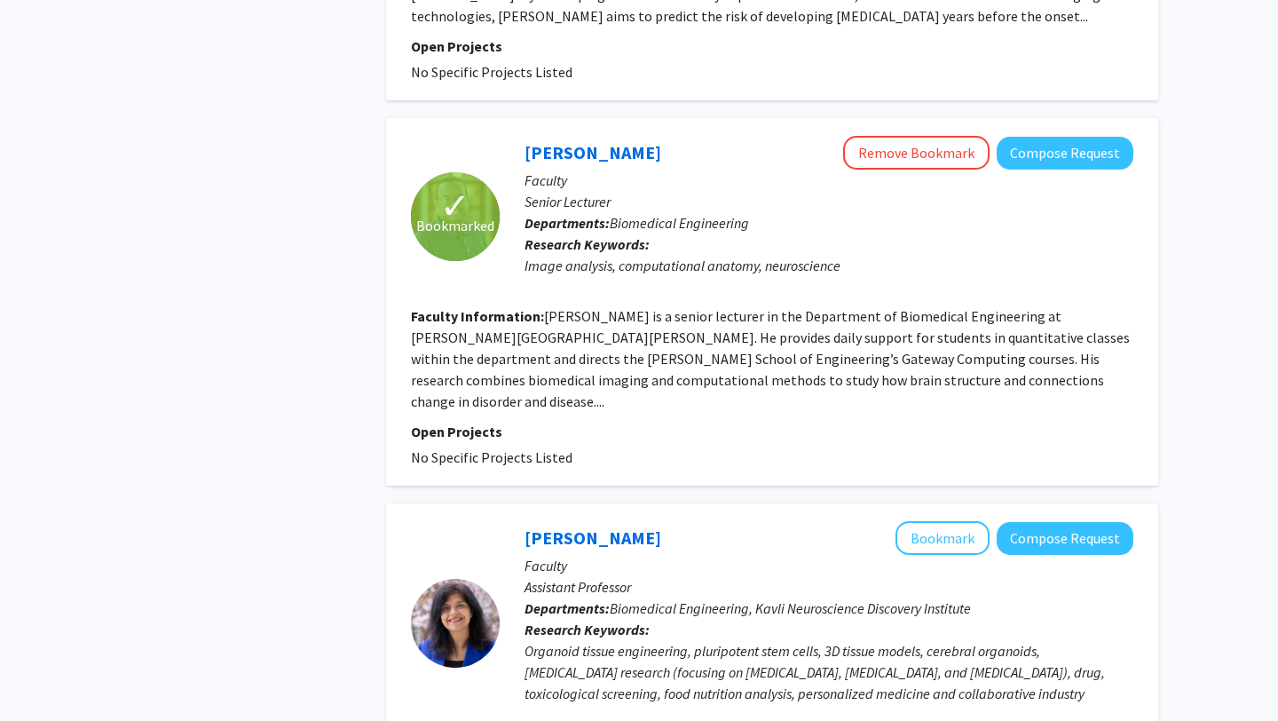
scroll to position [3138, 0]
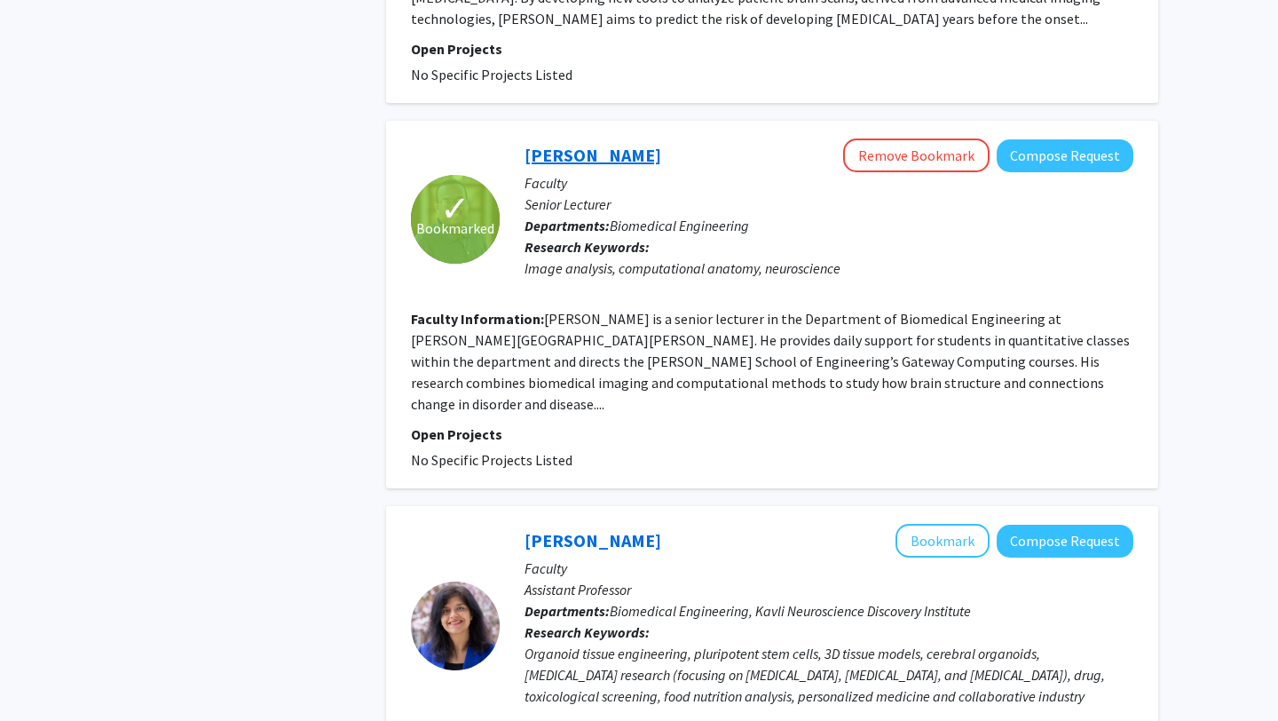
click at [589, 144] on link "[PERSON_NAME]" at bounding box center [593, 155] width 137 height 22
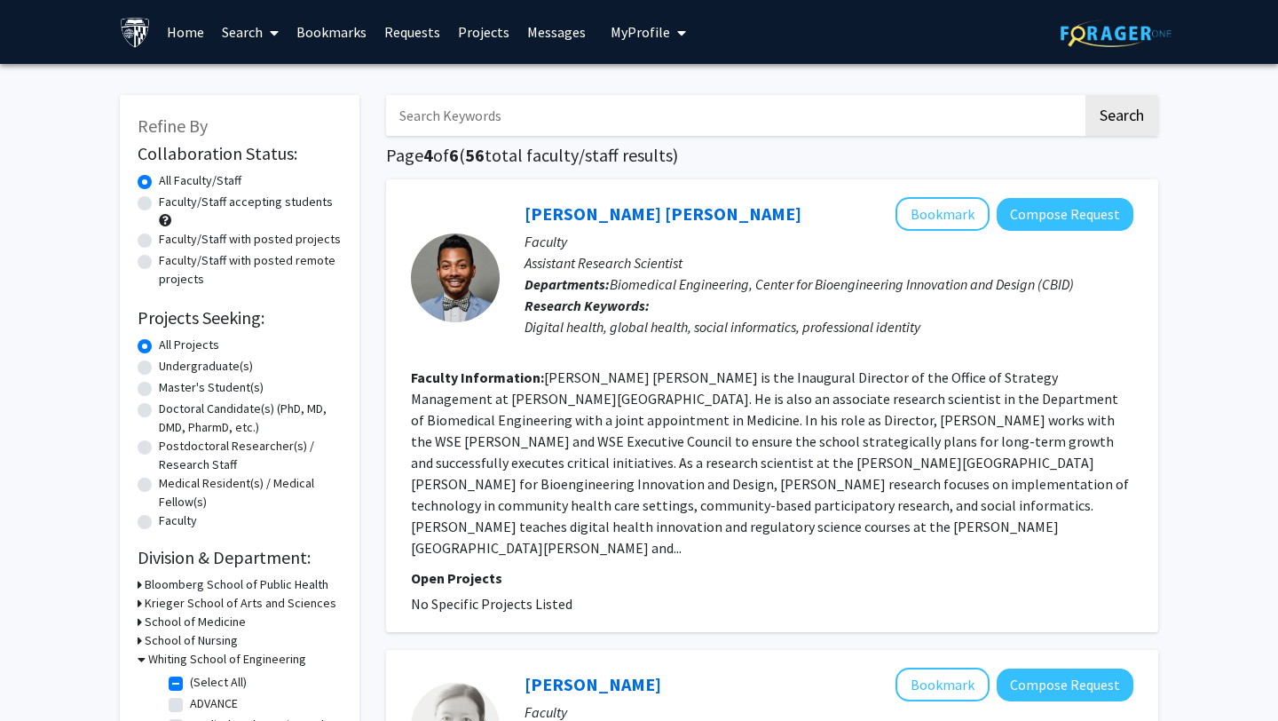
click at [190, 683] on label "(Select All)" at bounding box center [218, 682] width 57 height 19
click at [190, 683] on input "(Select All)" at bounding box center [196, 679] width 12 height 12
checkbox input "false"
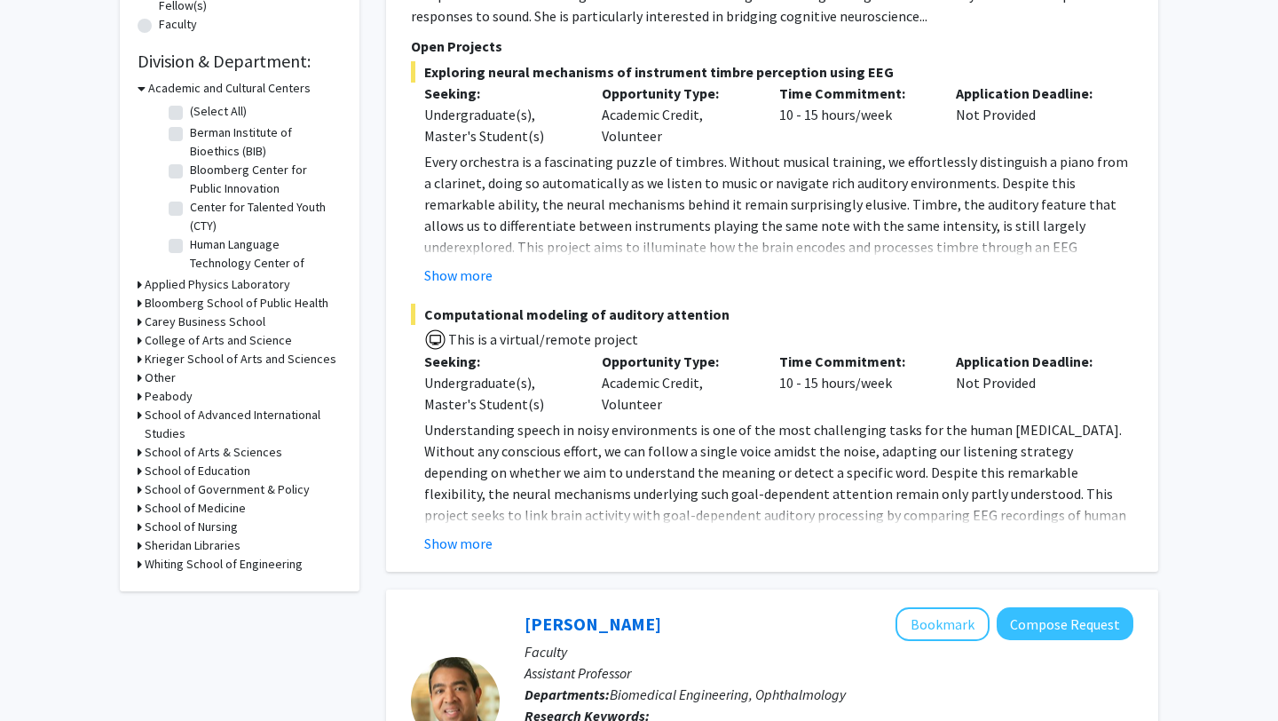
scroll to position [497, 0]
click at [155, 509] on h3 "School of Medicine" at bounding box center [195, 507] width 101 height 19
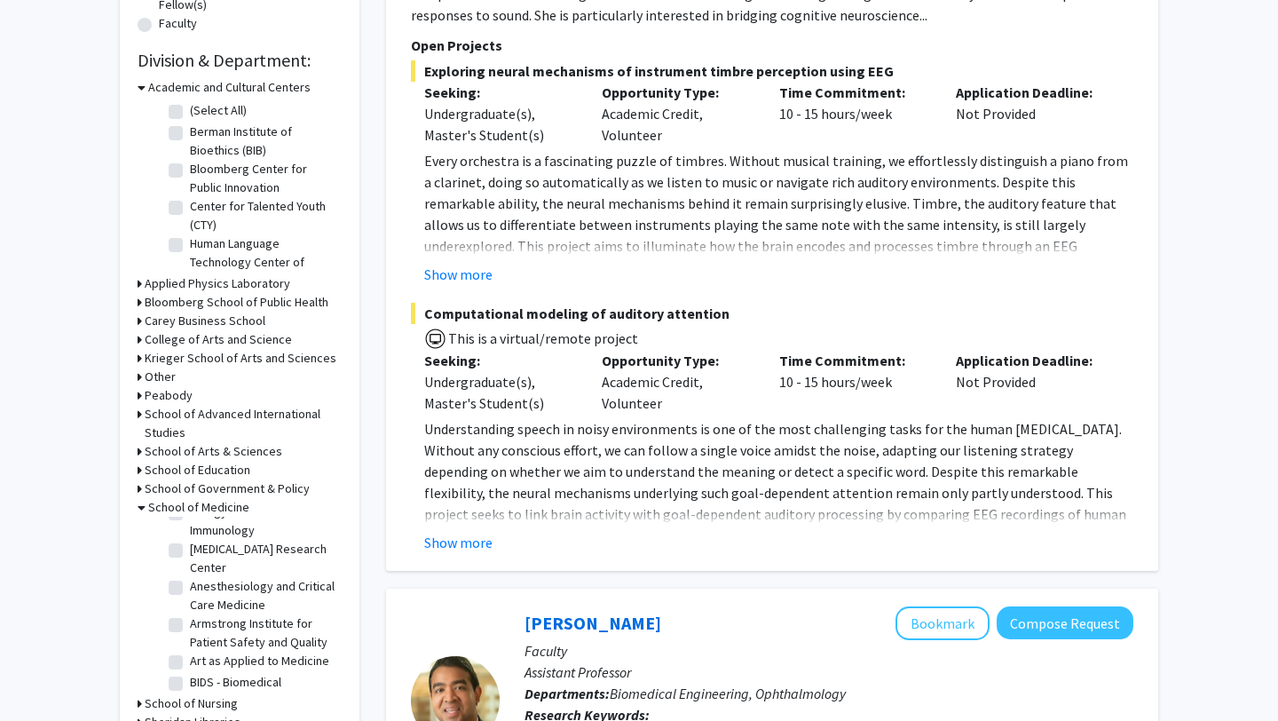
scroll to position [64, 0]
click at [190, 548] on label "[MEDICAL_DATA] Research Center" at bounding box center [263, 555] width 147 height 37
click at [190, 548] on input "[MEDICAL_DATA] Research Center" at bounding box center [196, 543] width 12 height 12
checkbox input "true"
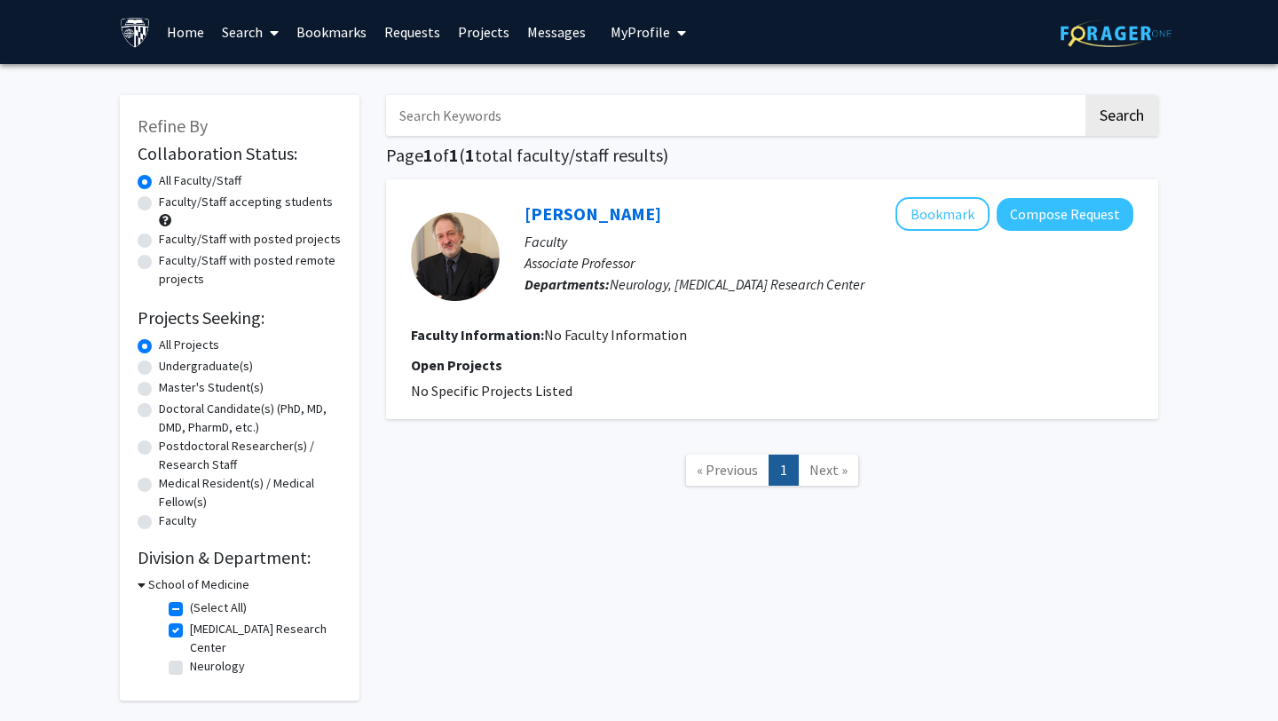
click at [190, 625] on label "[MEDICAL_DATA] Research Center" at bounding box center [263, 637] width 147 height 37
click at [190, 625] on input "[MEDICAL_DATA] Research Center" at bounding box center [196, 625] width 12 height 12
checkbox input "false"
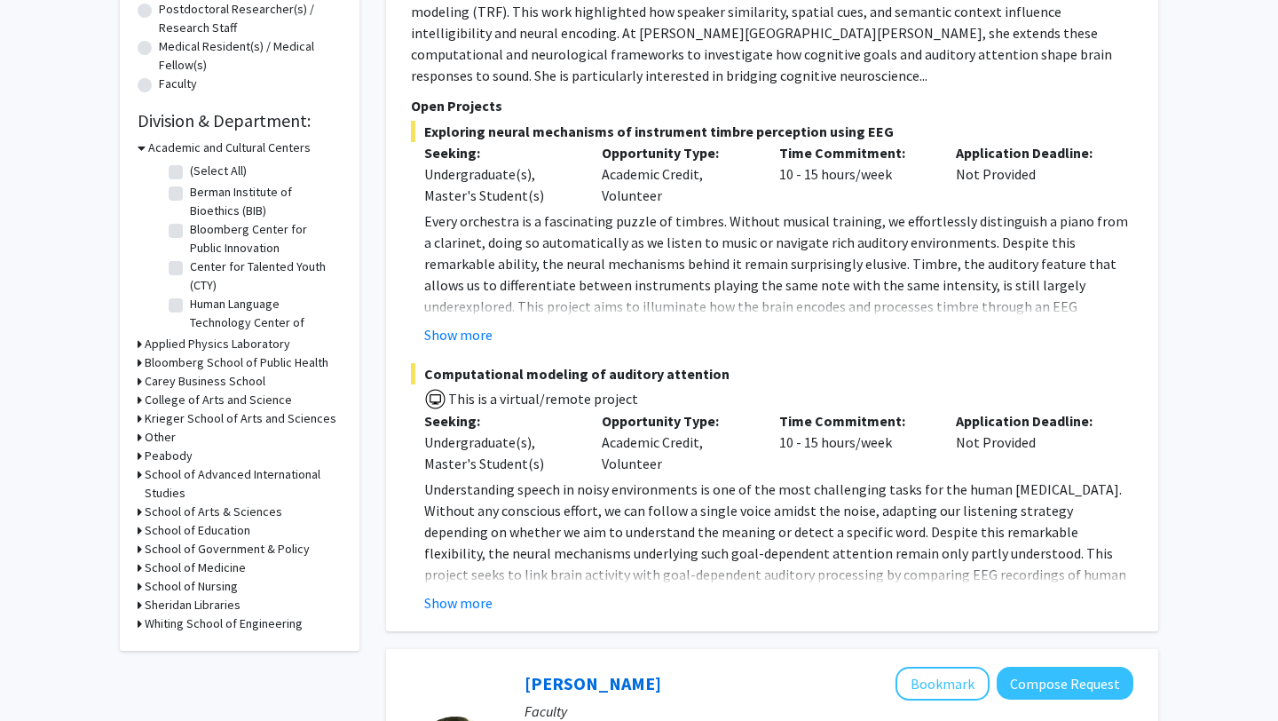
scroll to position [446, 0]
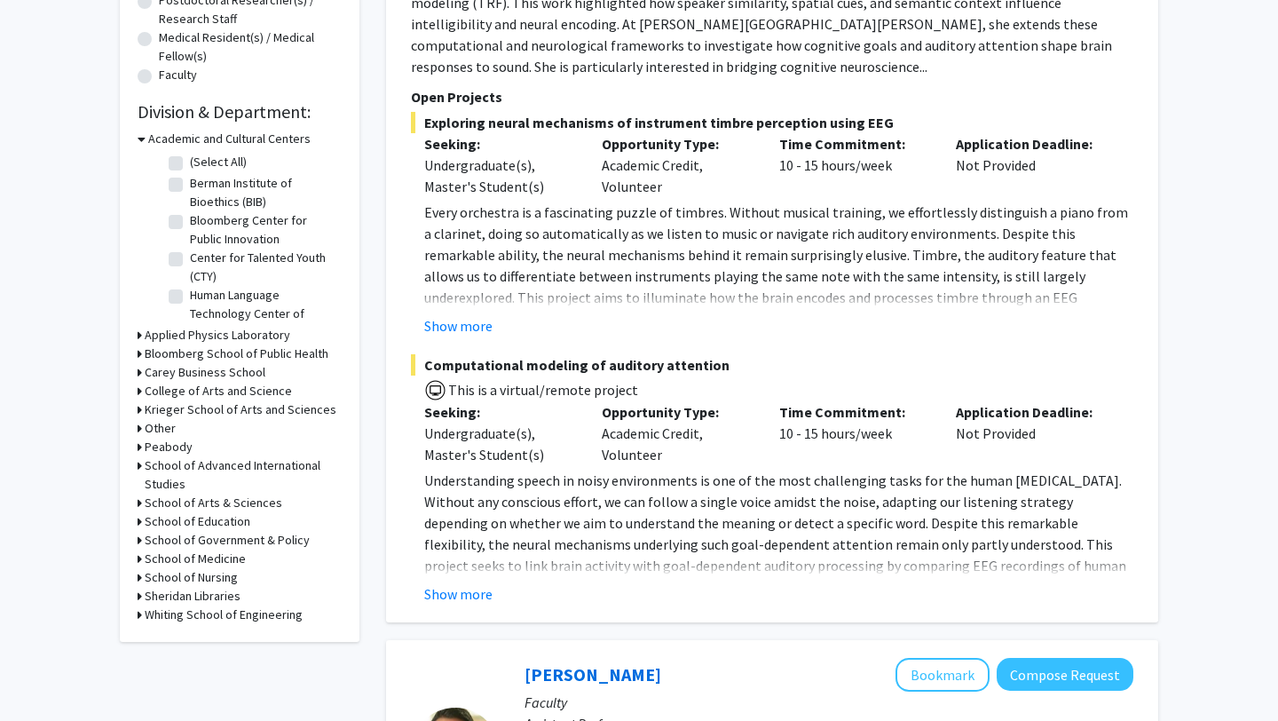
click at [176, 557] on h3 "School of Medicine" at bounding box center [195, 558] width 101 height 19
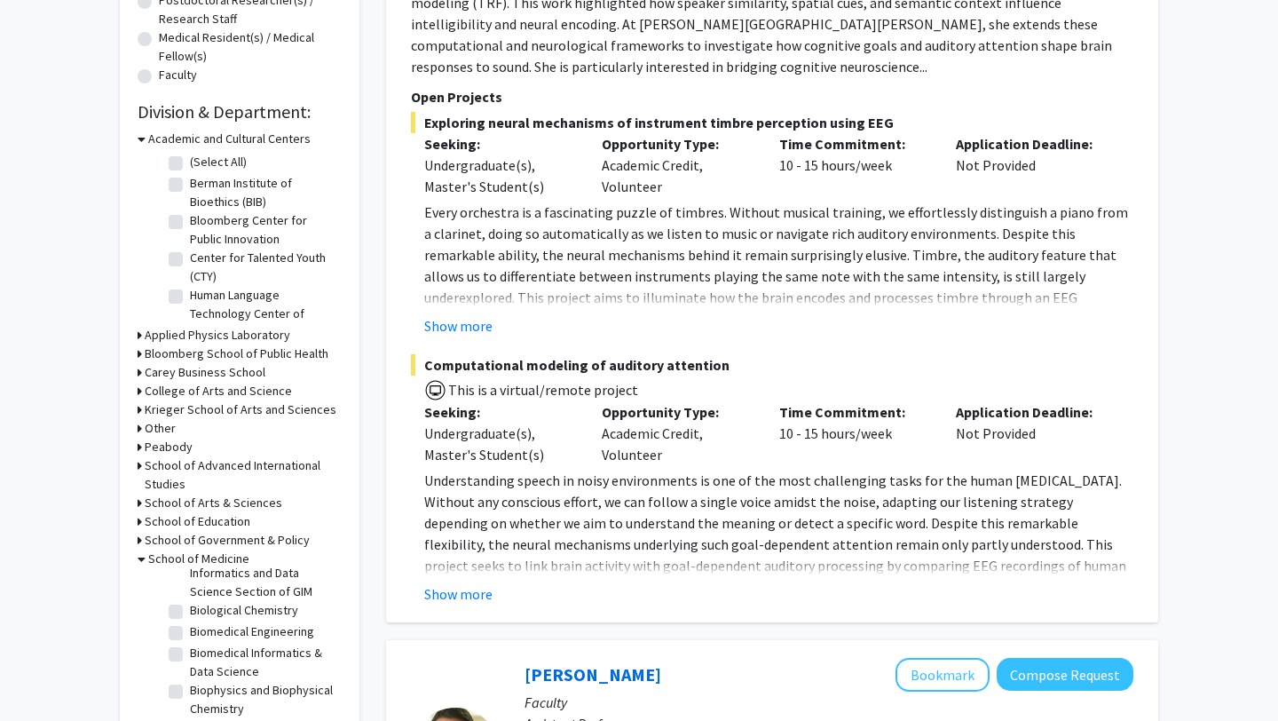
scroll to position [242, 0]
click at [190, 629] on label "Biomedical Engineering" at bounding box center [252, 629] width 124 height 19
click at [190, 629] on input "Biomedical Engineering" at bounding box center [196, 626] width 12 height 12
checkbox input "true"
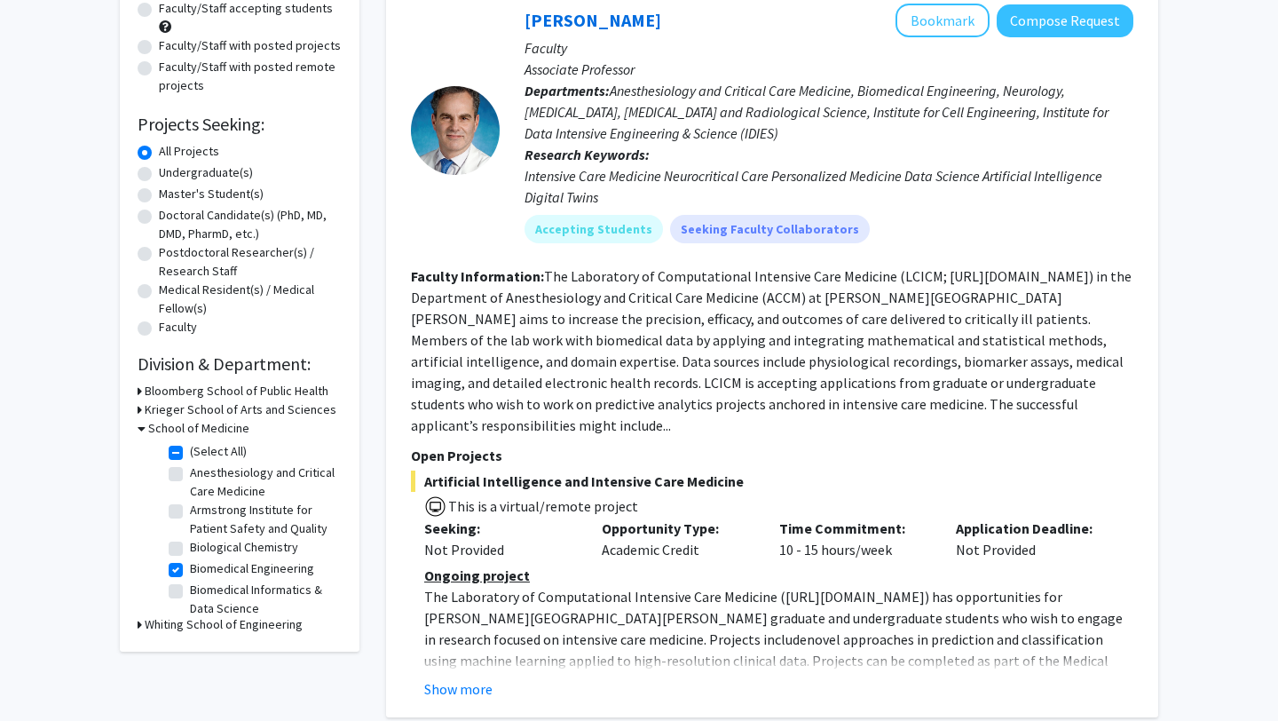
scroll to position [201, 0]
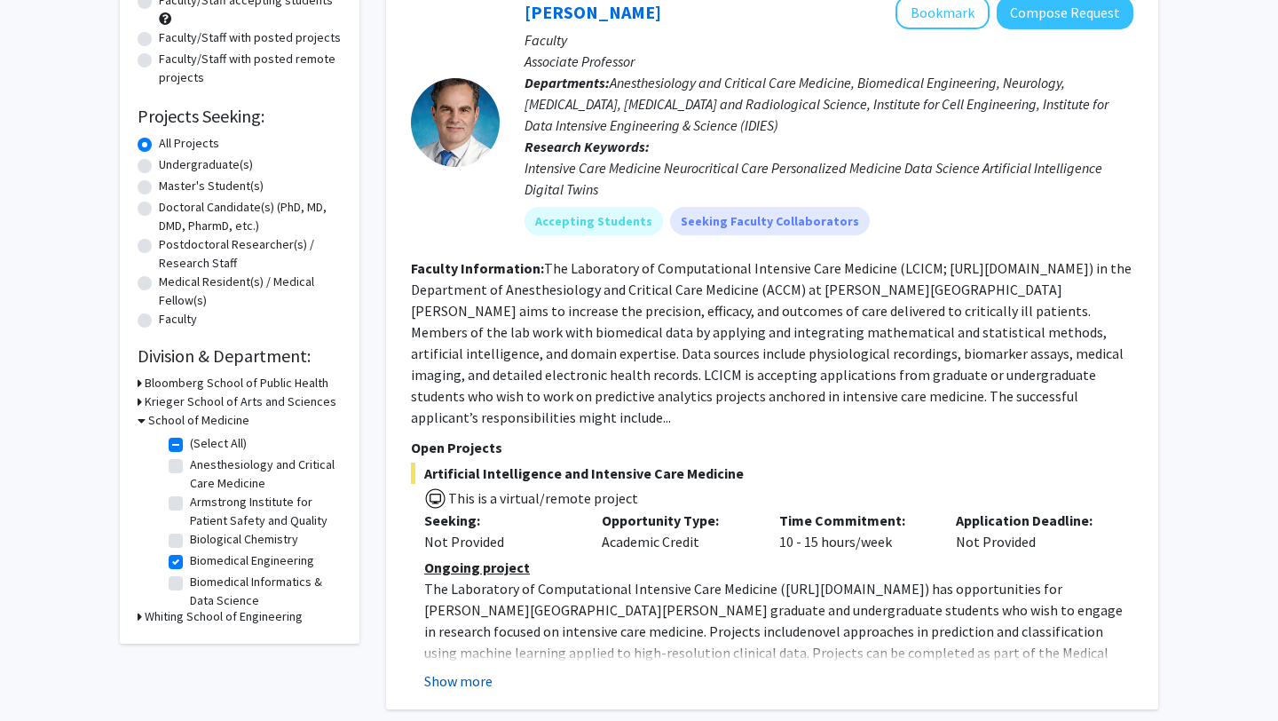
click at [457, 670] on button "Show more" at bounding box center [458, 680] width 68 height 21
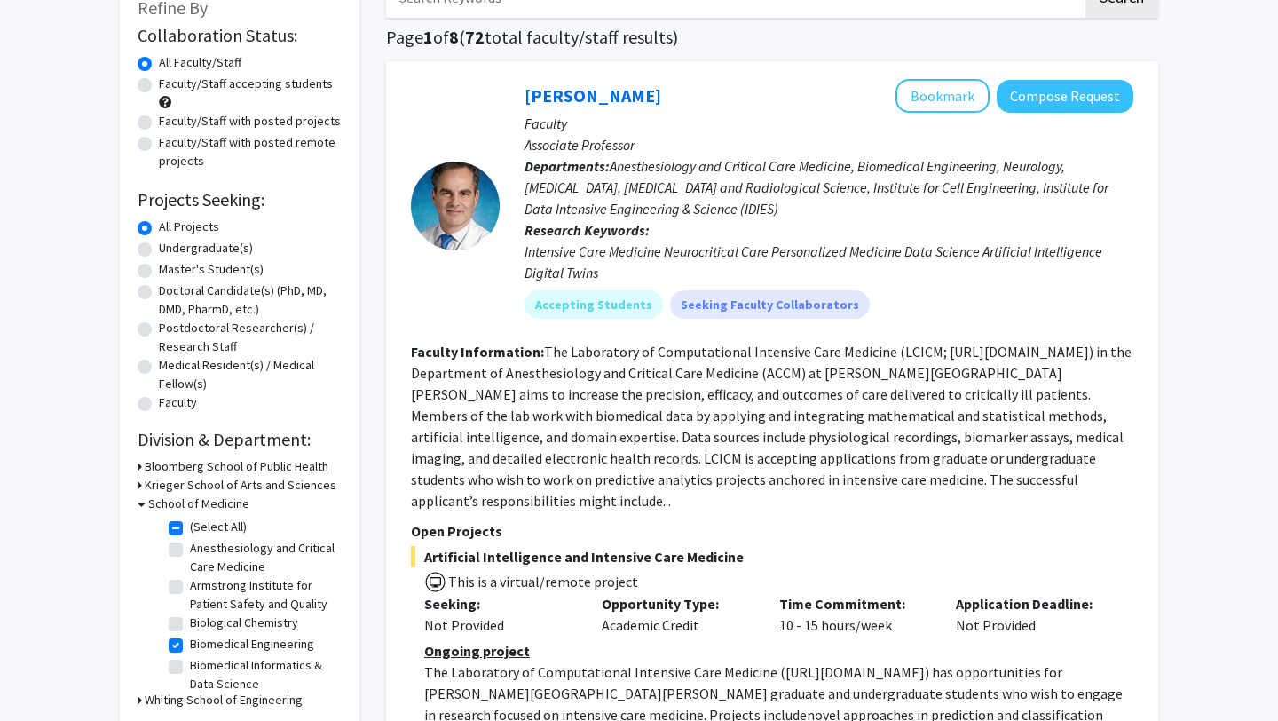
scroll to position [109, 0]
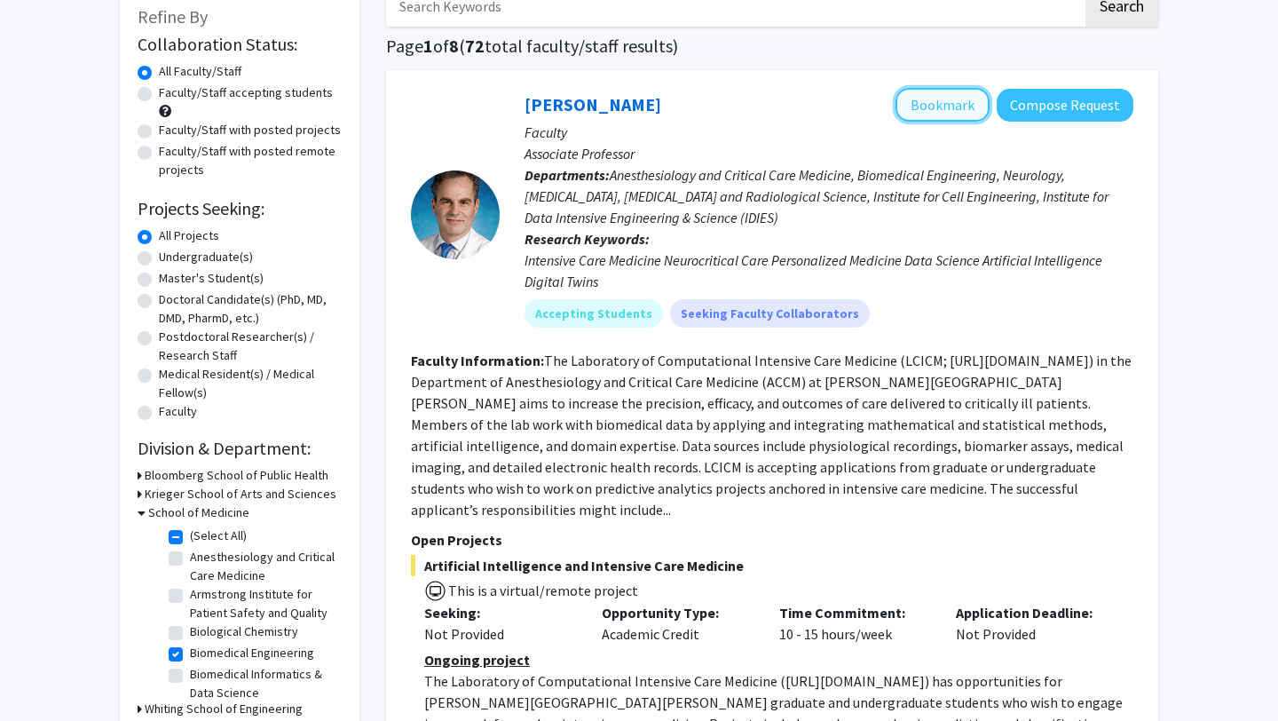
click at [942, 108] on button "Bookmark" at bounding box center [942, 105] width 94 height 34
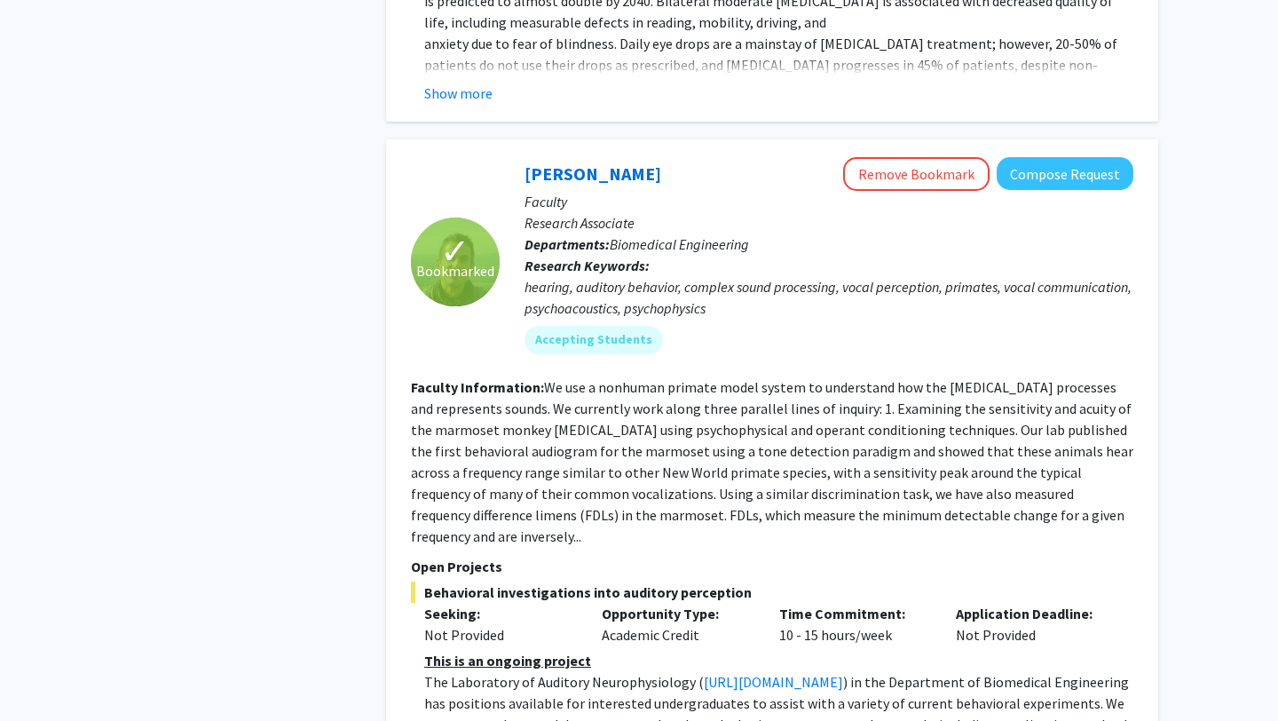
scroll to position [2058, 0]
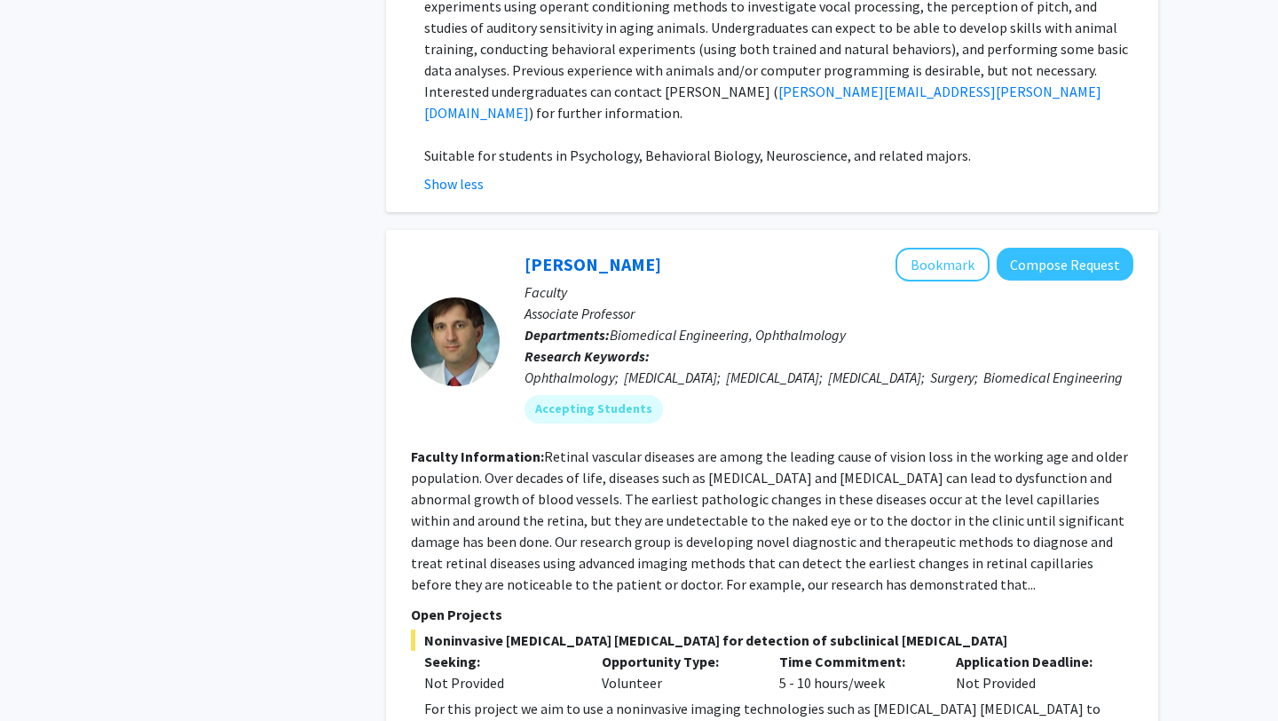
scroll to position [2941, 0]
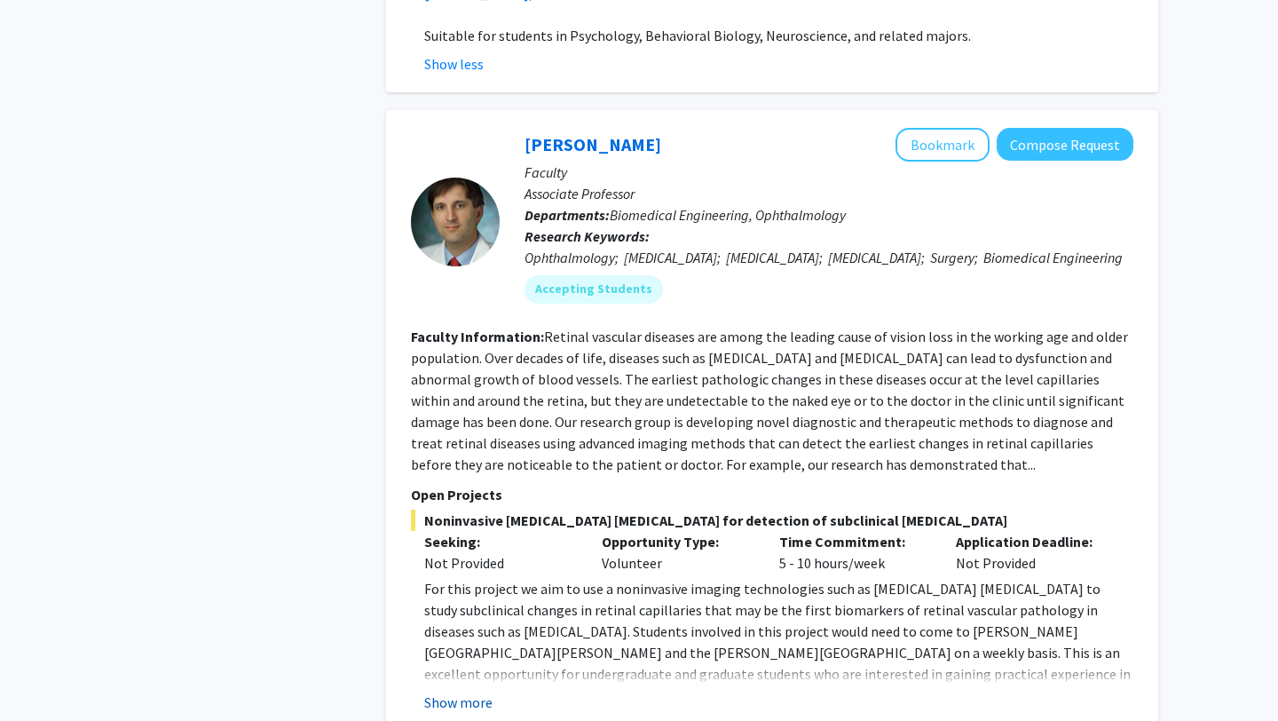
click at [478, 691] on button "Show more" at bounding box center [458, 701] width 68 height 21
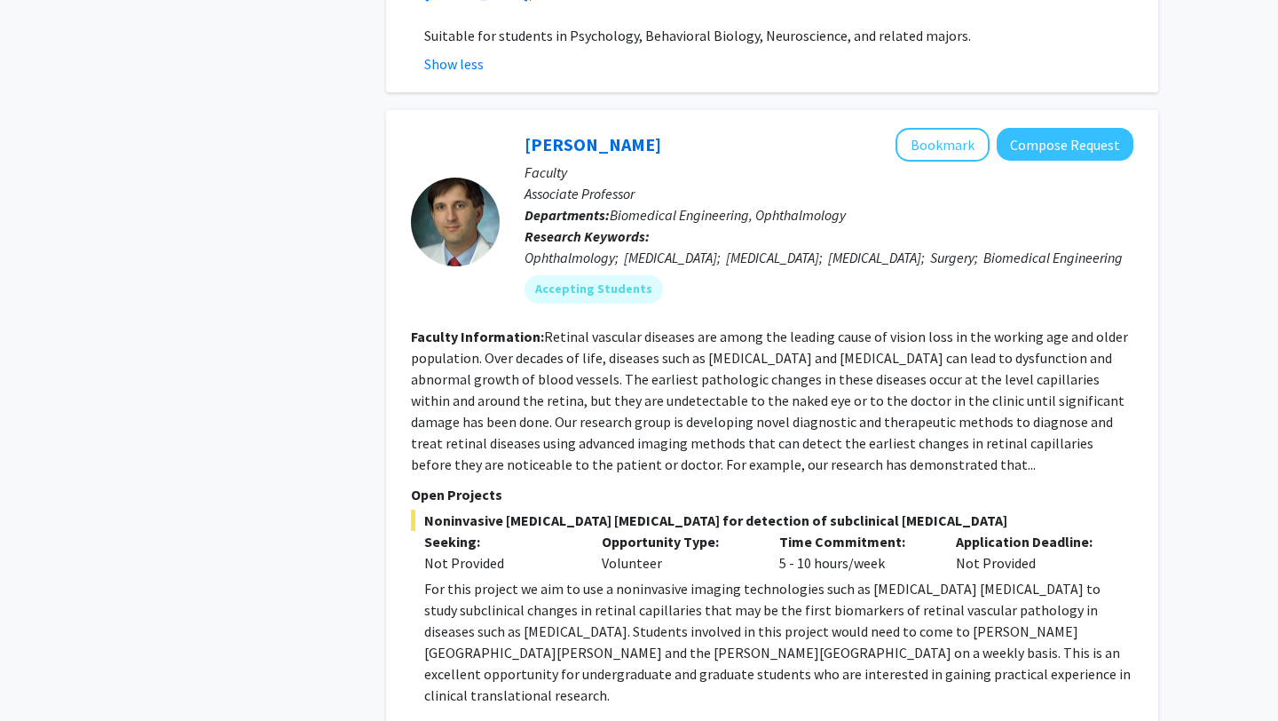
scroll to position [2933, 0]
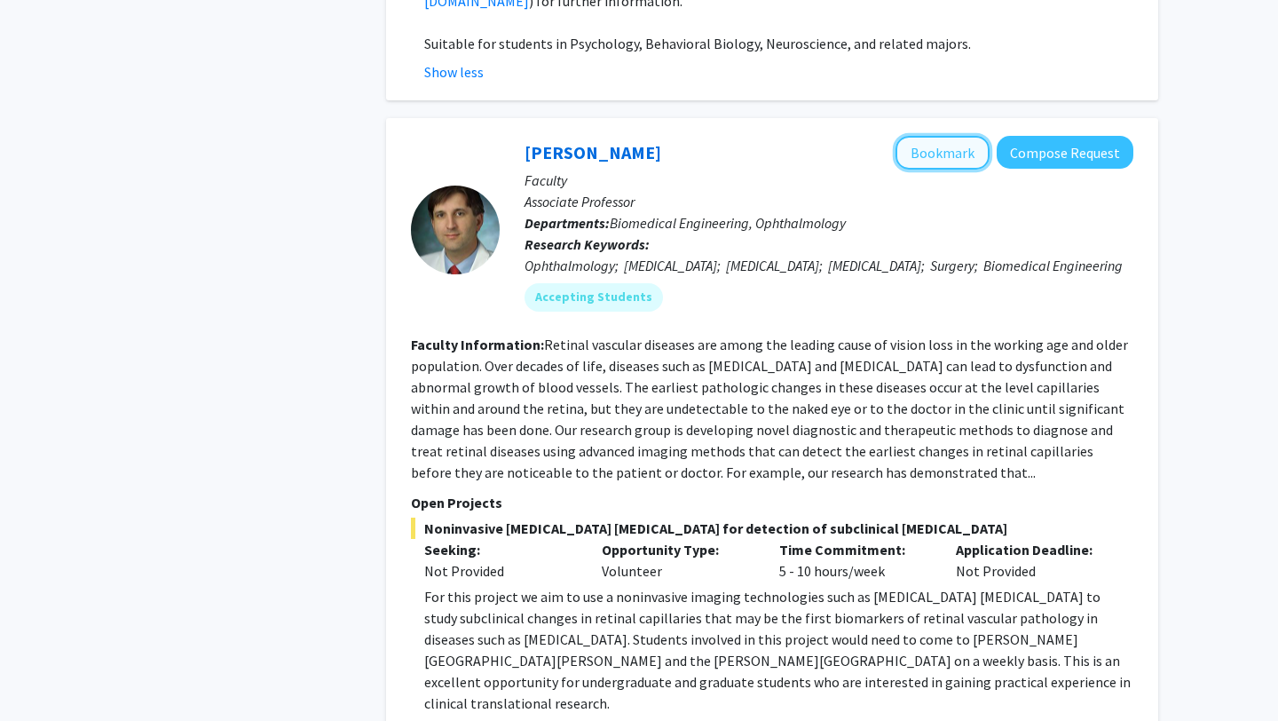
click at [939, 136] on button "Bookmark" at bounding box center [942, 153] width 94 height 34
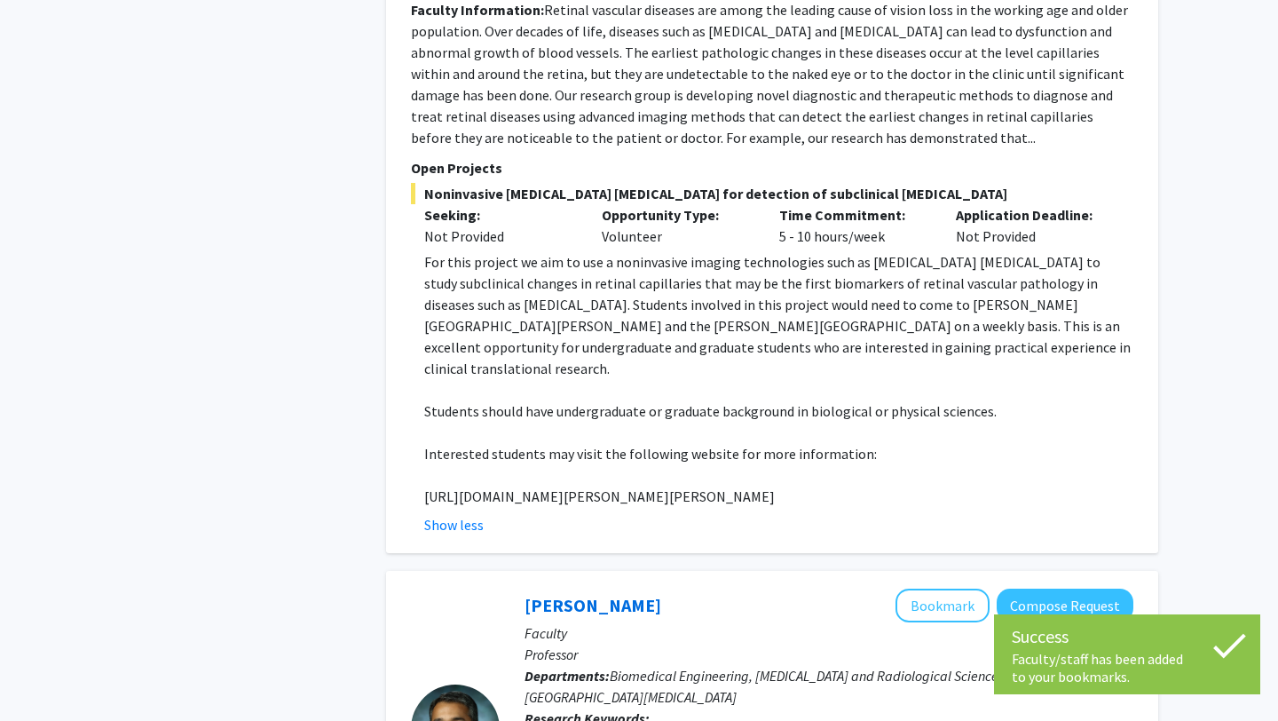
scroll to position [3294, 0]
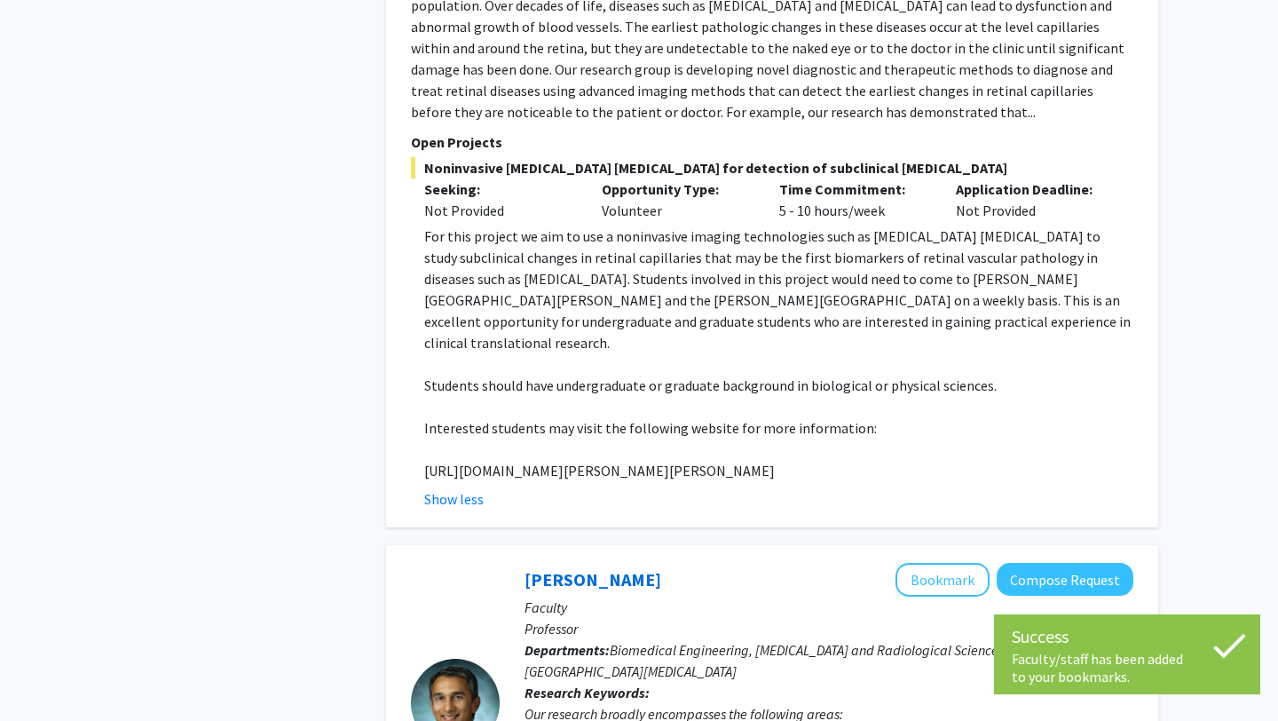
drag, startPoint x: 865, startPoint y: 387, endPoint x: 405, endPoint y: 391, distance: 460.6
click at [405, 391] on div "✓ Bookmarked [PERSON_NAME] Remove Bookmark Compose Request Faculty Associate Pr…" at bounding box center [772, 142] width 772 height 769
copy p "[URL][DOMAIN_NAME][PERSON_NAME][PERSON_NAME]"
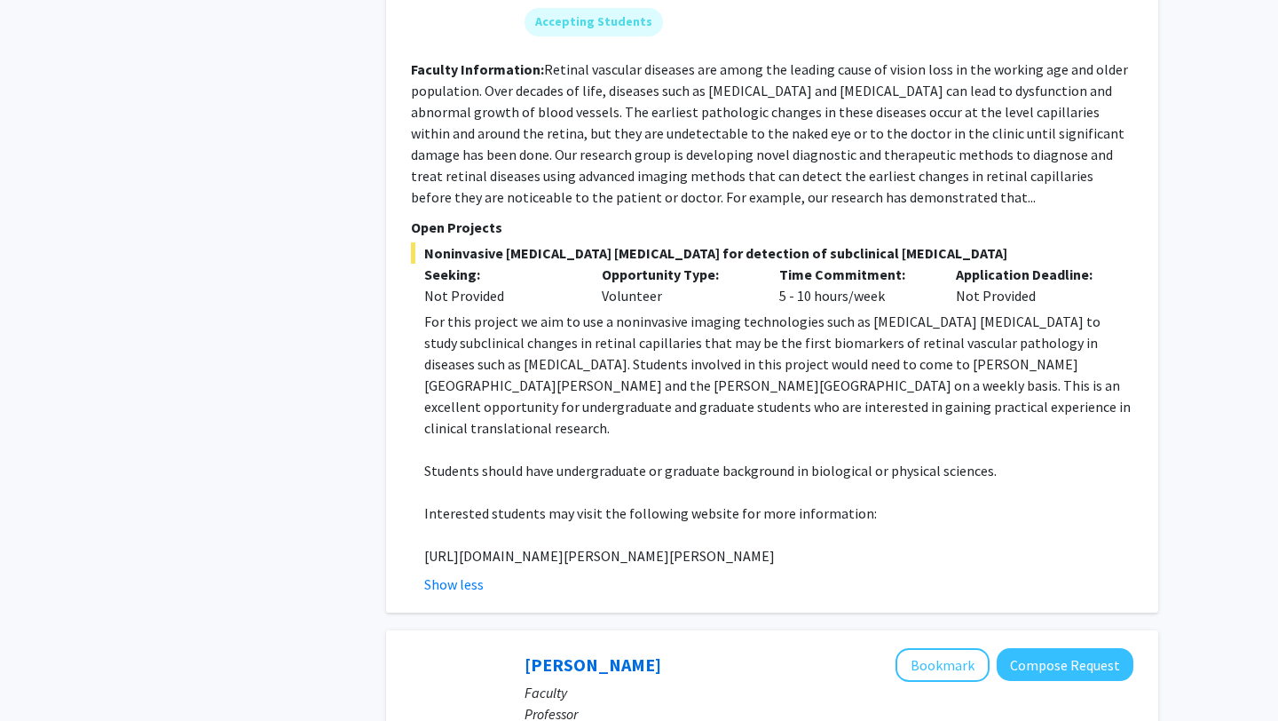
scroll to position [3223, 0]
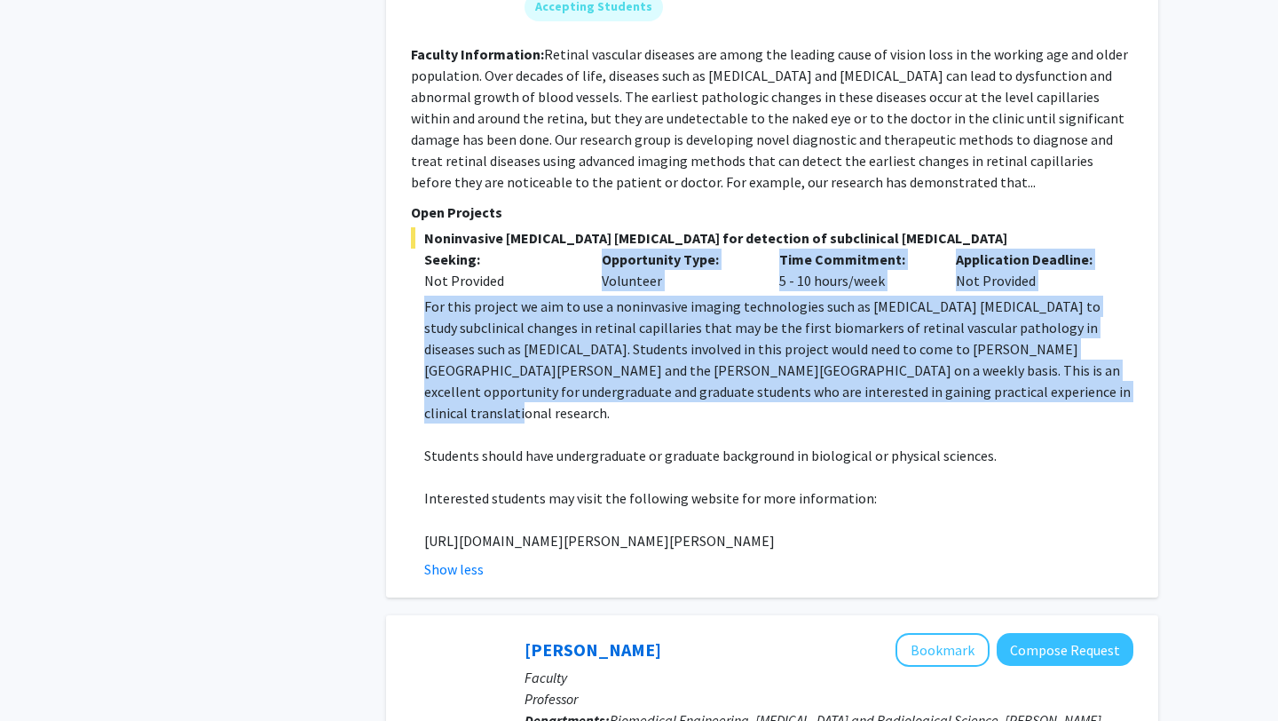
drag, startPoint x: 978, startPoint y: 324, endPoint x: 391, endPoint y: 243, distance: 593.1
click at [391, 243] on div "✓ Bookmarked [PERSON_NAME] Remove Bookmark Compose Request Faculty Associate Pr…" at bounding box center [772, 212] width 772 height 769
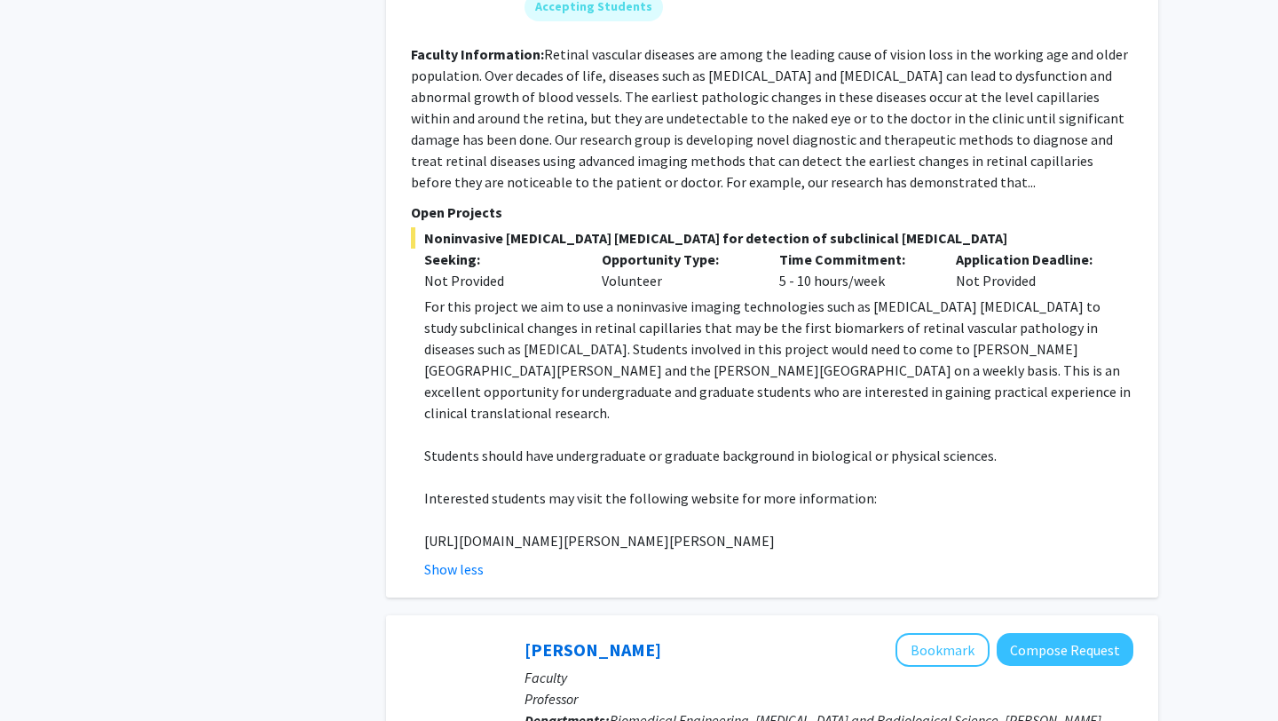
drag, startPoint x: 469, startPoint y: 248, endPoint x: 486, endPoint y: 250, distance: 17.9
click at [469, 296] on p "For this project we aim to use a noninvasive imaging technologies such as [MEDI…" at bounding box center [778, 360] width 709 height 128
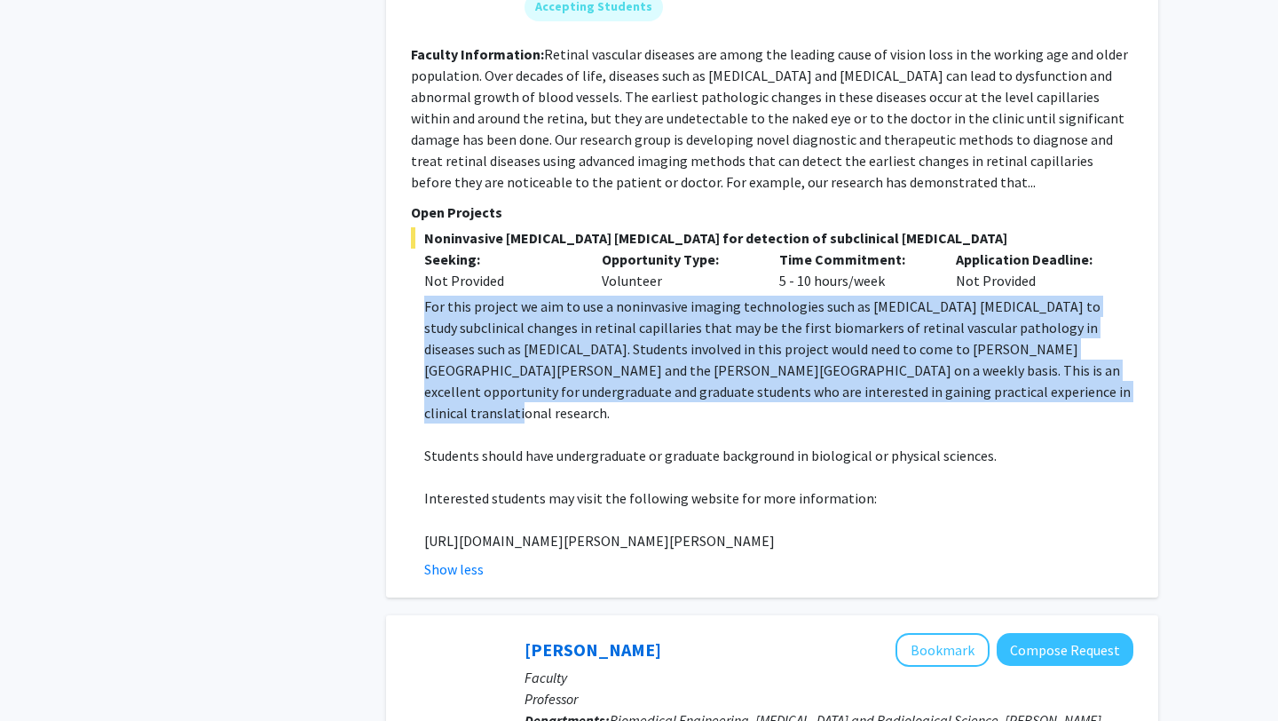
drag, startPoint x: 975, startPoint y: 332, endPoint x: 401, endPoint y: 248, distance: 580.4
click at [402, 247] on div "✓ Bookmarked [PERSON_NAME] Remove Bookmark Compose Request Faculty Associate Pr…" at bounding box center [772, 212] width 772 height 769
copy p "For this project we aim to use a noninvasive imaging technologies such as [MEDI…"
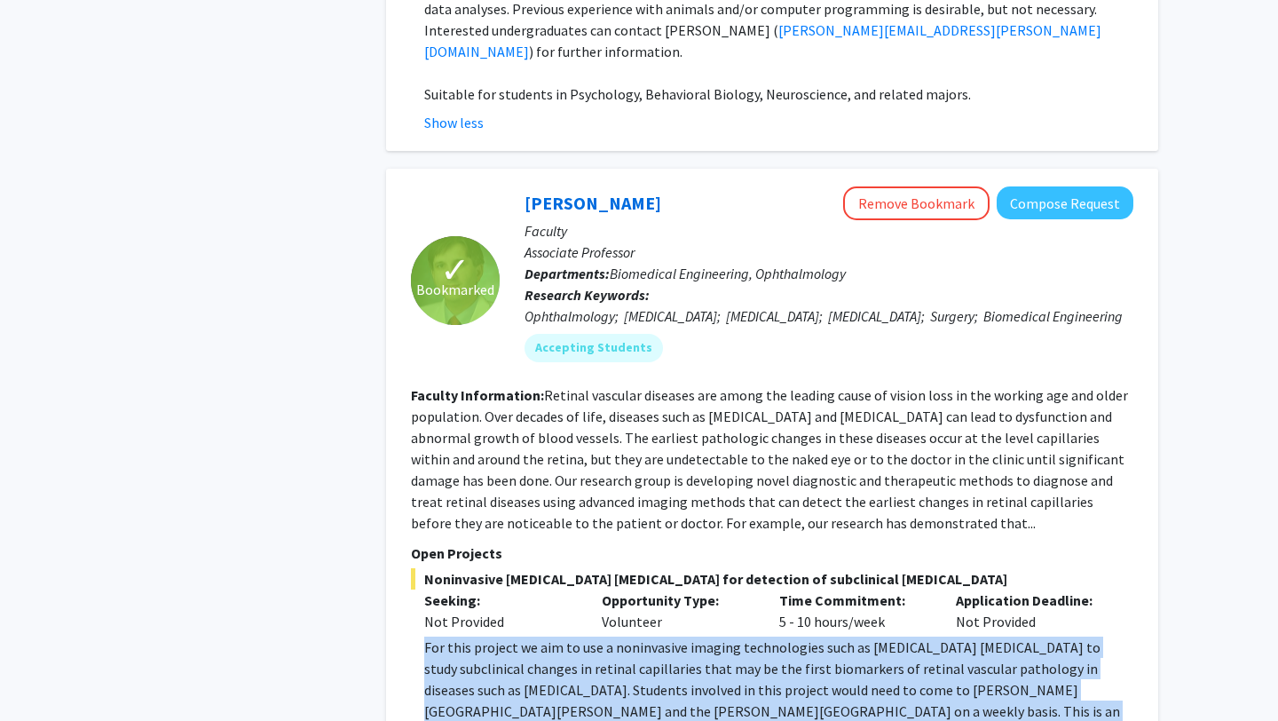
scroll to position [2879, 0]
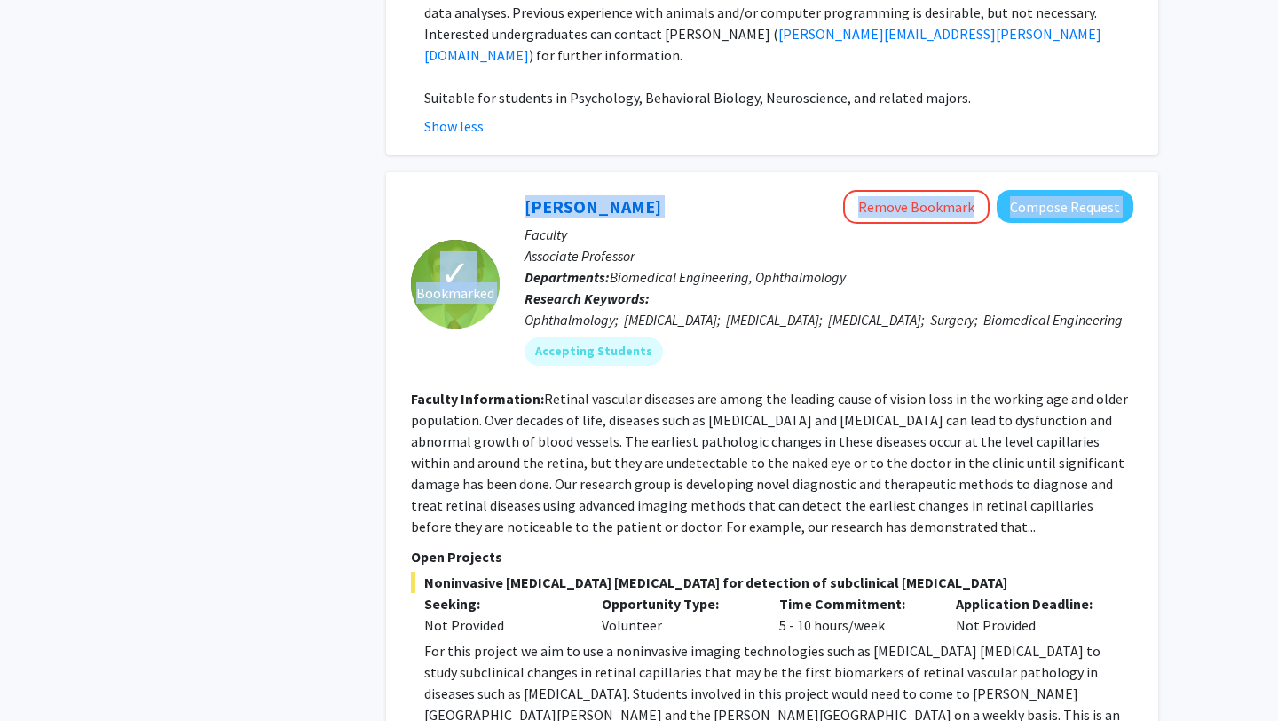
drag, startPoint x: 604, startPoint y: 128, endPoint x: 478, endPoint y: 128, distance: 125.1
click at [478, 190] on section "✓ Bookmarked [PERSON_NAME] Remove Bookmark Compose Request Faculty Associate Pr…" at bounding box center [772, 284] width 722 height 189
copy section "✓ Bookmarked [PERSON_NAME] Remove Bookmark Compose Request"
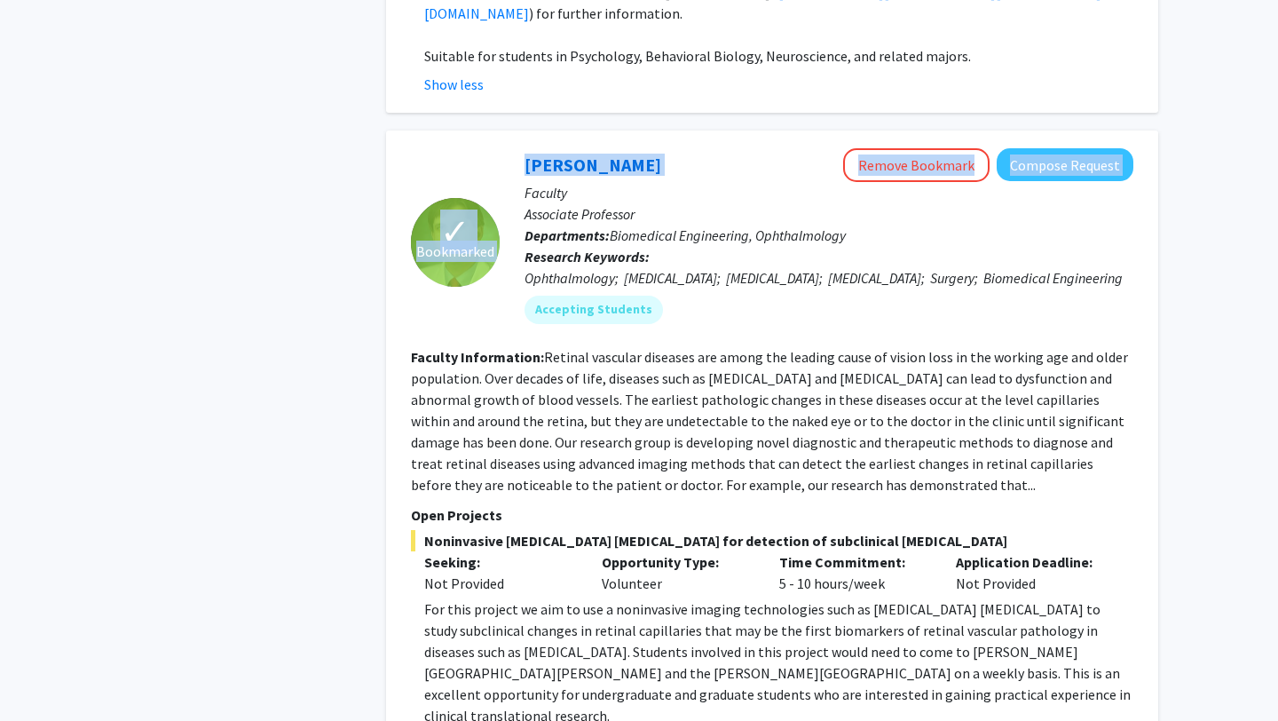
scroll to position [2908, 0]
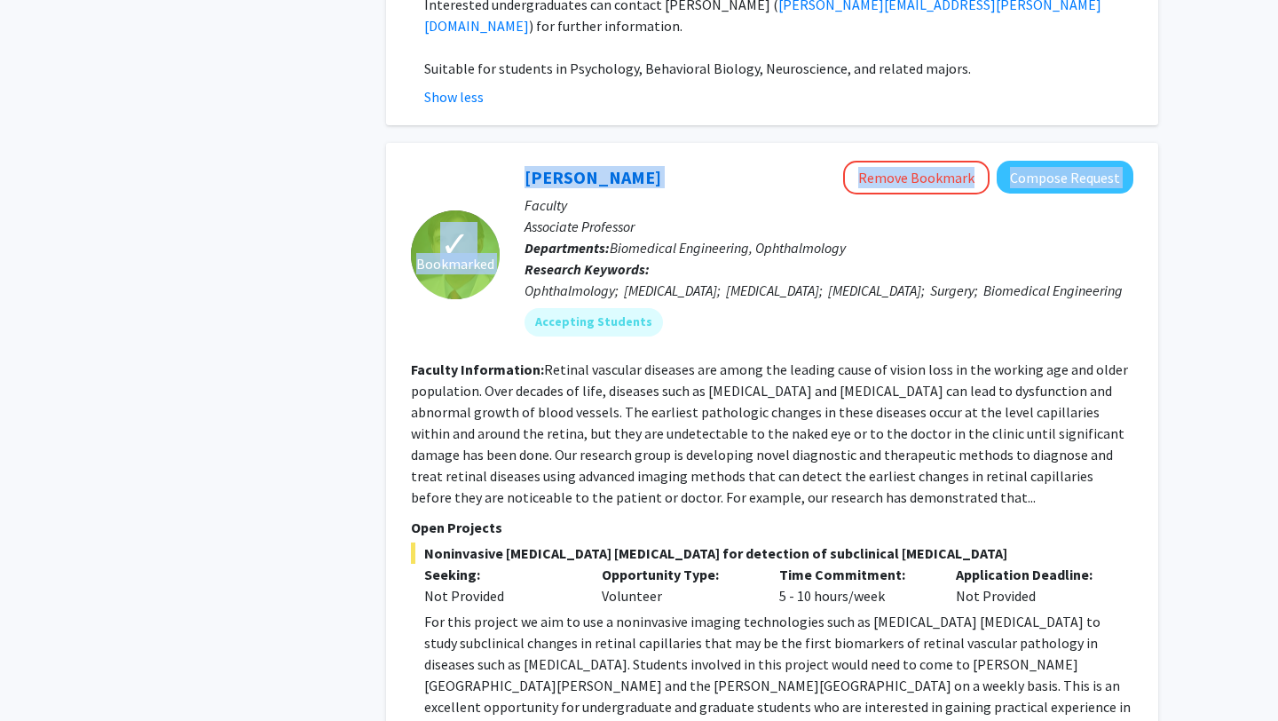
drag, startPoint x: 1102, startPoint y: 484, endPoint x: 413, endPoint y: 485, distance: 689.6
click at [414, 542] on span "Noninvasive [MEDICAL_DATA] [MEDICAL_DATA] for detection of subclinical [MEDICAL…" at bounding box center [772, 552] width 722 height 21
copy span "Noninvasive [MEDICAL_DATA] [MEDICAL_DATA] for detection of subclinical [MEDICAL…"
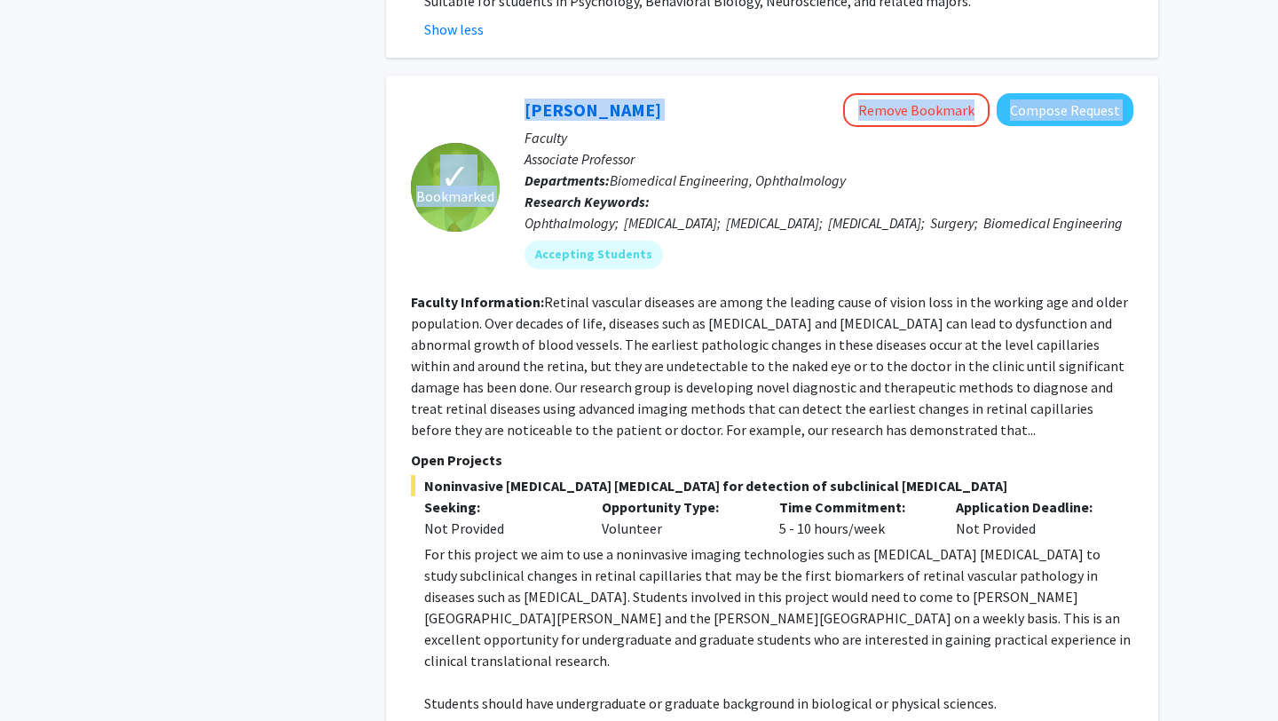
scroll to position [2979, 0]
